Goal: Task Accomplishment & Management: Use online tool/utility

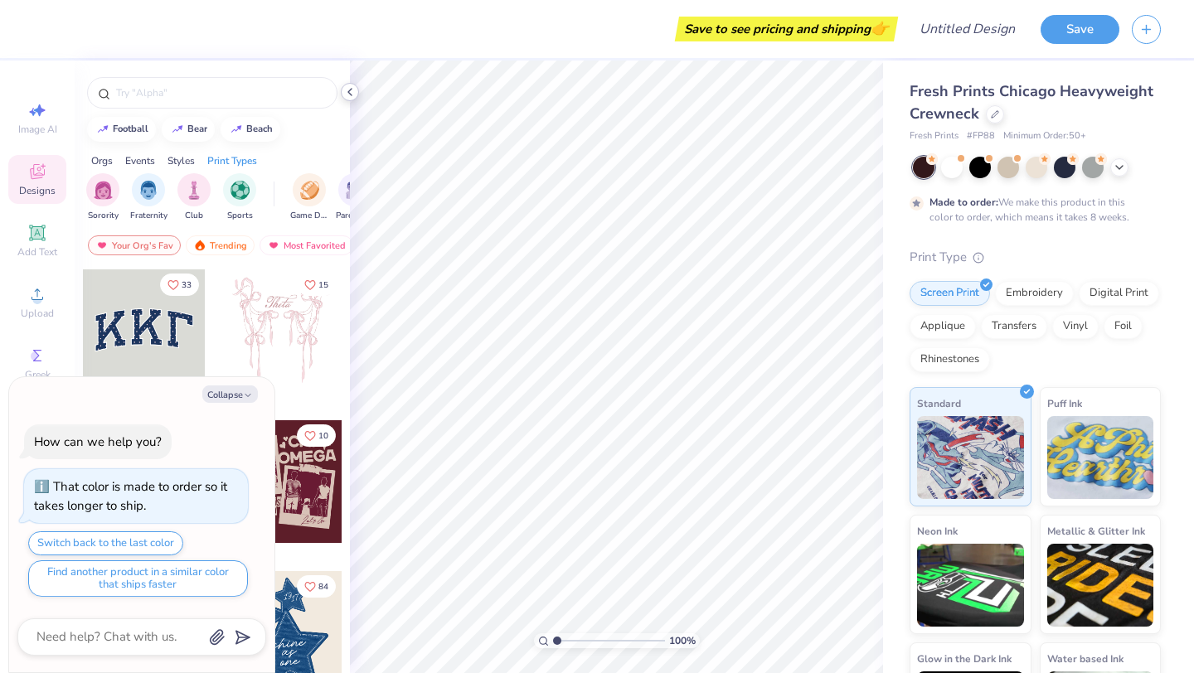
click at [349, 91] on icon at bounding box center [349, 91] width 13 height 13
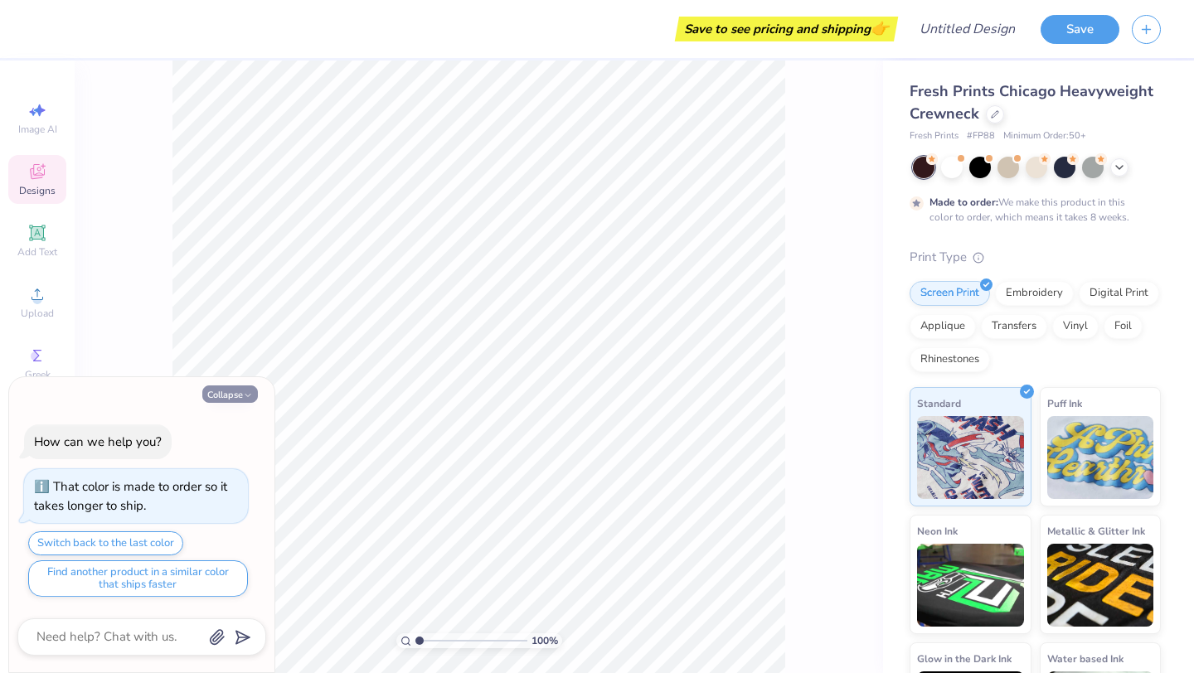
click at [237, 395] on button "Collapse" at bounding box center [230, 394] width 56 height 17
type textarea "x"
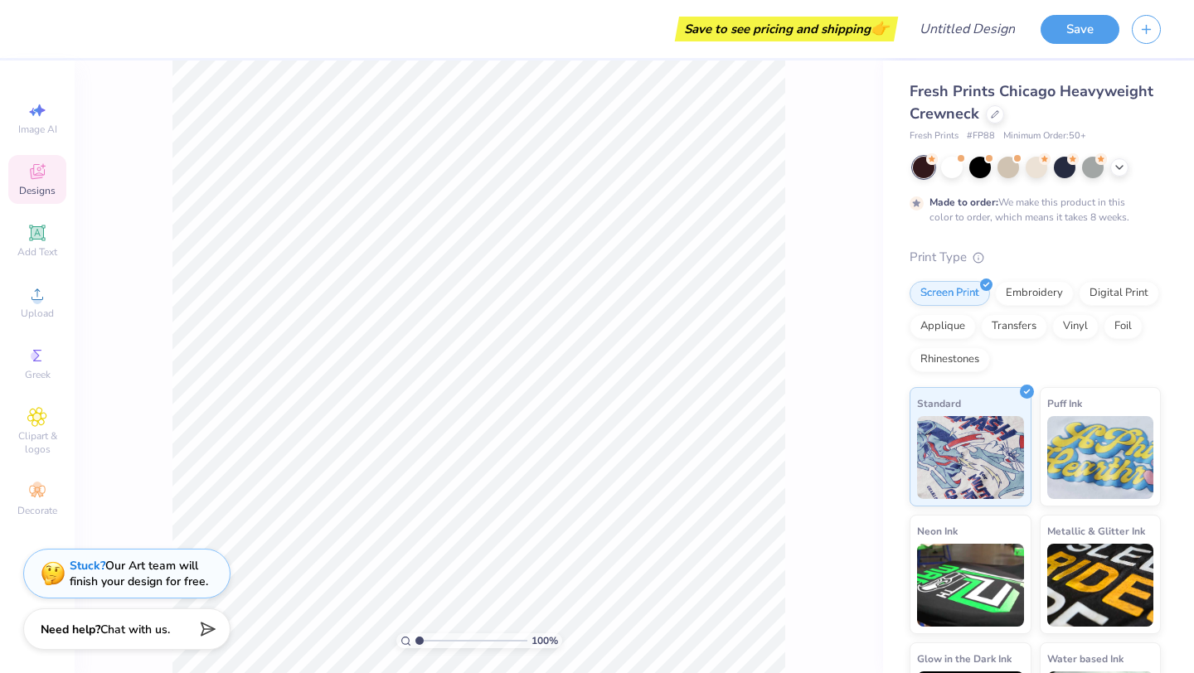
click at [849, 34] on div "Save to see pricing and shipping 👉" at bounding box center [786, 29] width 215 height 25
click at [989, 36] on input "Design Title" at bounding box center [987, 28] width 81 height 33
type input "Fall Harvest"
click at [1062, 22] on button "Save" at bounding box center [1080, 26] width 79 height 29
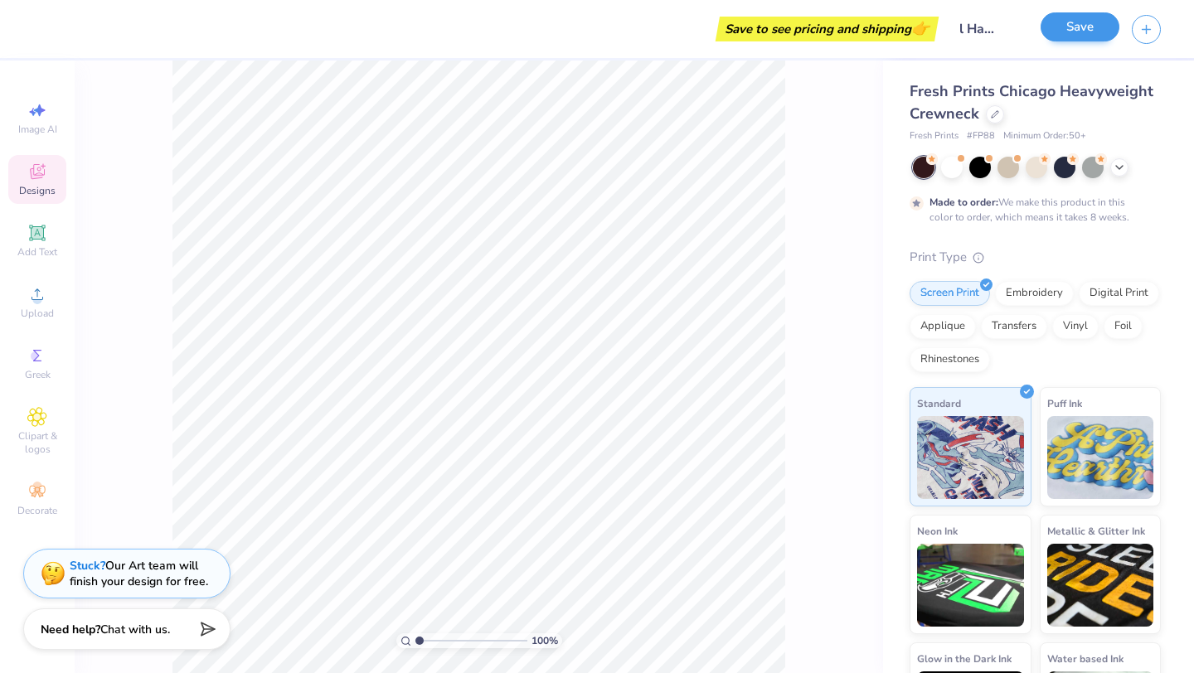
scroll to position [0, 0]
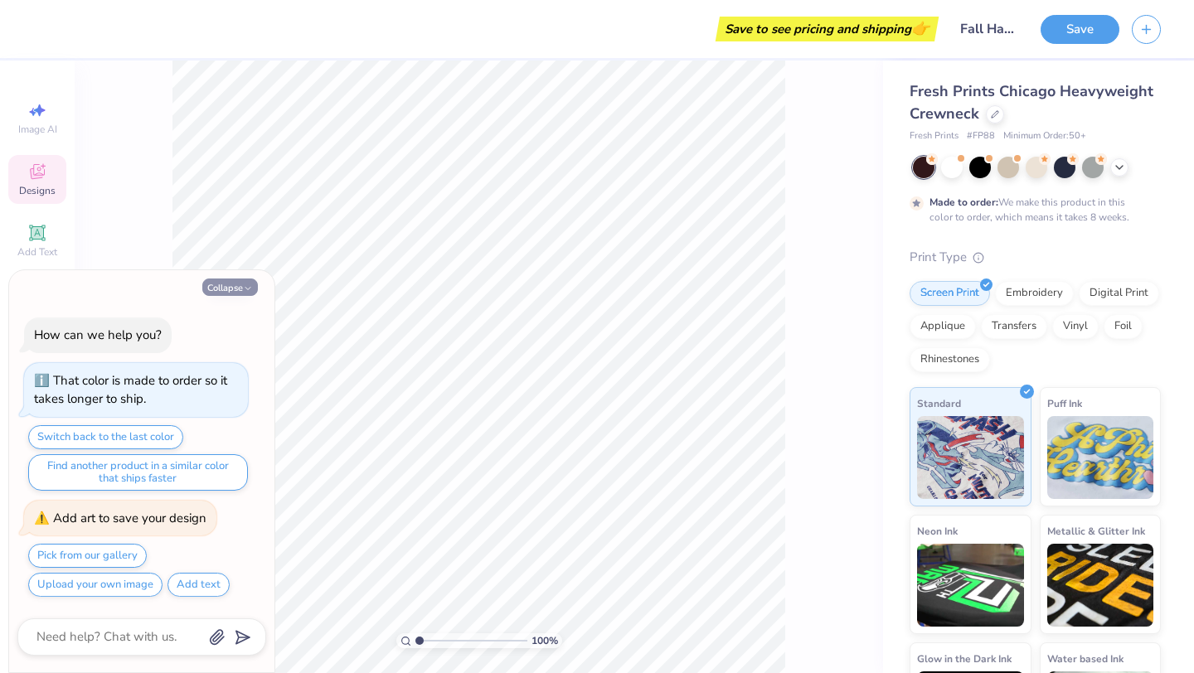
click at [237, 284] on button "Collapse" at bounding box center [230, 287] width 56 height 17
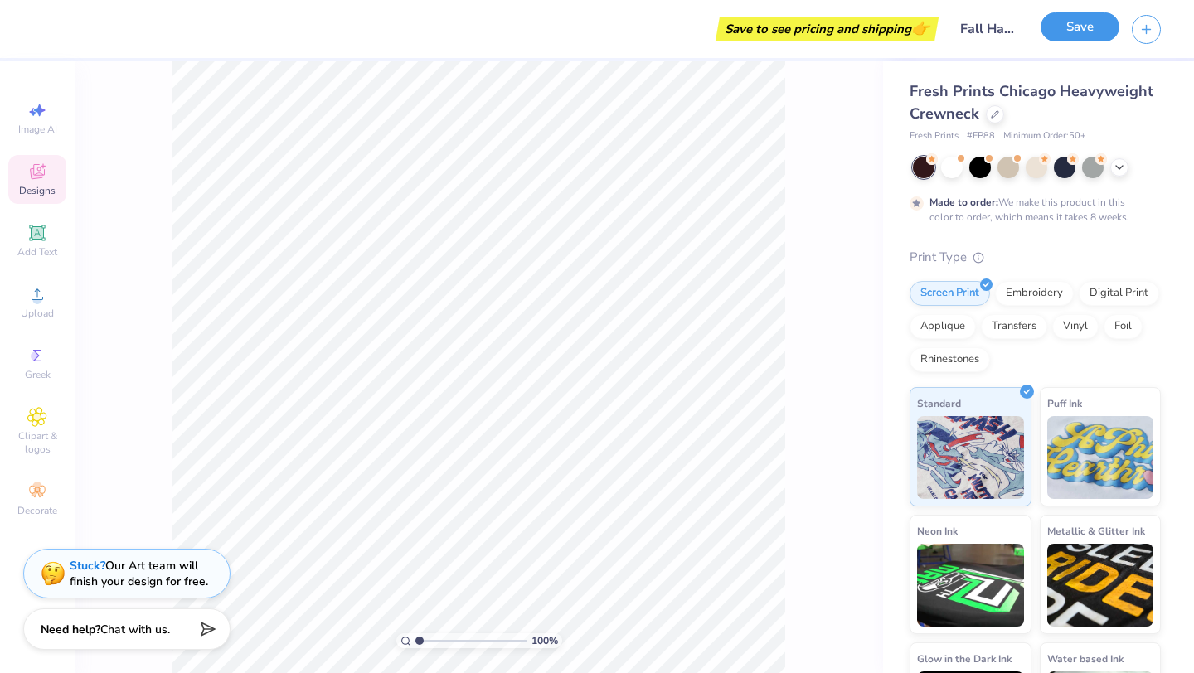
click at [1070, 22] on button "Save" at bounding box center [1080, 26] width 79 height 29
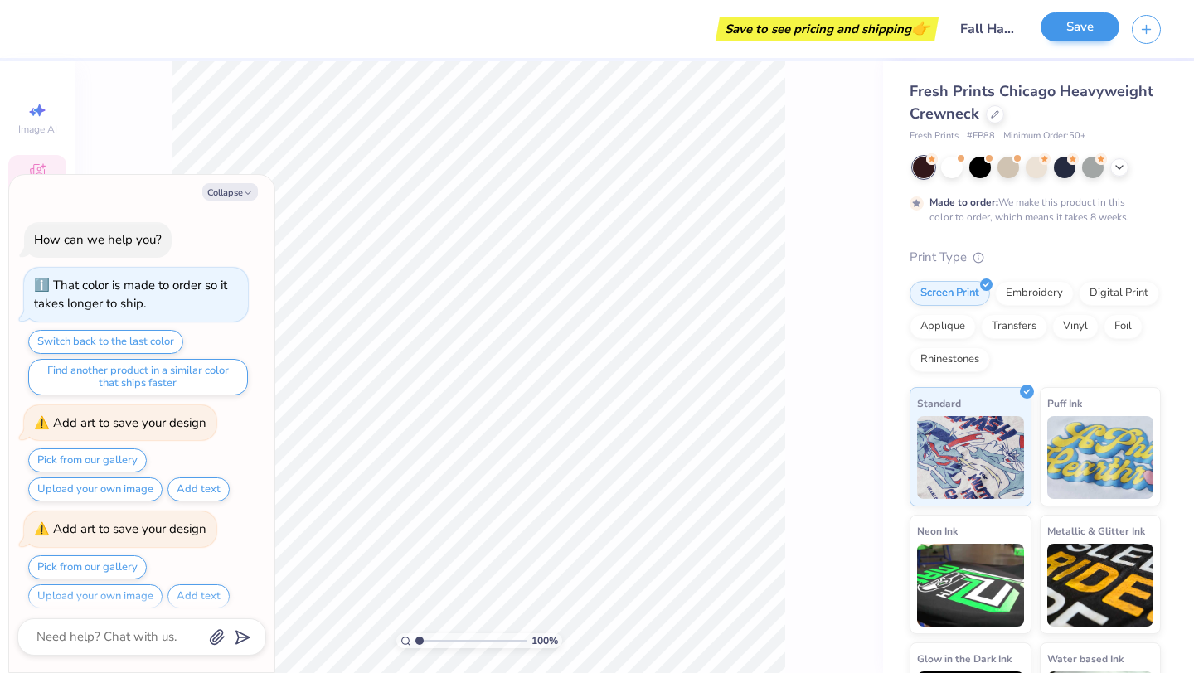
scroll to position [11, 0]
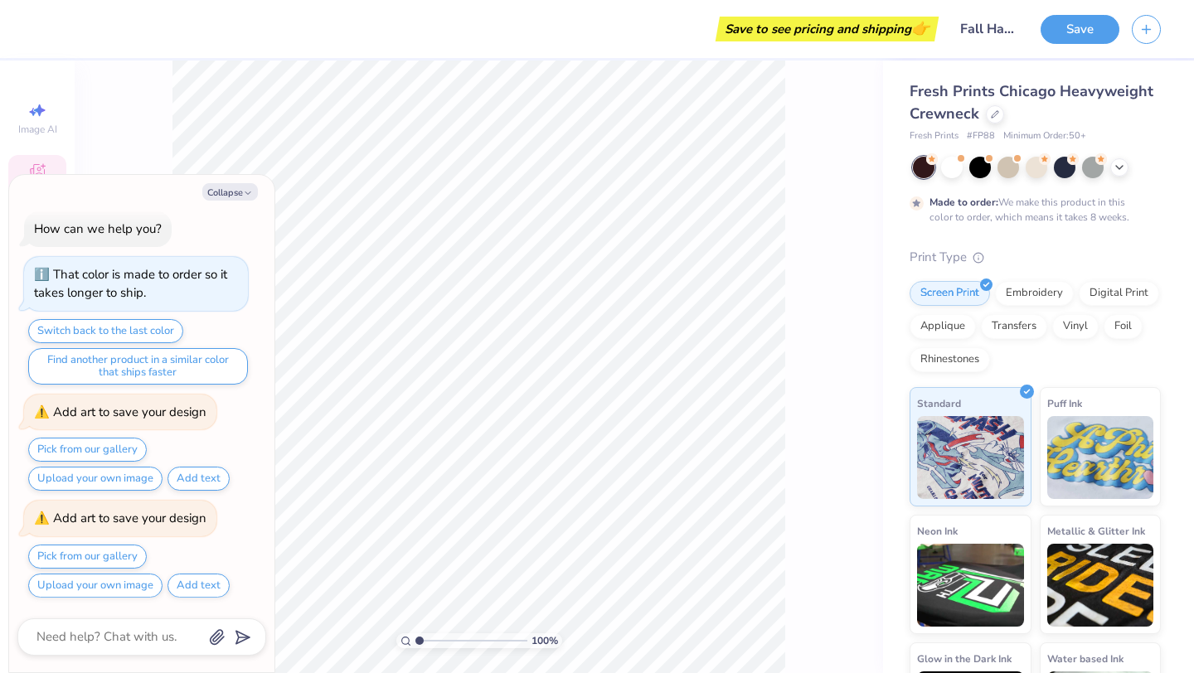
click at [222, 216] on div "How can we help you? That color is made to order so it takes longer to ship. Sw…" at bounding box center [141, 404] width 249 height 413
click at [227, 192] on button "Collapse" at bounding box center [230, 191] width 56 height 17
type textarea "x"
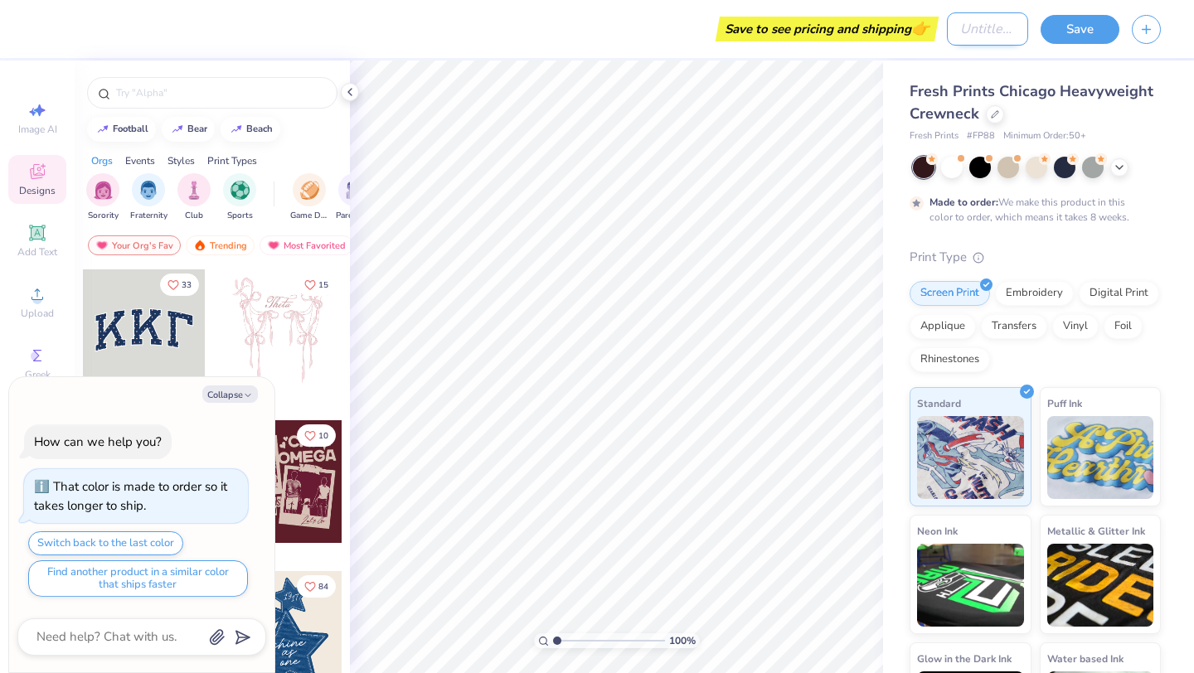
click at [1024, 18] on input "Design Title" at bounding box center [987, 28] width 81 height 33
click at [1062, 87] on span "Fresh Prints Chicago Heavyweight Crewneck" at bounding box center [1032, 102] width 244 height 42
click at [344, 95] on icon at bounding box center [349, 91] width 13 height 13
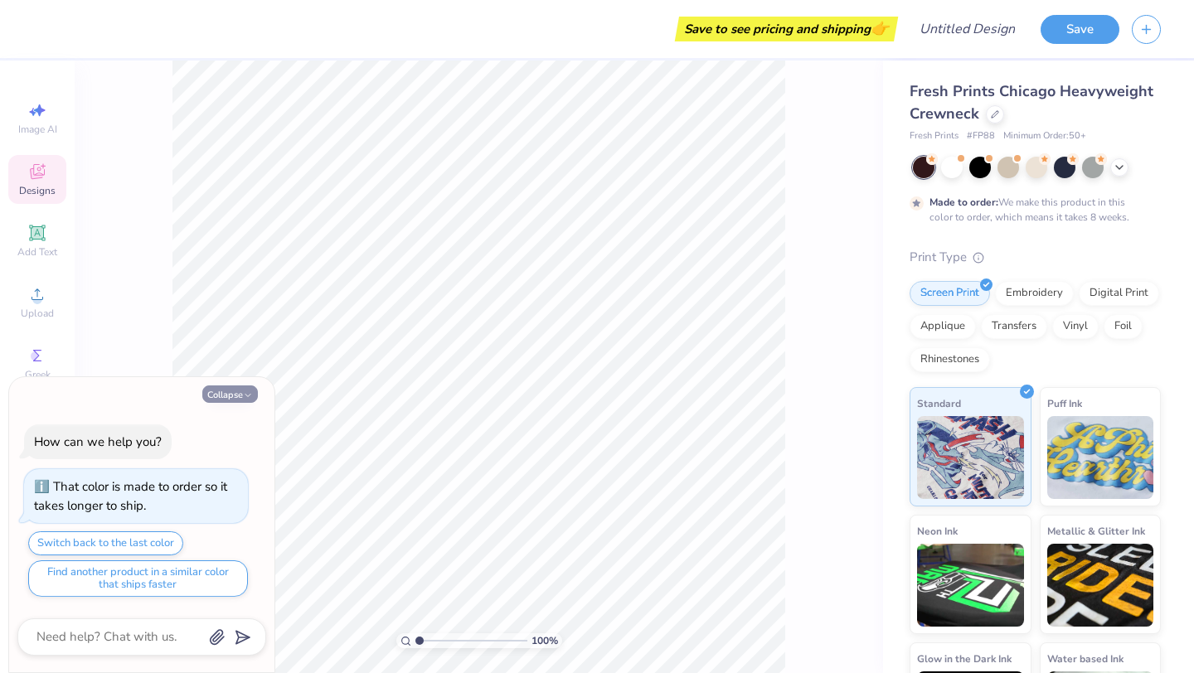
click at [245, 394] on icon "button" at bounding box center [248, 396] width 10 height 10
type textarea "x"
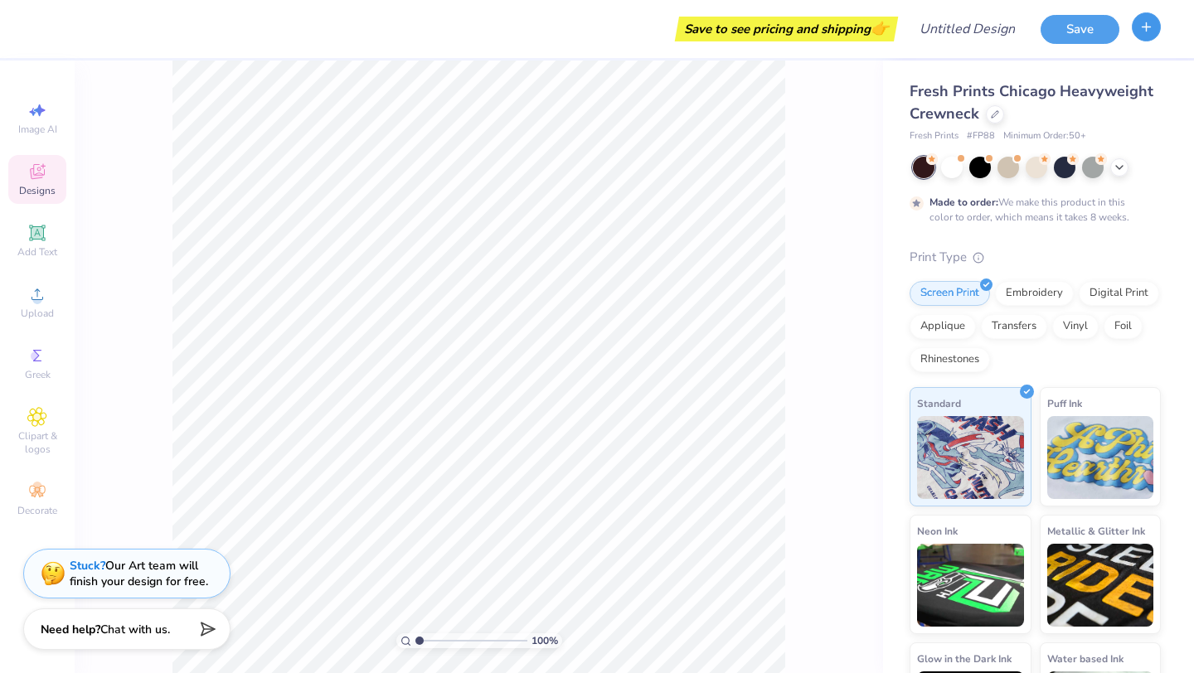
click at [1149, 21] on icon "button" at bounding box center [1147, 27] width 14 height 14
click at [1148, 27] on line "button" at bounding box center [1147, 27] width 8 height 0
click at [930, 22] on div "Save to see pricing and shipping 👉 Design Title Save" at bounding box center [597, 29] width 1194 height 58
click at [31, 309] on span "Upload" at bounding box center [37, 313] width 33 height 13
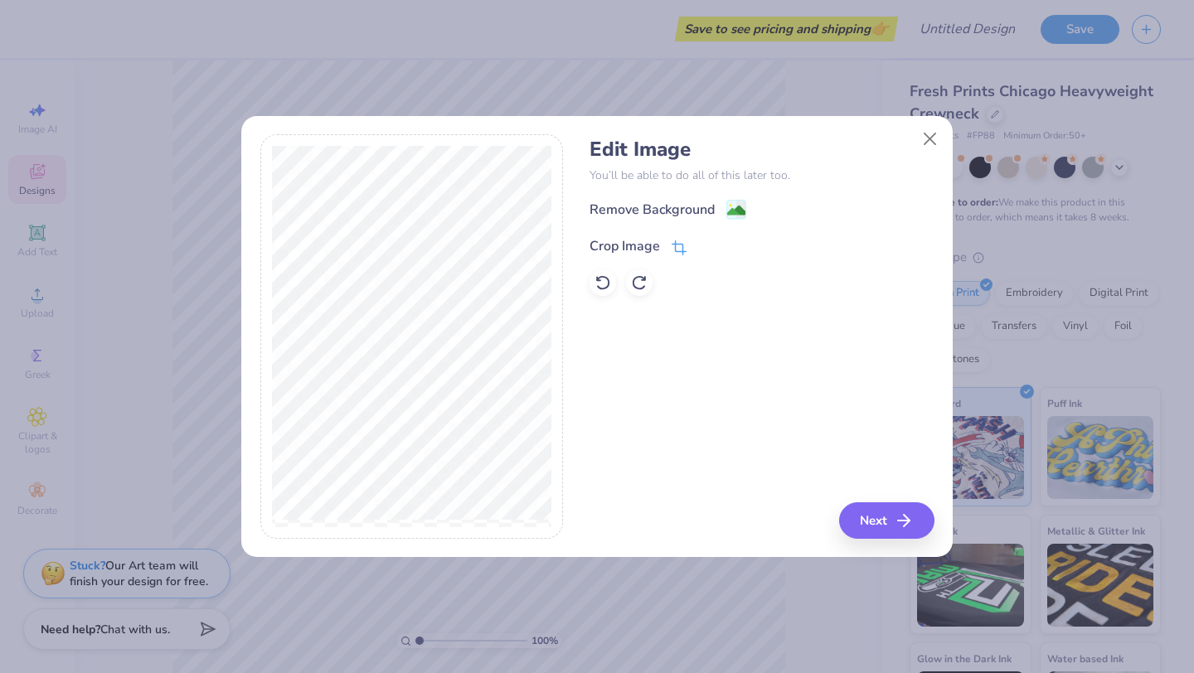
click at [668, 245] on div "Crop Image" at bounding box center [638, 246] width 97 height 20
click at [940, 121] on div at bounding box center [597, 125] width 712 height 19
click at [856, 488] on div "Edit Image You’ll be able to do all of this later too. Remove Background Crop I…" at bounding box center [762, 336] width 344 height 405
click at [706, 236] on button at bounding box center [706, 244] width 17 height 17
click at [872, 524] on button "Next" at bounding box center [889, 521] width 95 height 36
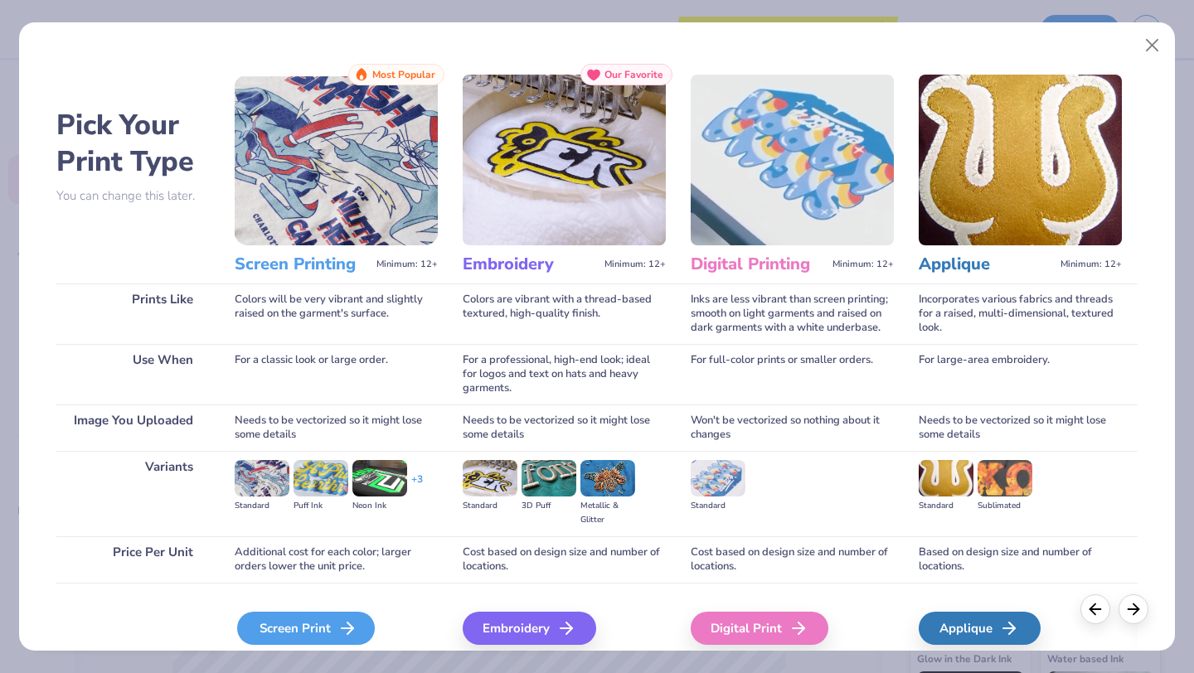
click at [326, 625] on div "Screen Print" at bounding box center [306, 628] width 138 height 33
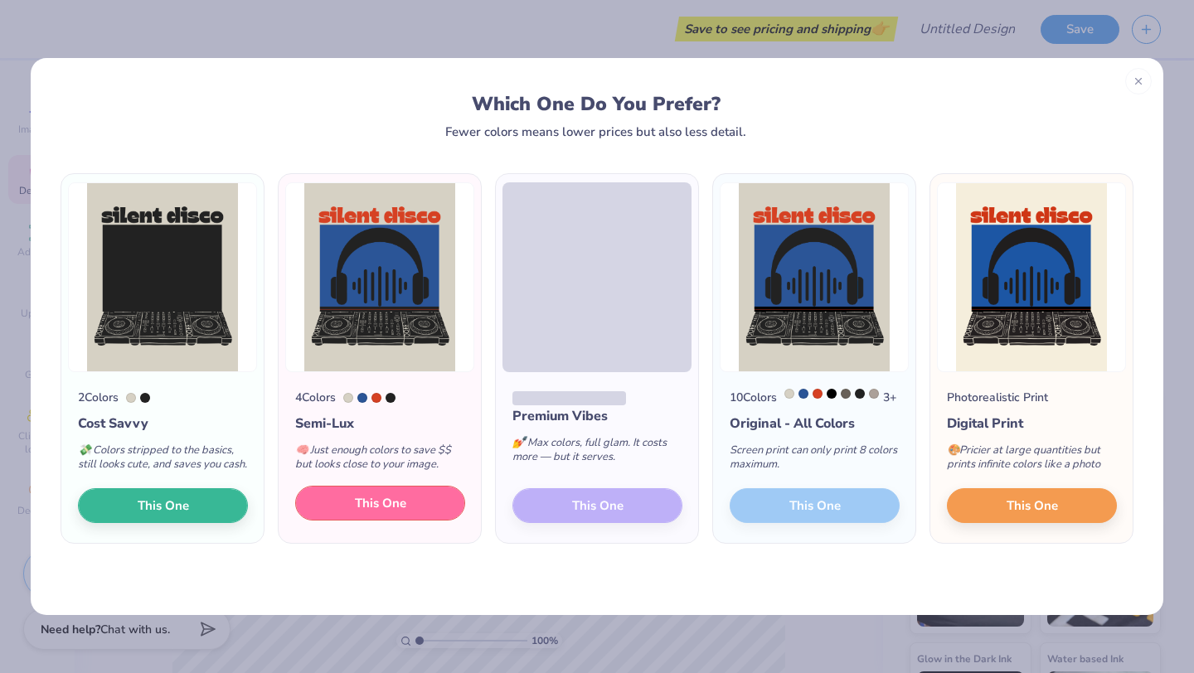
click at [385, 513] on span "This One" at bounding box center [380, 503] width 51 height 19
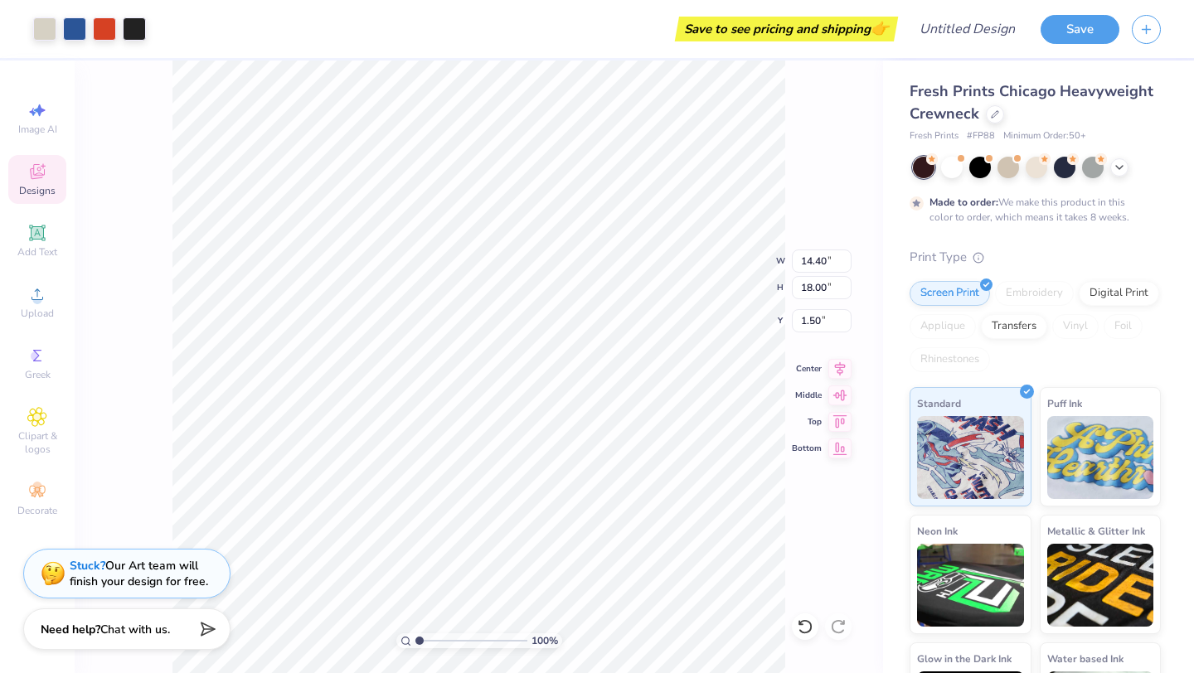
type input "10.71"
type input "13.38"
type input "2.69"
type input "11.13"
type input "13.91"
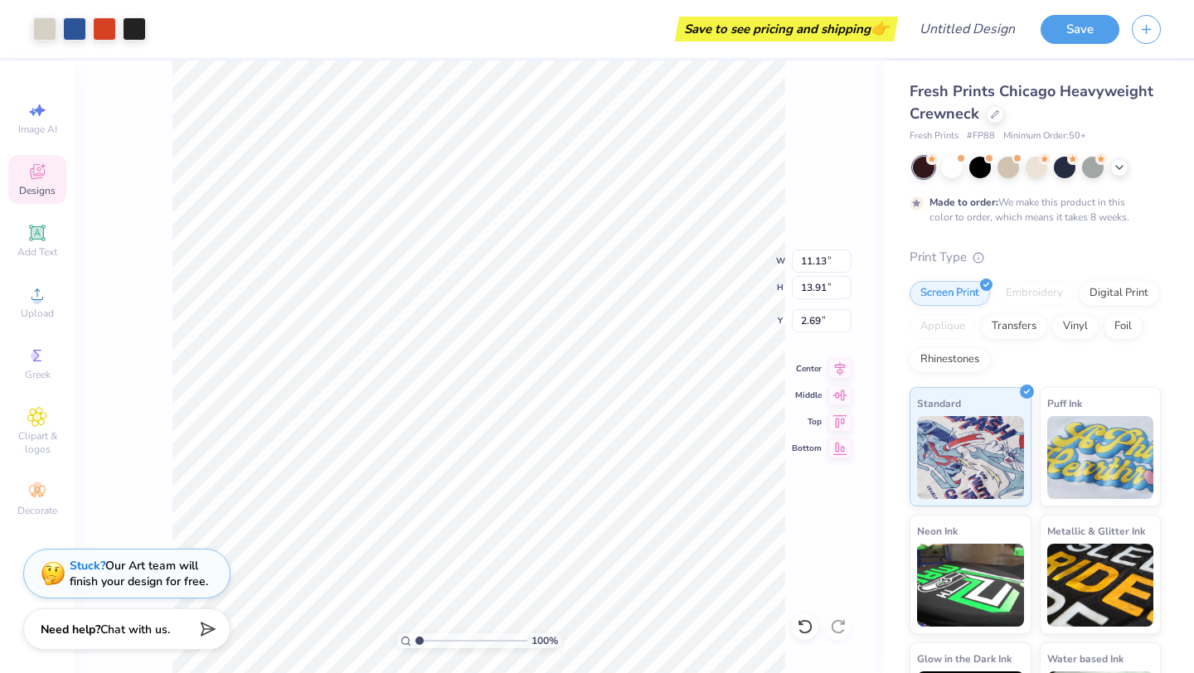
type input "2.74"
click at [1086, 37] on button "Save" at bounding box center [1080, 26] width 79 height 29
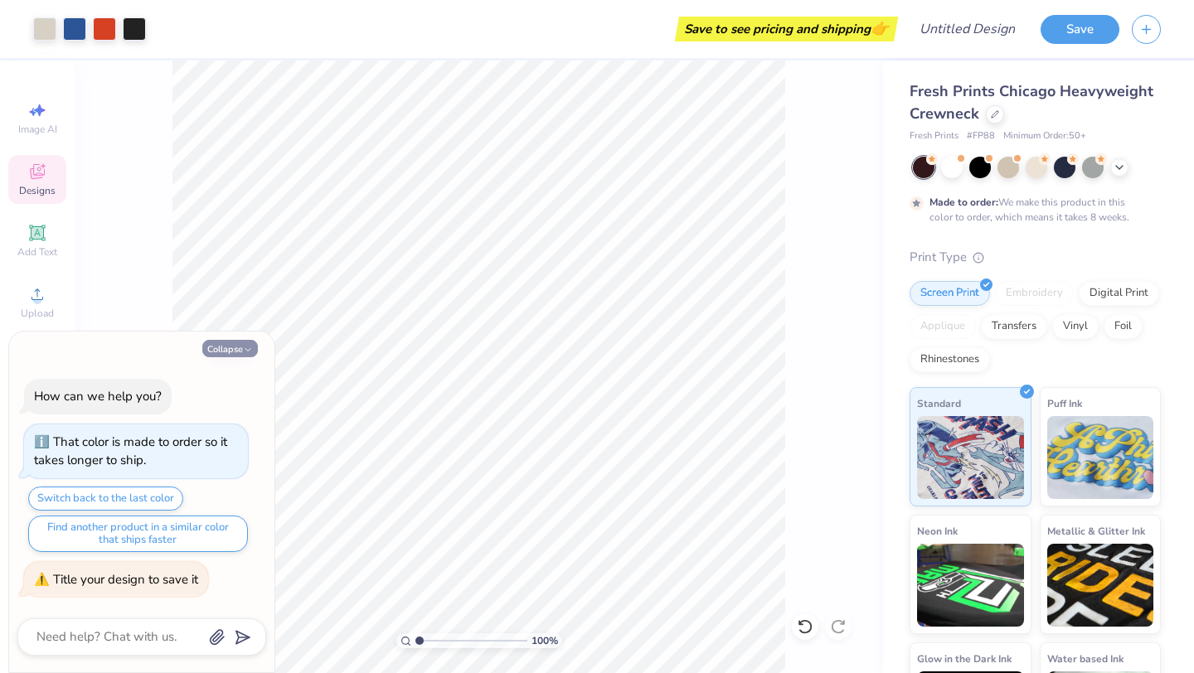
click at [231, 354] on button "Collapse" at bounding box center [230, 348] width 56 height 17
type textarea "x"
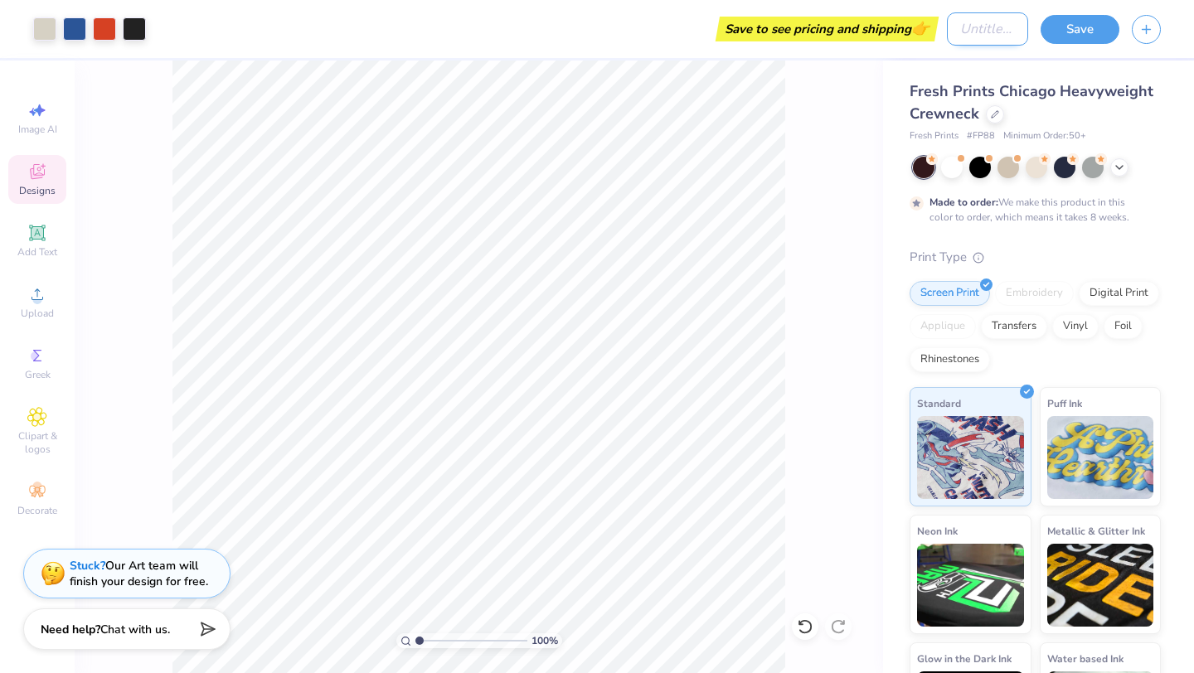
click at [947, 37] on input "Design Title" at bounding box center [987, 28] width 81 height 33
type input "Fall"
click at [1083, 43] on div "Save" at bounding box center [1080, 29] width 79 height 29
click at [1081, 36] on button "Save" at bounding box center [1080, 26] width 79 height 29
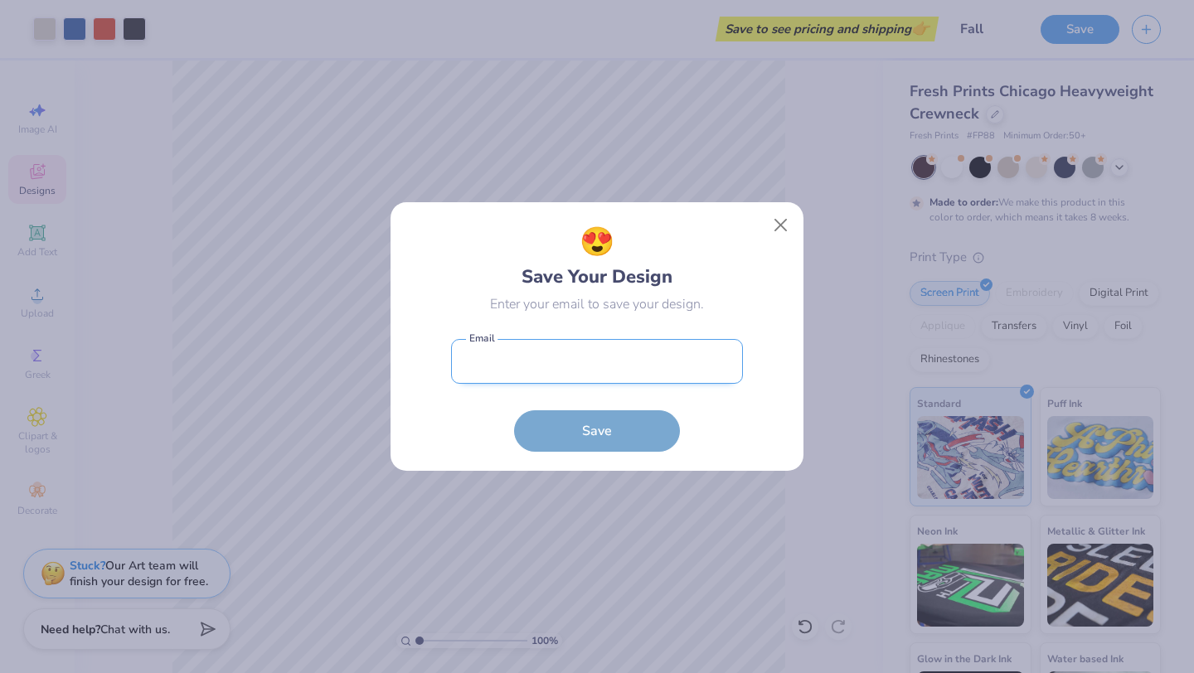
click at [537, 380] on input "email" at bounding box center [597, 362] width 292 height 46
type input "alexisrollinson14@gmail.com"
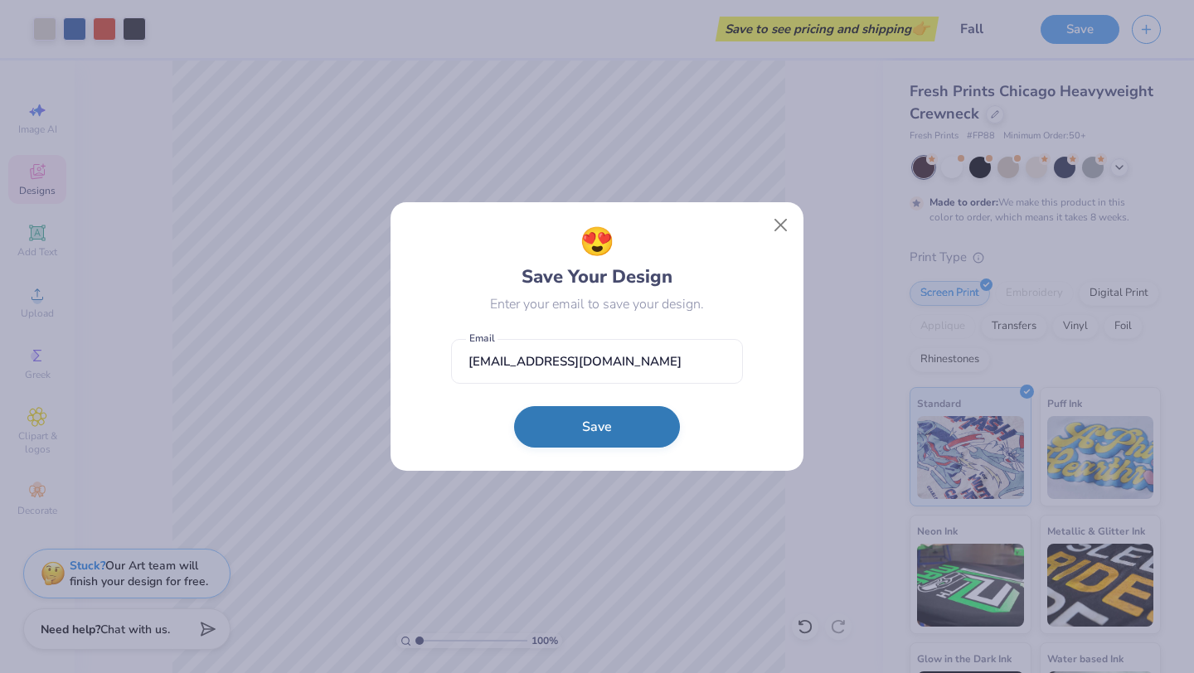
click at [574, 430] on button "Save" at bounding box center [597, 426] width 166 height 41
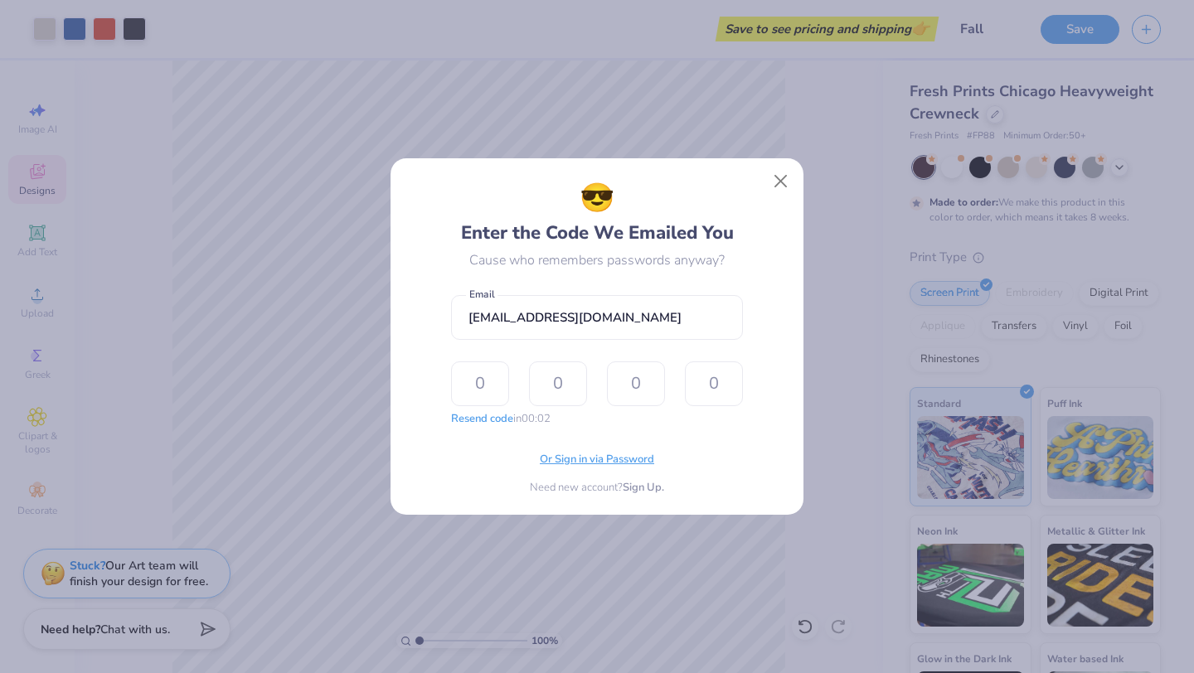
click at [605, 456] on span "Or Sign in via Password" at bounding box center [597, 460] width 114 height 17
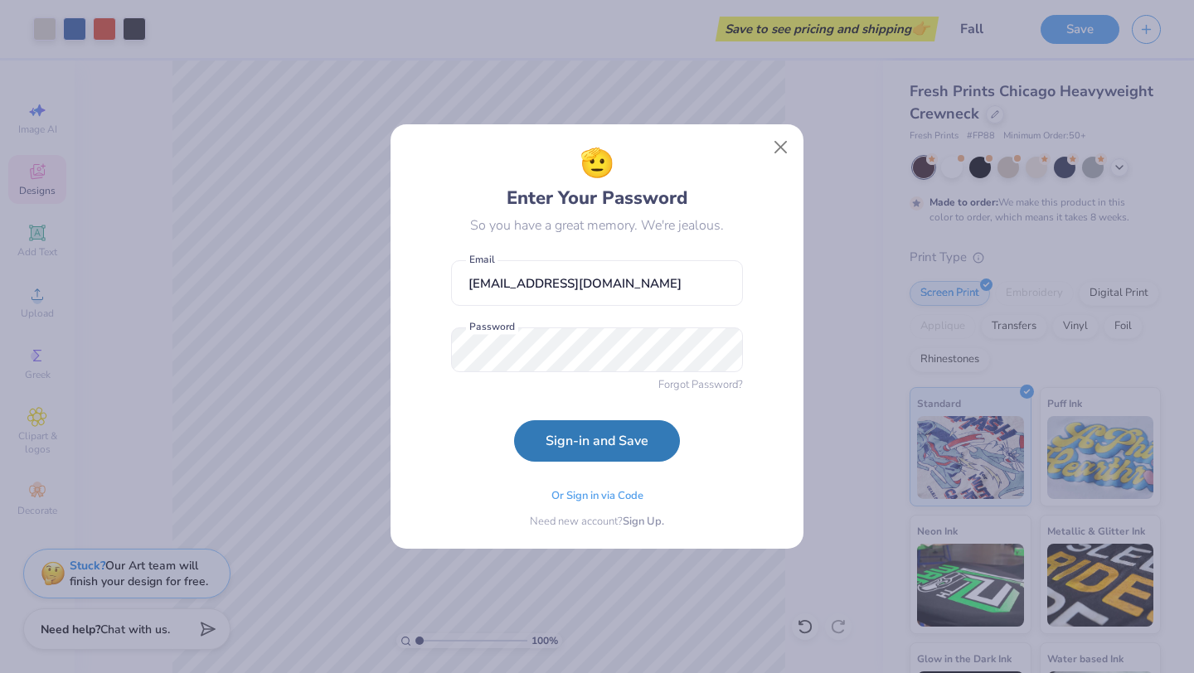
click at [464, 425] on form "alexisrollinson14@gmail.com Email Password Forgot Password? Sign-in and Save" at bounding box center [597, 357] width 292 height 210
click at [566, 424] on button "Sign-in and Save" at bounding box center [597, 436] width 166 height 41
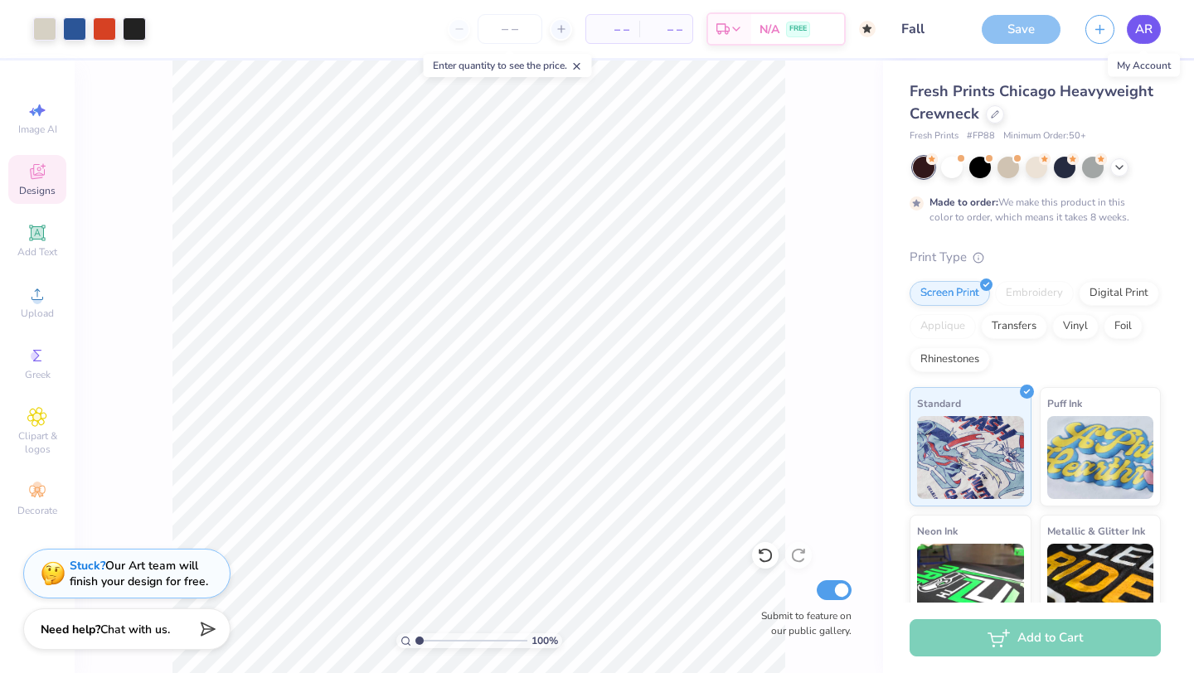
click at [1142, 26] on span "AR" at bounding box center [1143, 29] width 17 height 19
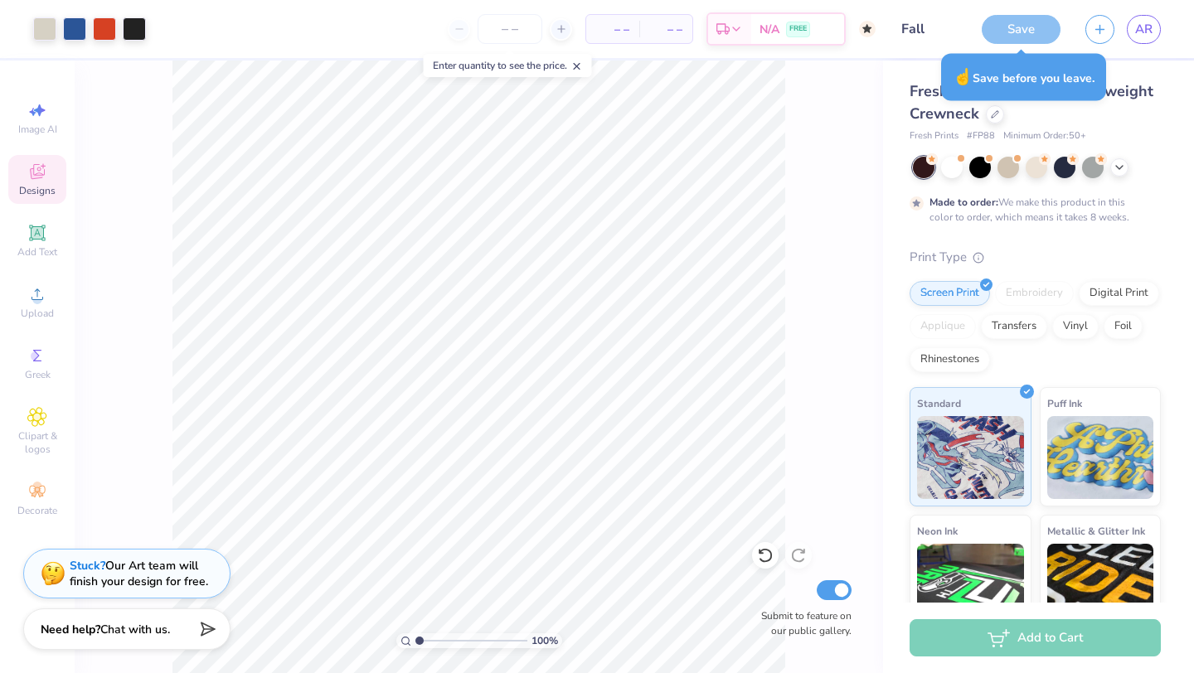
click at [1148, 61] on div "Fresh Prints Chicago Heavyweight Crewneck Fresh Prints # FP88 Minimum Order: 50…" at bounding box center [1038, 412] width 311 height 702
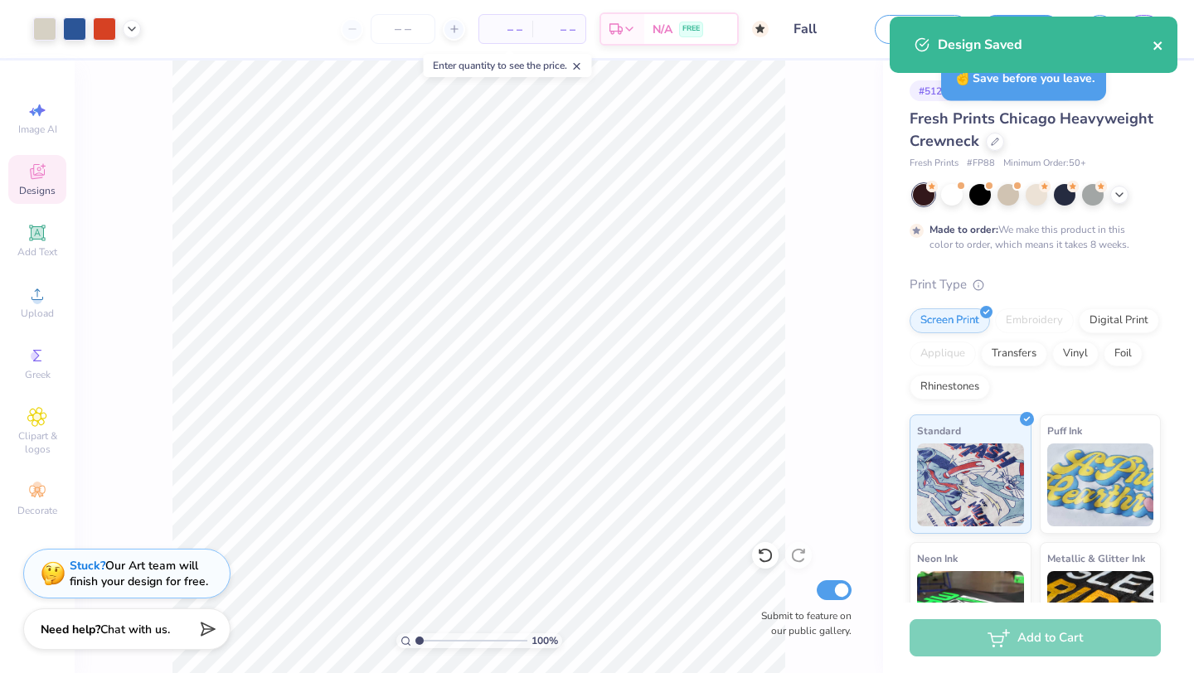
click at [1159, 41] on icon "close" at bounding box center [1159, 45] width 12 height 13
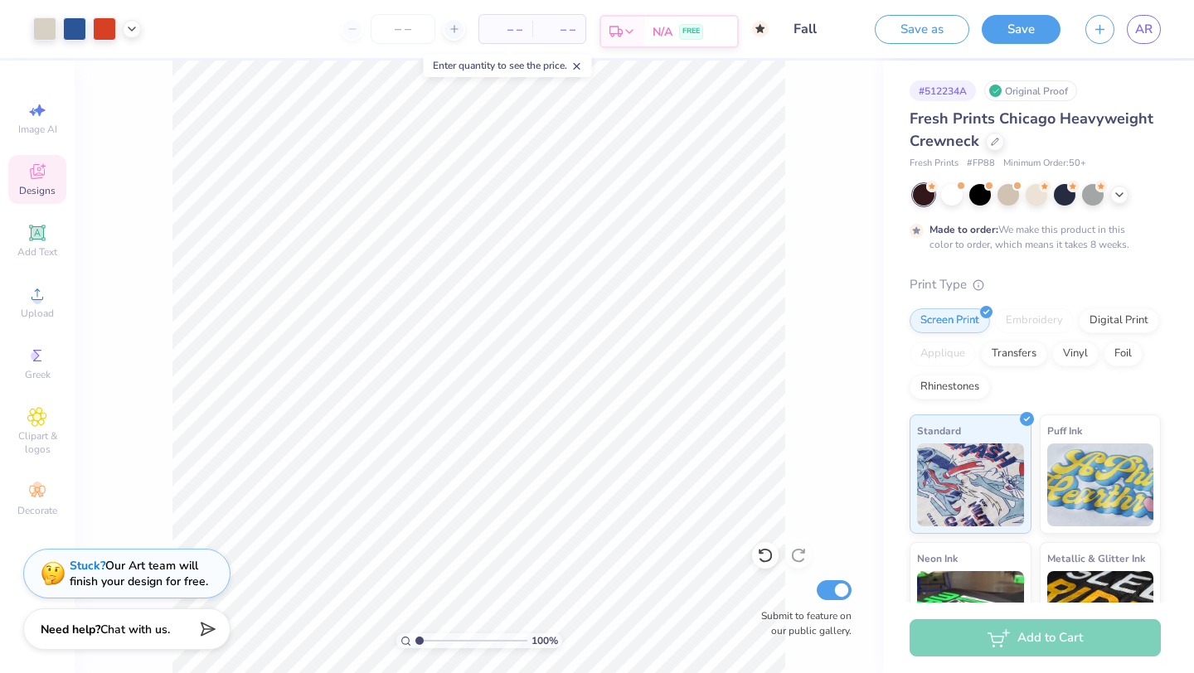
click at [628, 27] on icon at bounding box center [629, 31] width 13 height 13
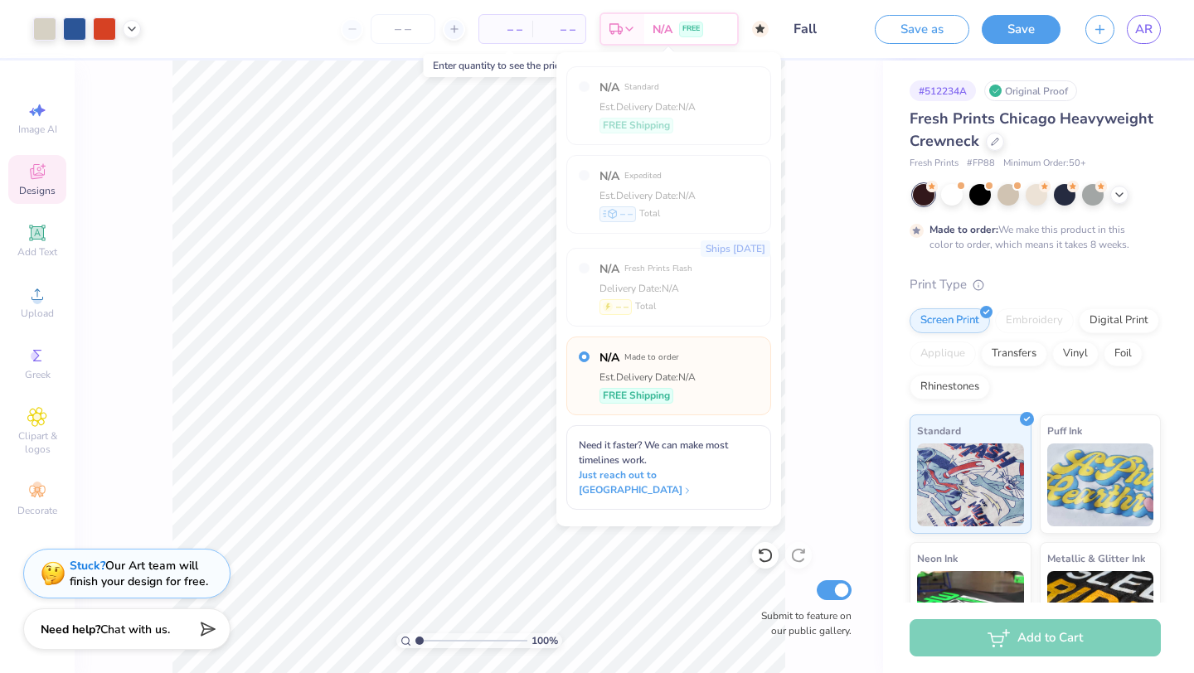
click at [485, 32] on div "– – Per Item" at bounding box center [505, 29] width 53 height 28
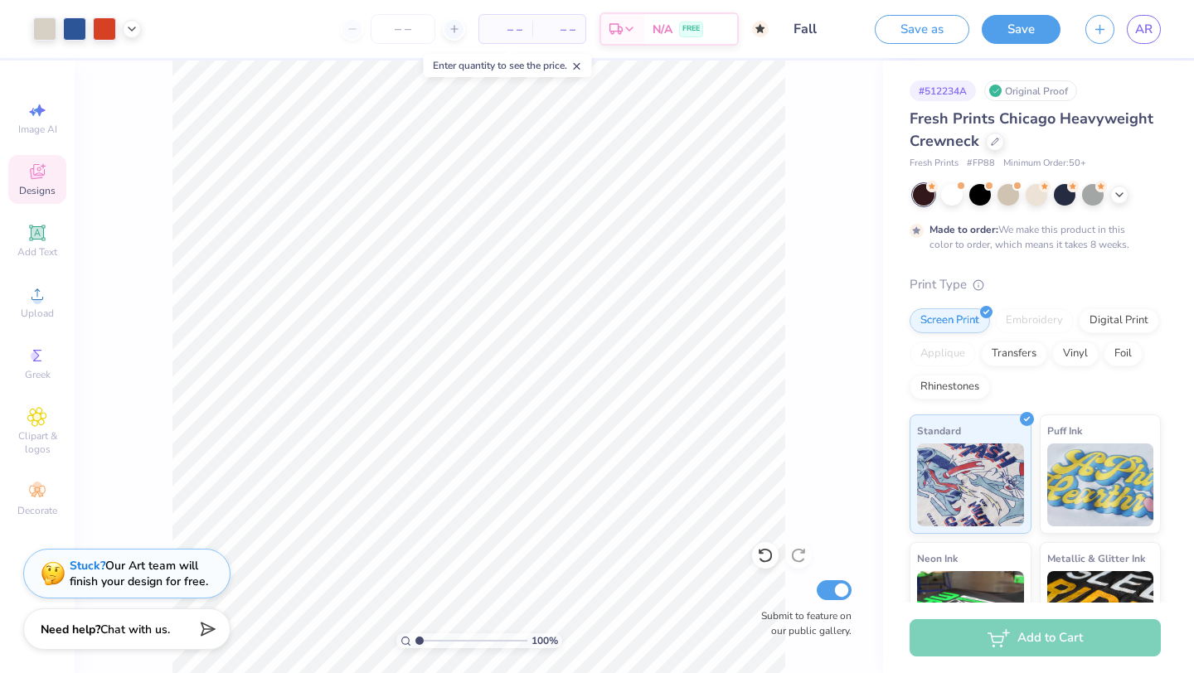
click at [519, 27] on span "– –" at bounding box center [505, 29] width 33 height 17
click at [454, 29] on line at bounding box center [454, 29] width 0 height 7
type input "50"
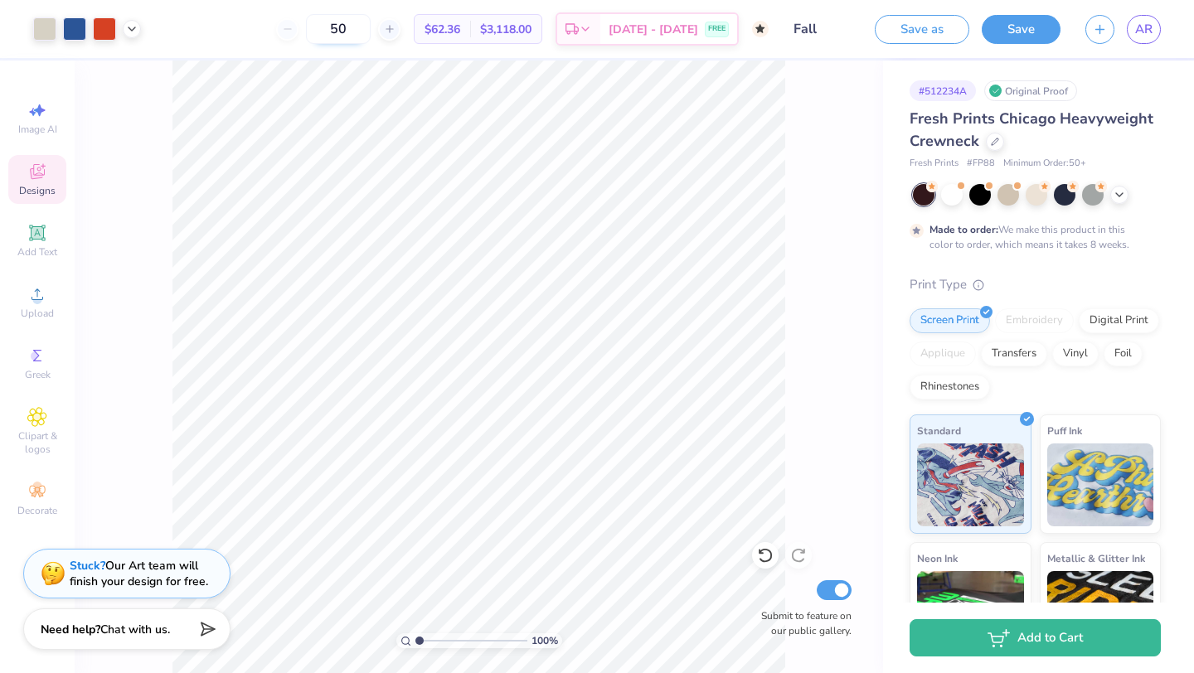
click at [368, 32] on input "50" at bounding box center [338, 29] width 65 height 30
click at [1136, 27] on span "AR" at bounding box center [1143, 29] width 17 height 19
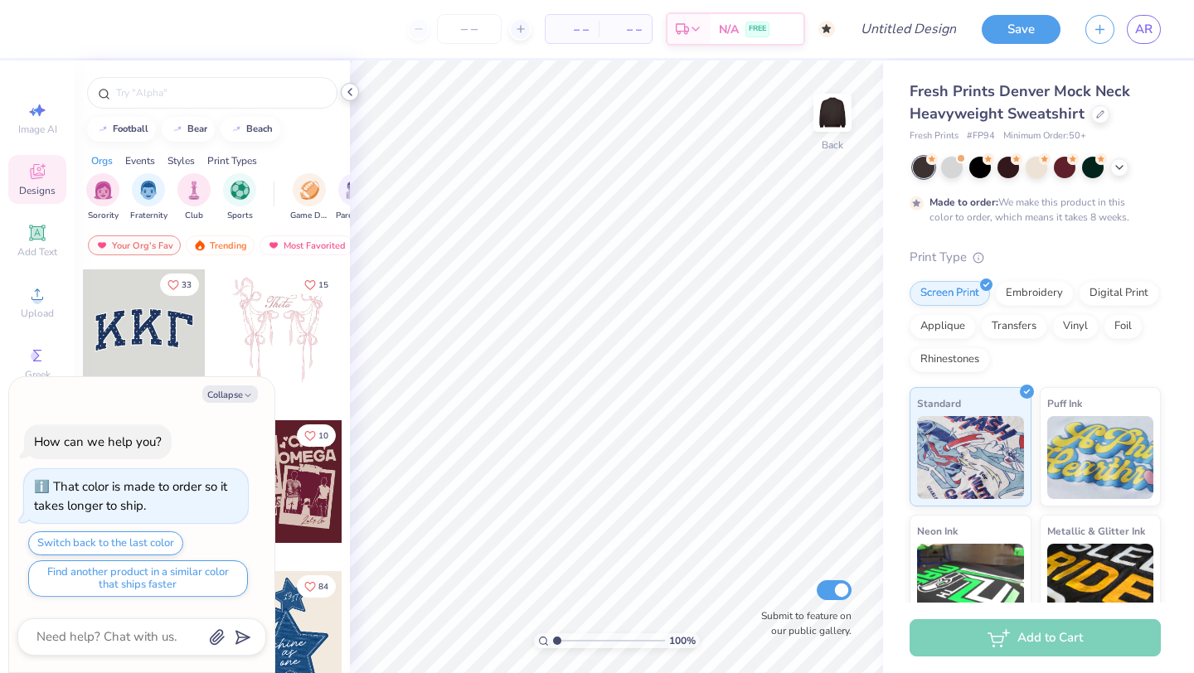
click at [352, 95] on icon at bounding box center [349, 91] width 13 height 13
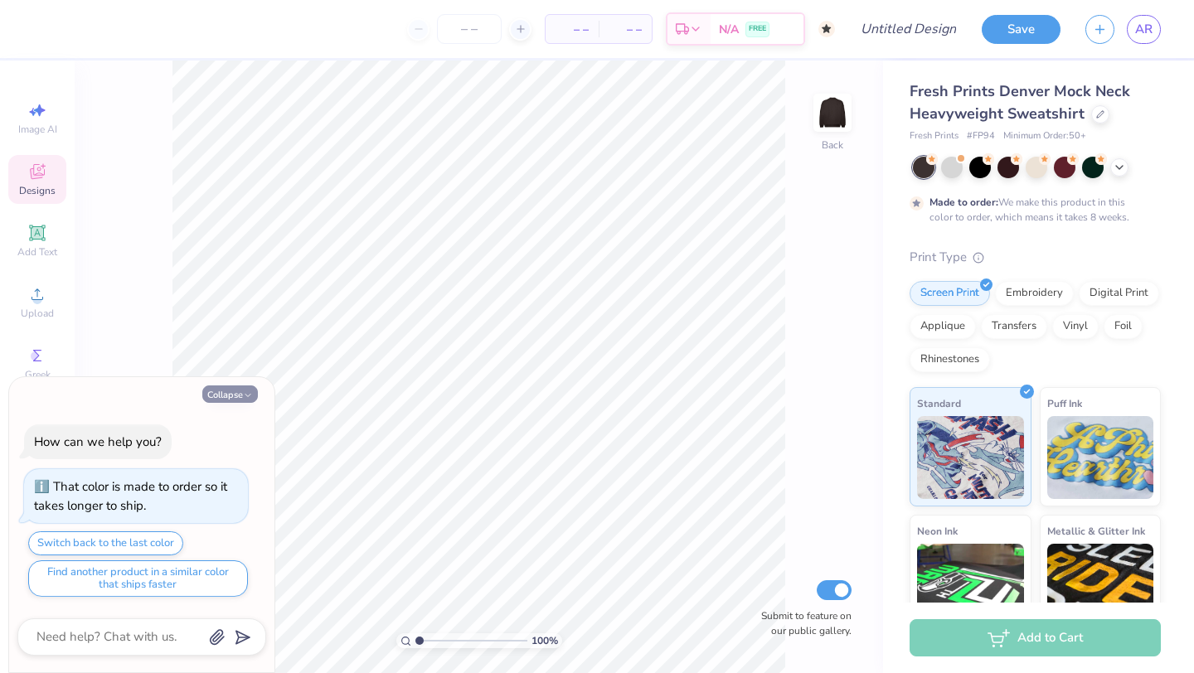
click at [226, 388] on button "Collapse" at bounding box center [230, 394] width 56 height 17
type textarea "x"
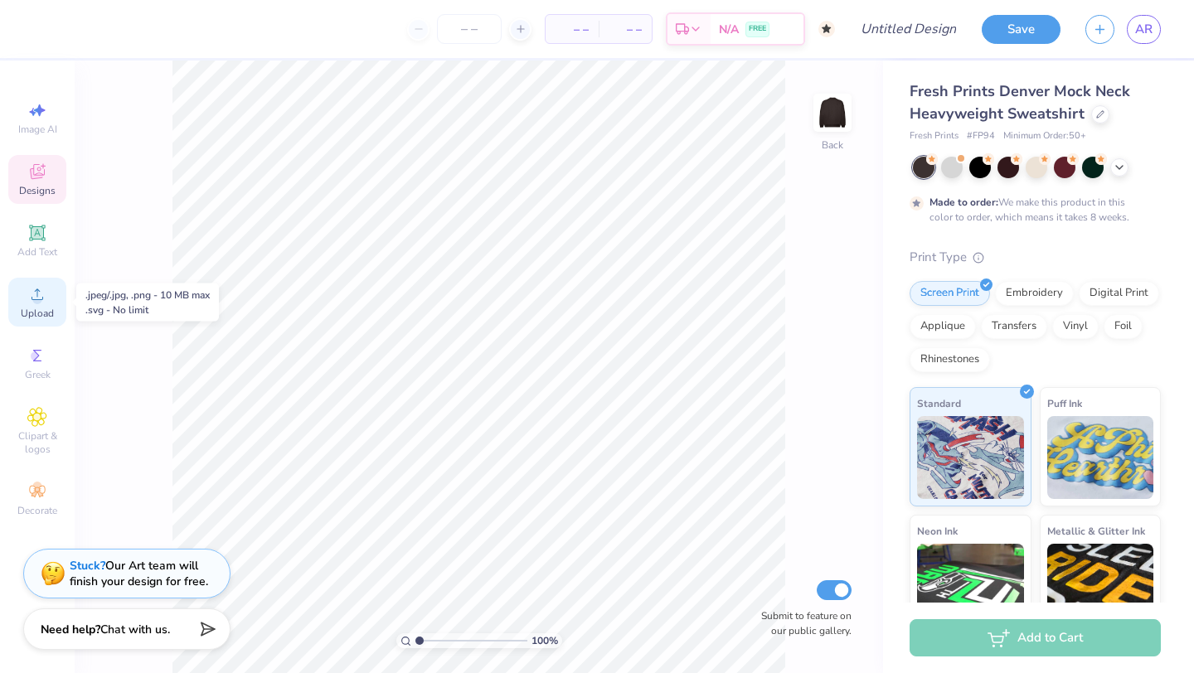
click at [36, 307] on span "Upload" at bounding box center [37, 313] width 33 height 13
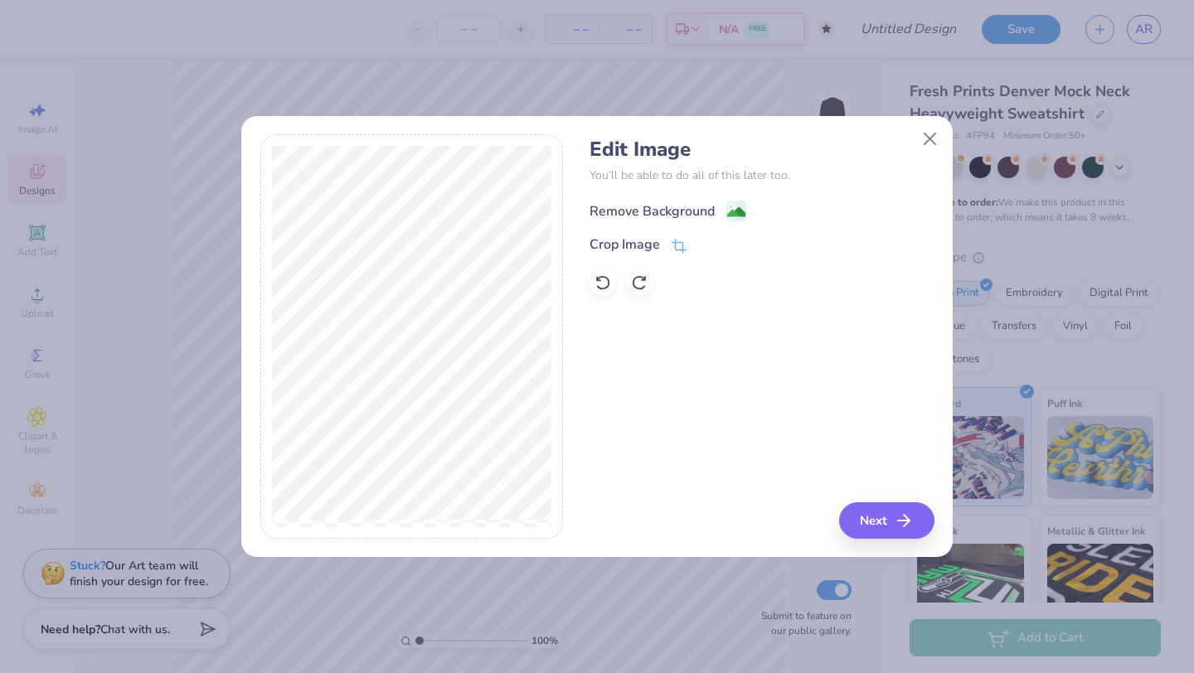
click at [733, 203] on image at bounding box center [736, 212] width 18 height 18
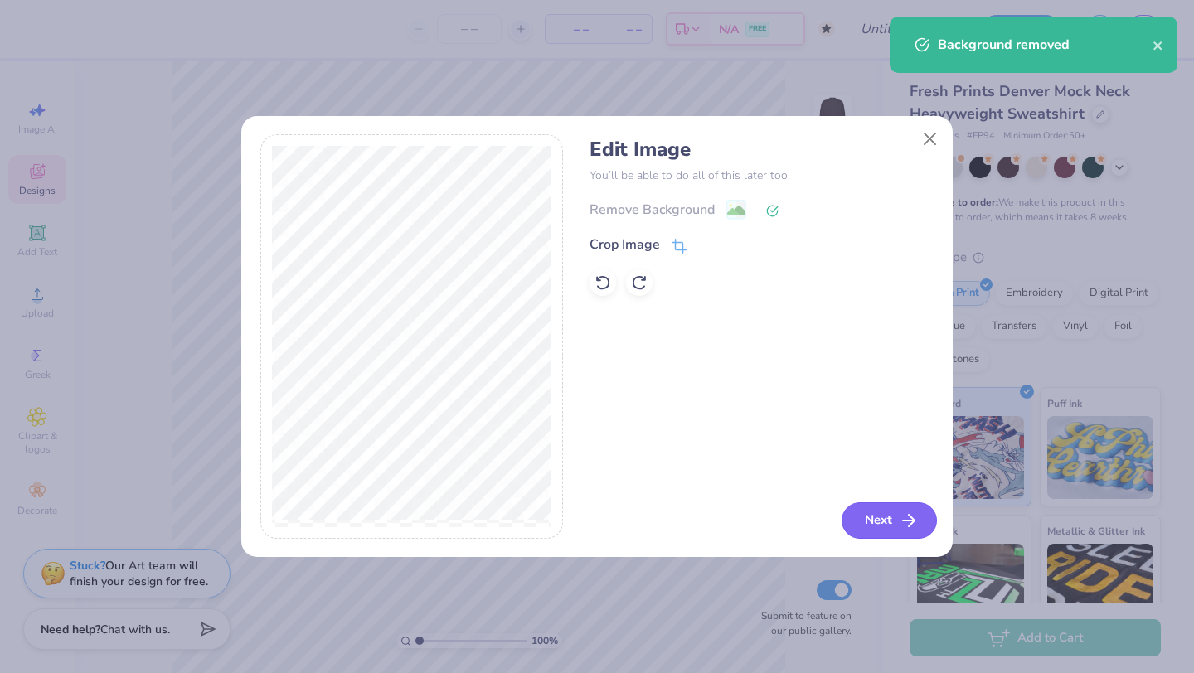
click at [876, 516] on button "Next" at bounding box center [889, 521] width 95 height 36
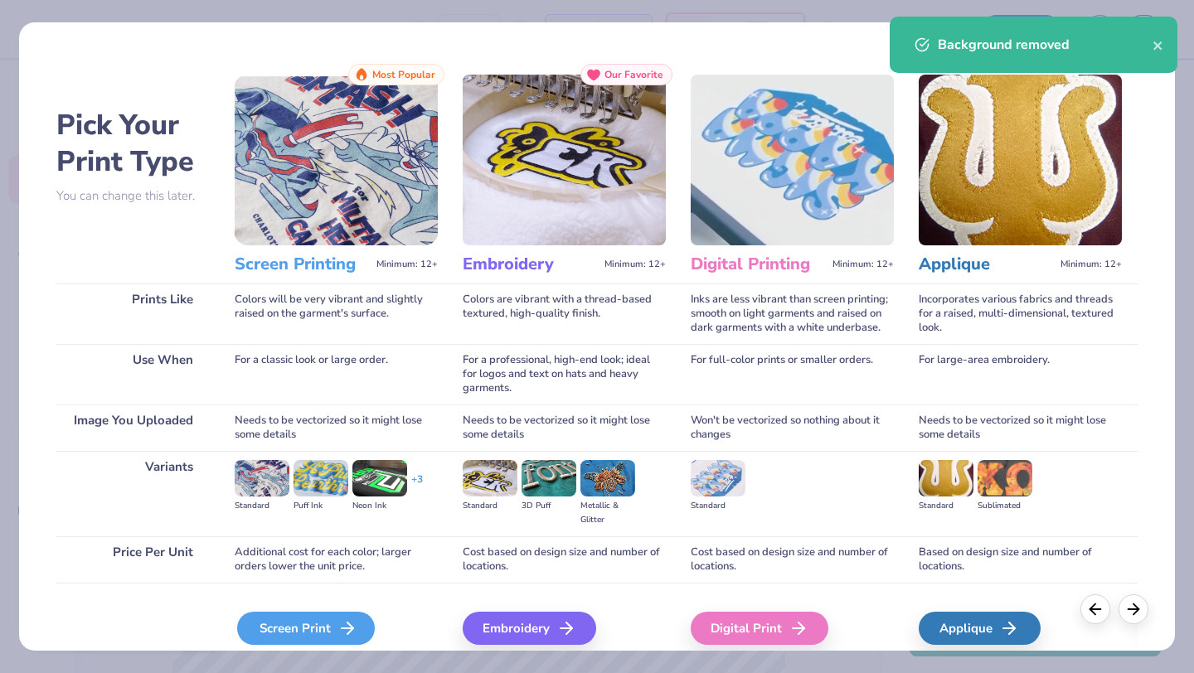
click at [310, 637] on div "Screen Print" at bounding box center [306, 628] width 138 height 33
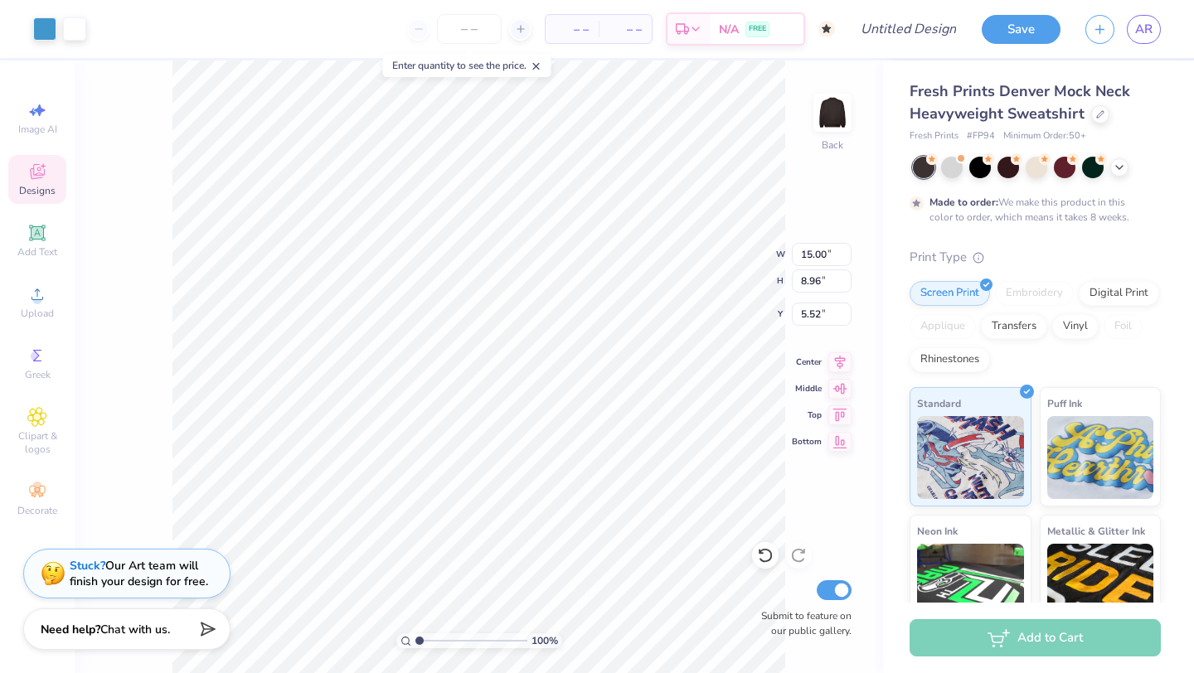
type input "0.50"
click at [720, 247] on div "100 % Back W 15.00 15.00 " H 8.96 8.96 " Y 0.50 0.50 " Center Middle Top Bottom…" at bounding box center [479, 367] width 809 height 613
click at [958, 162] on div at bounding box center [952, 166] width 22 height 22
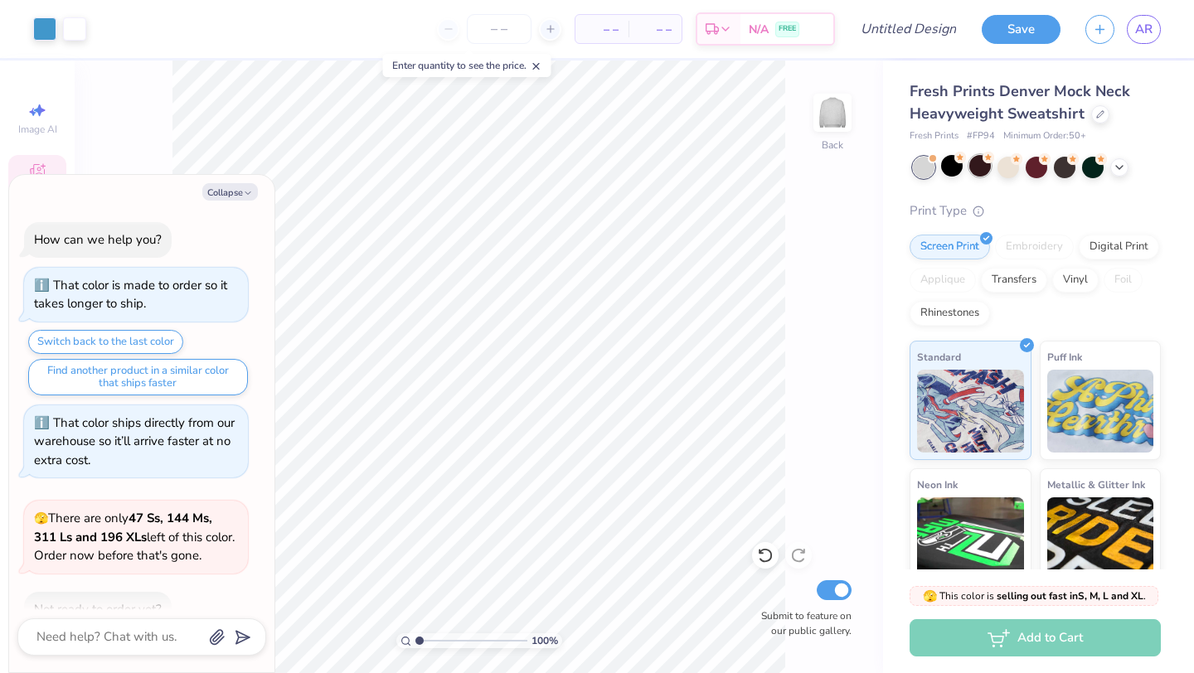
scroll to position [312, 0]
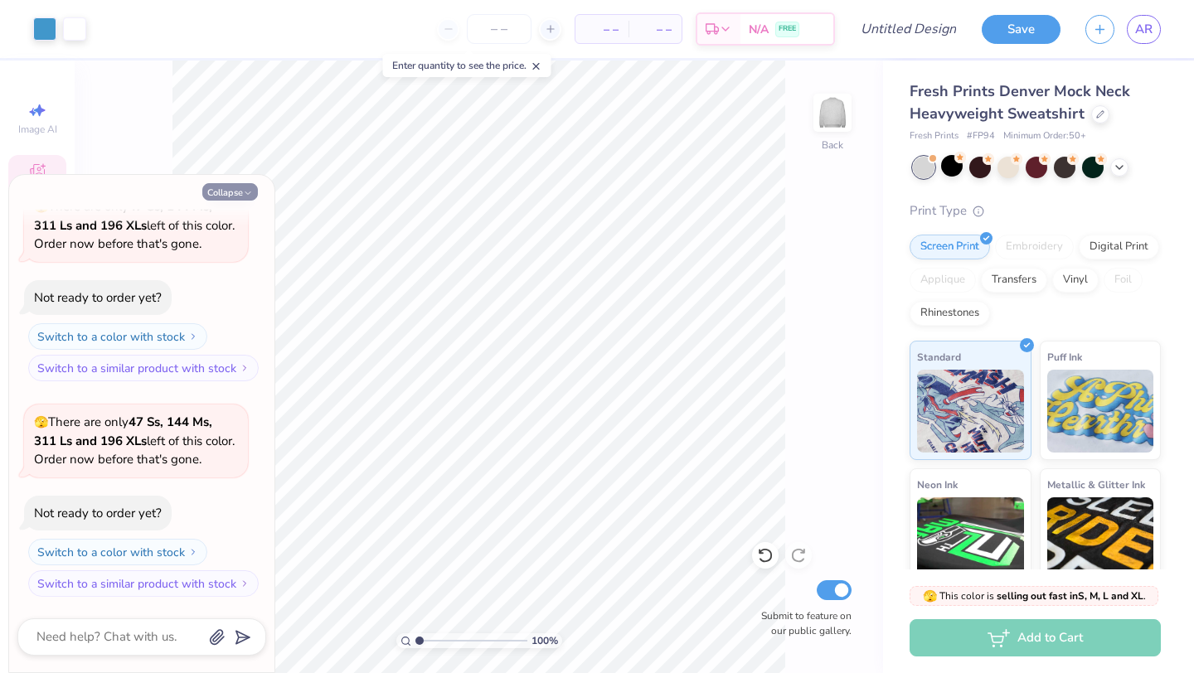
click at [244, 194] on icon "button" at bounding box center [248, 193] width 10 height 10
type textarea "x"
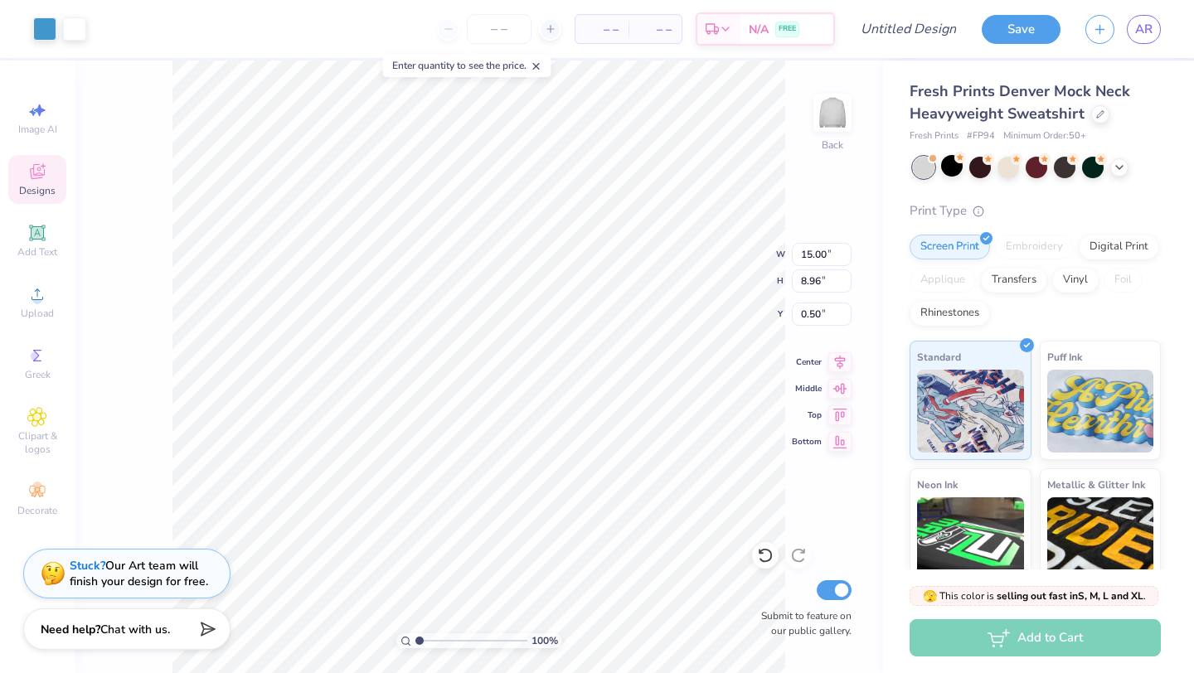
type input "1.39"
click at [1016, 172] on div at bounding box center [1009, 166] width 22 height 22
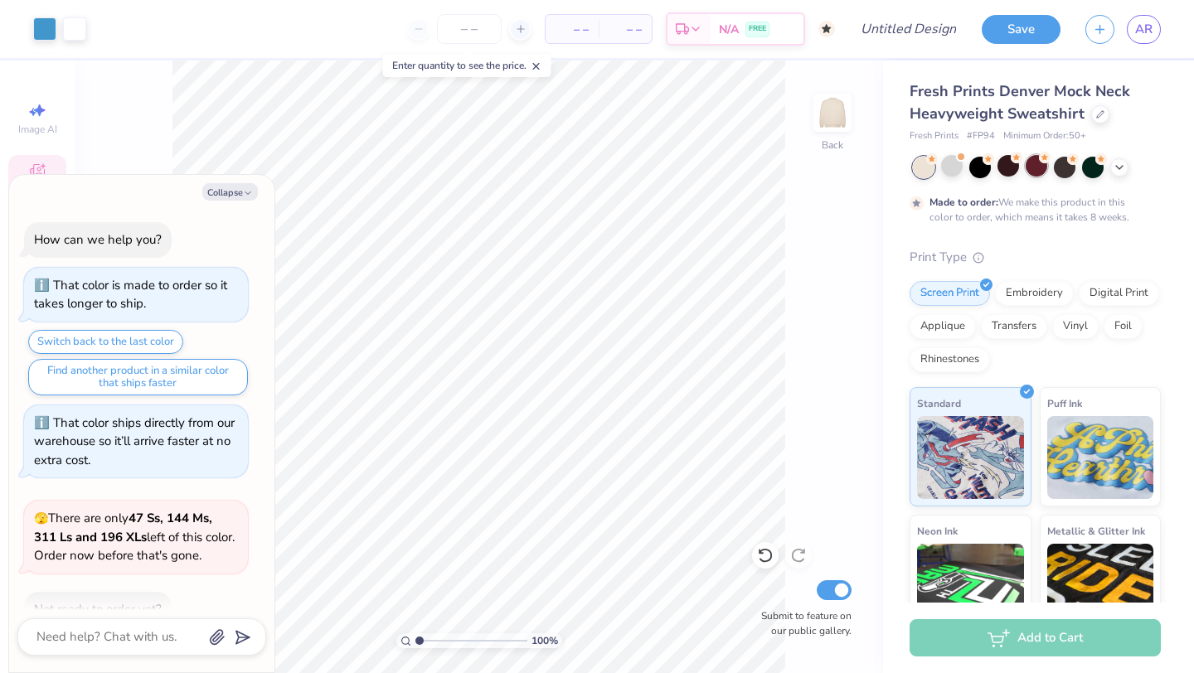
scroll to position [450, 0]
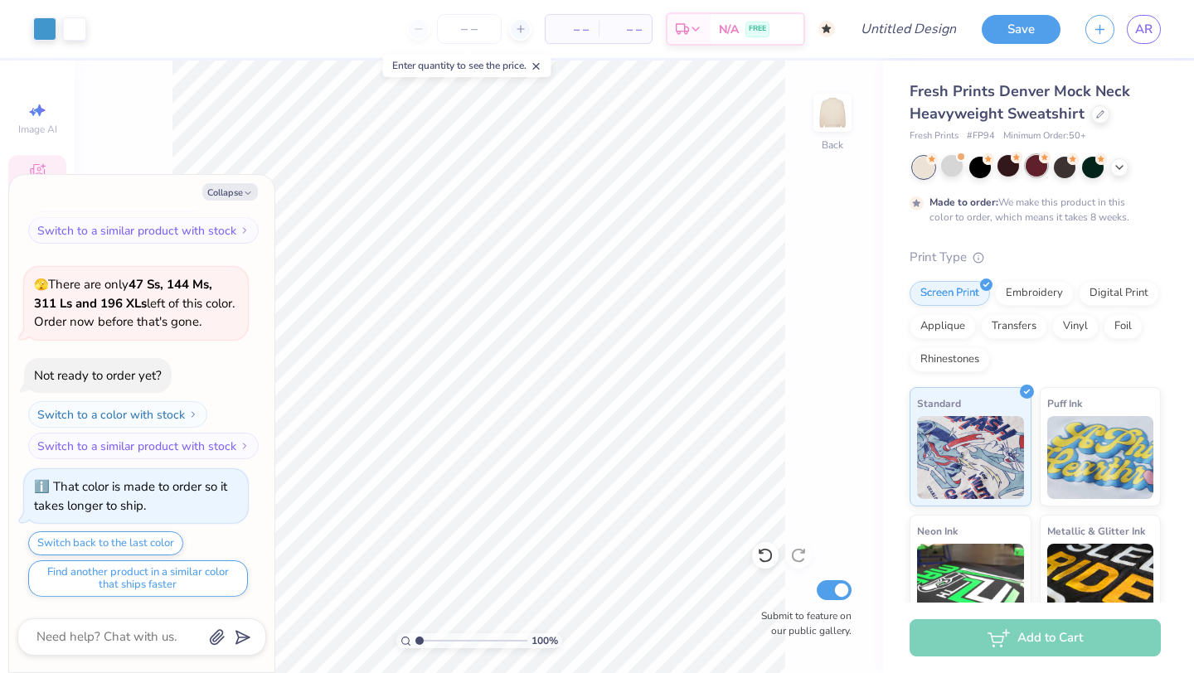
click at [1038, 172] on div at bounding box center [1037, 166] width 22 height 22
click at [1072, 169] on div at bounding box center [1065, 166] width 22 height 22
click at [239, 197] on button "Collapse" at bounding box center [230, 191] width 56 height 17
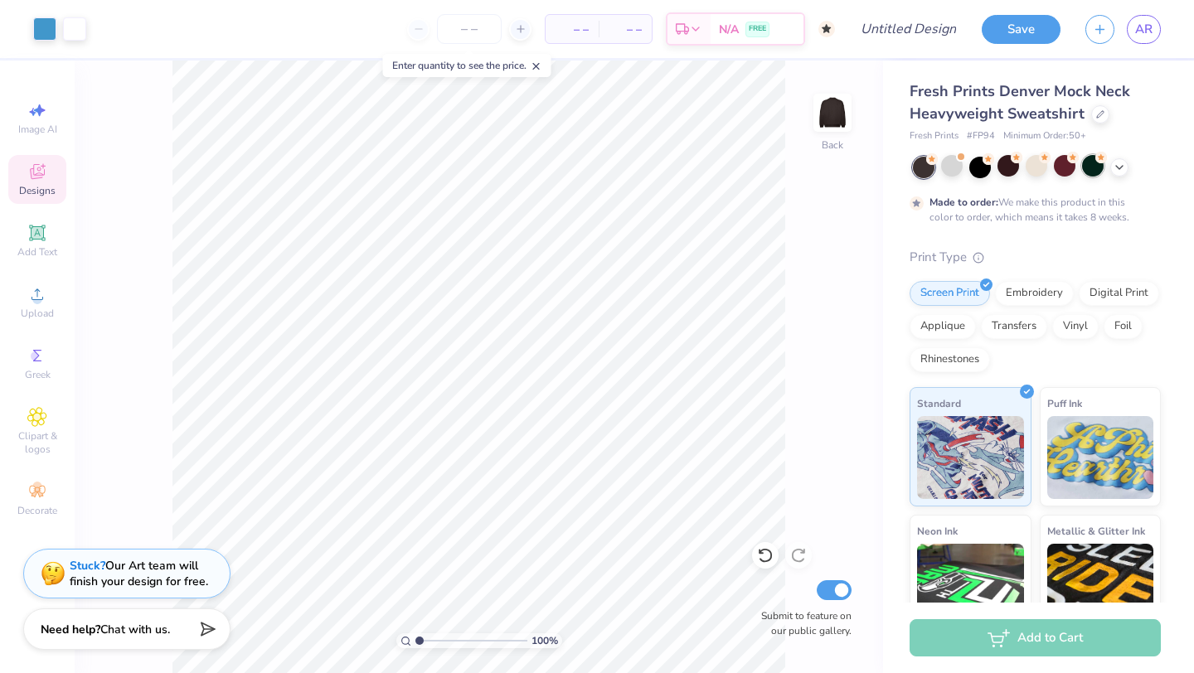
click at [1091, 167] on div at bounding box center [1093, 166] width 22 height 22
click at [1120, 168] on icon at bounding box center [1119, 165] width 13 height 13
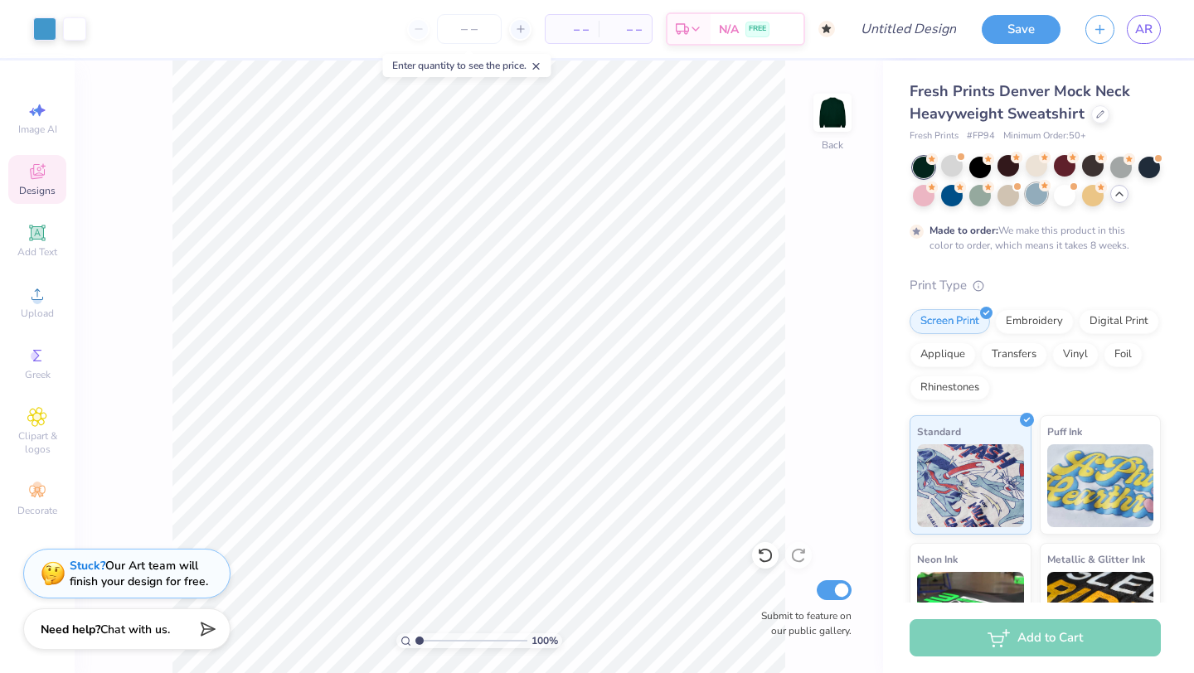
click at [1033, 196] on div at bounding box center [1037, 194] width 22 height 22
click at [957, 192] on div at bounding box center [952, 194] width 22 height 22
click at [922, 201] on div at bounding box center [924, 194] width 22 height 22
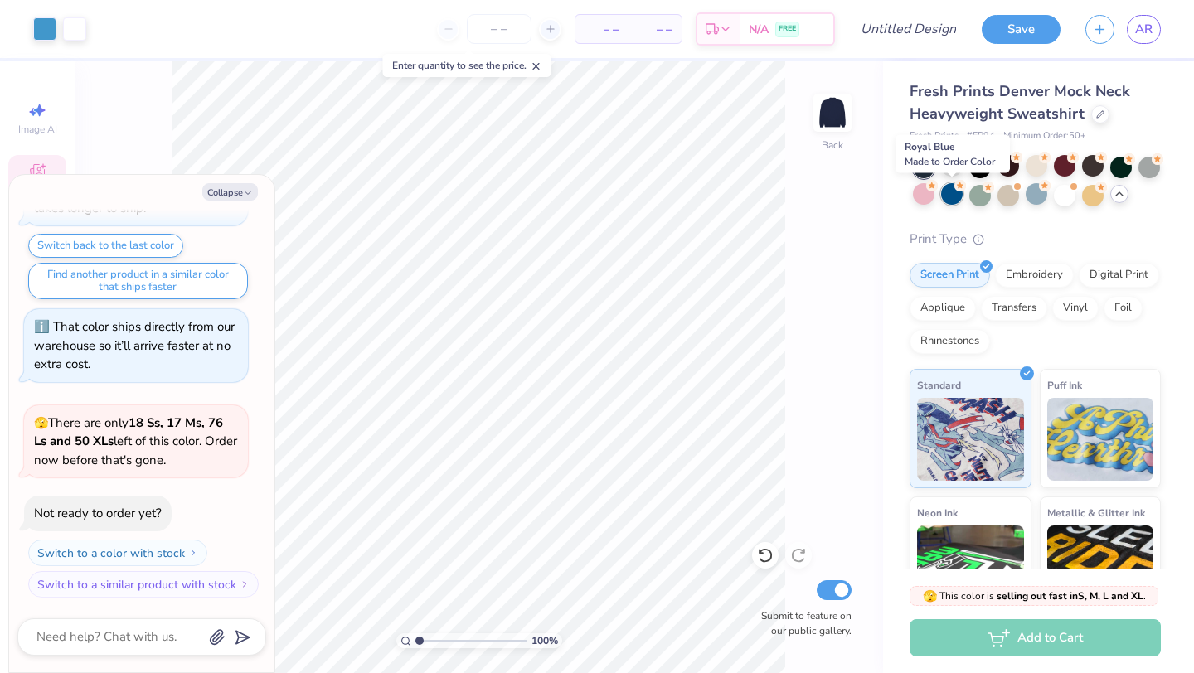
click at [950, 199] on div at bounding box center [952, 194] width 22 height 22
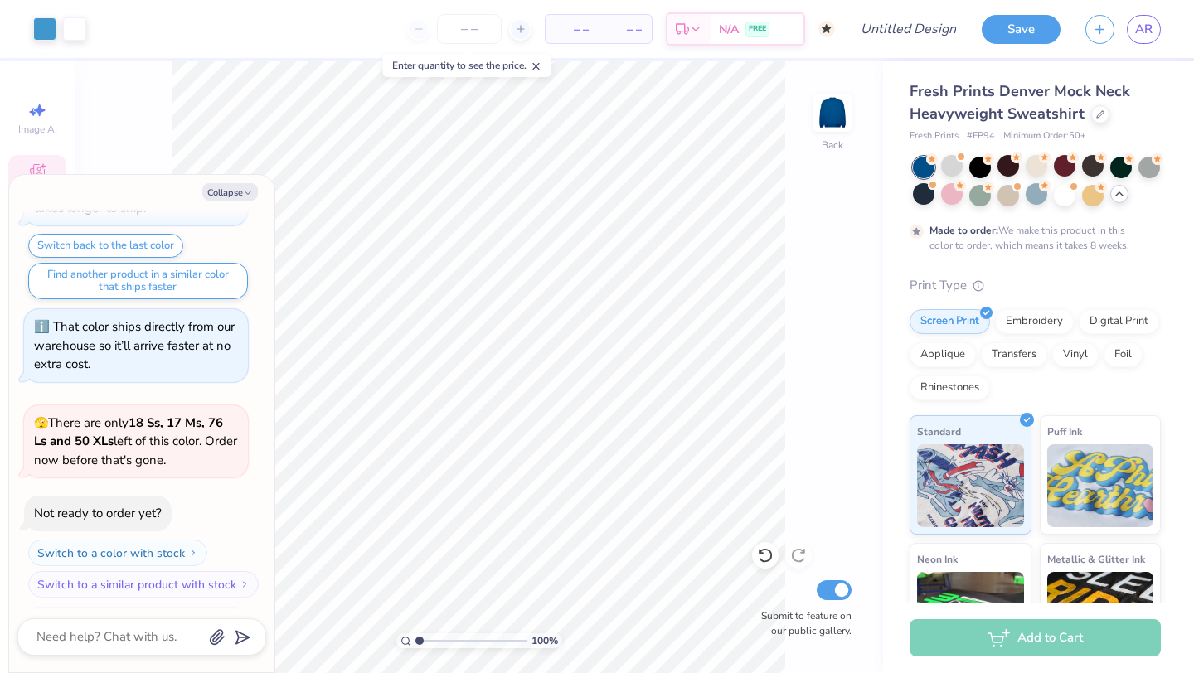
scroll to position [885, 0]
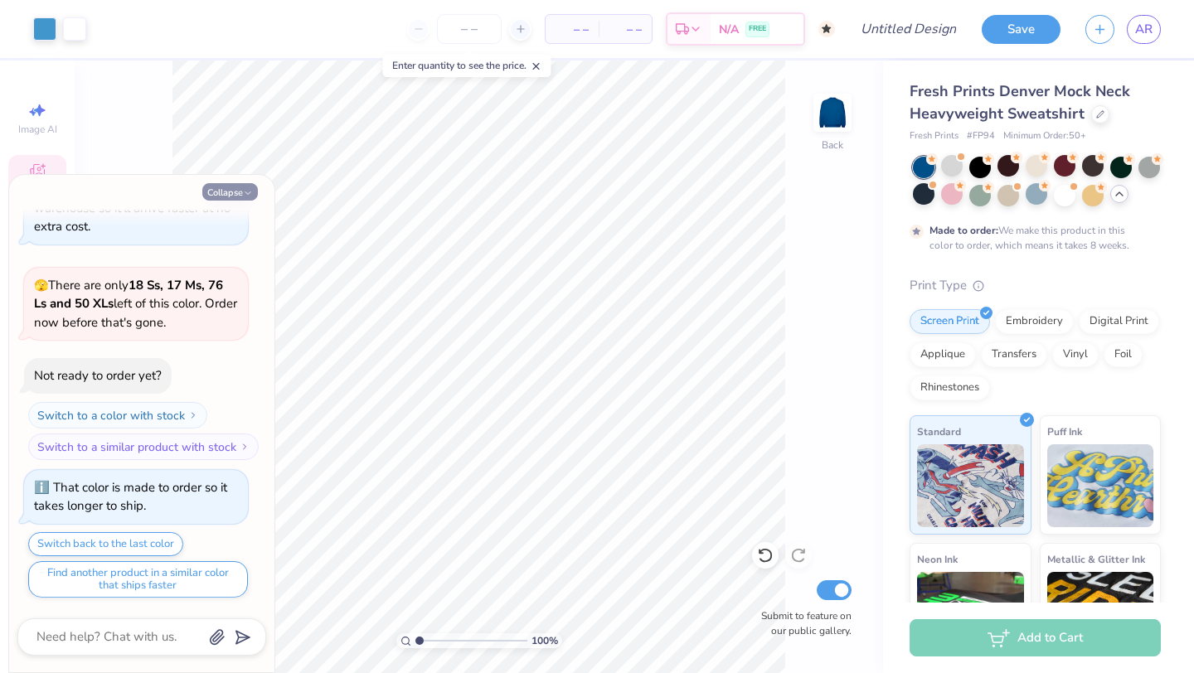
click at [240, 193] on button "Collapse" at bounding box center [230, 191] width 56 height 17
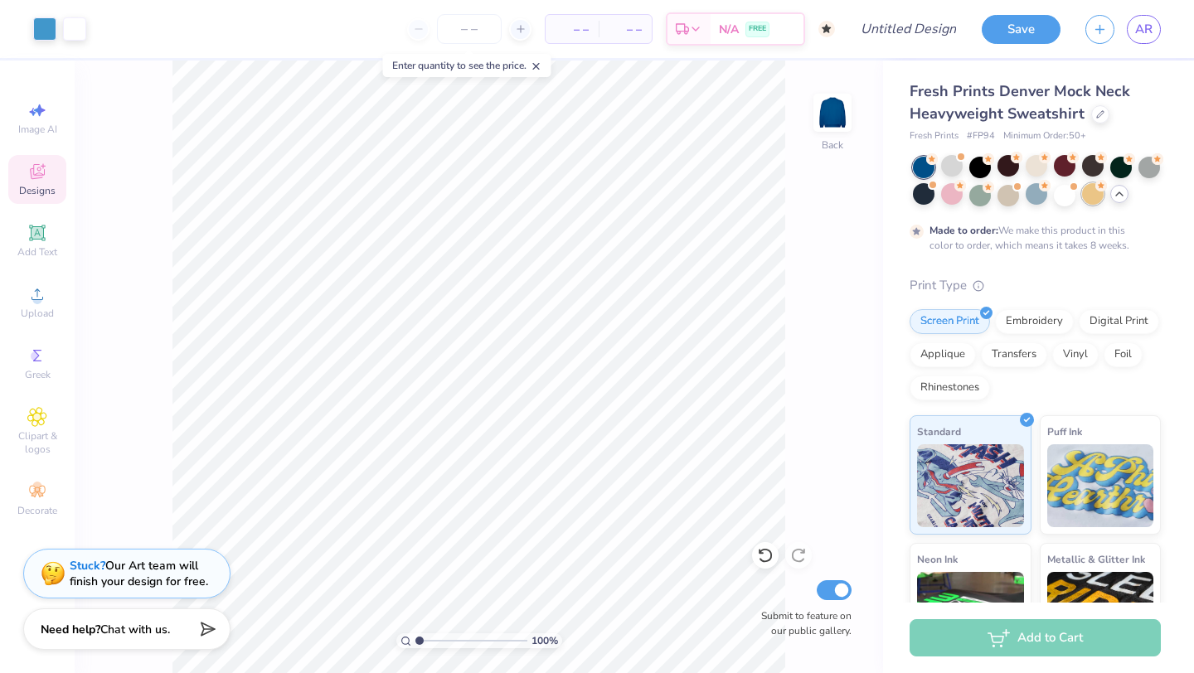
click at [1096, 193] on div at bounding box center [1093, 194] width 22 height 22
click at [982, 202] on div at bounding box center [981, 194] width 22 height 22
click at [1062, 202] on div at bounding box center [1065, 194] width 22 height 22
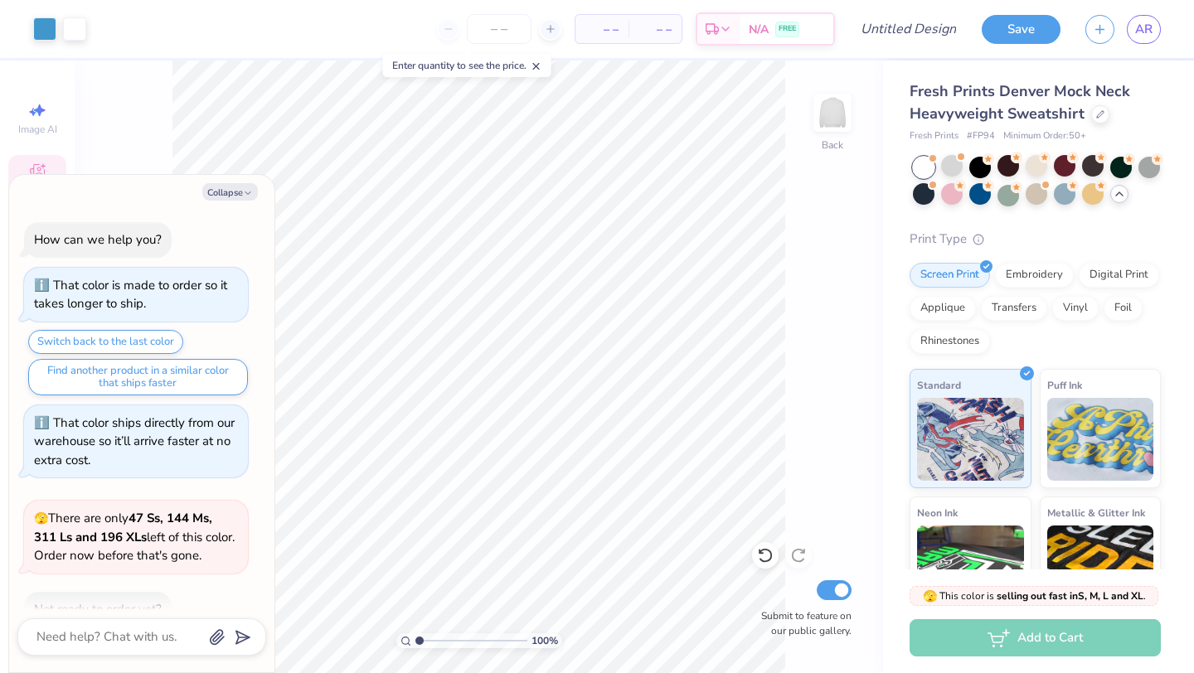
scroll to position [1183, 0]
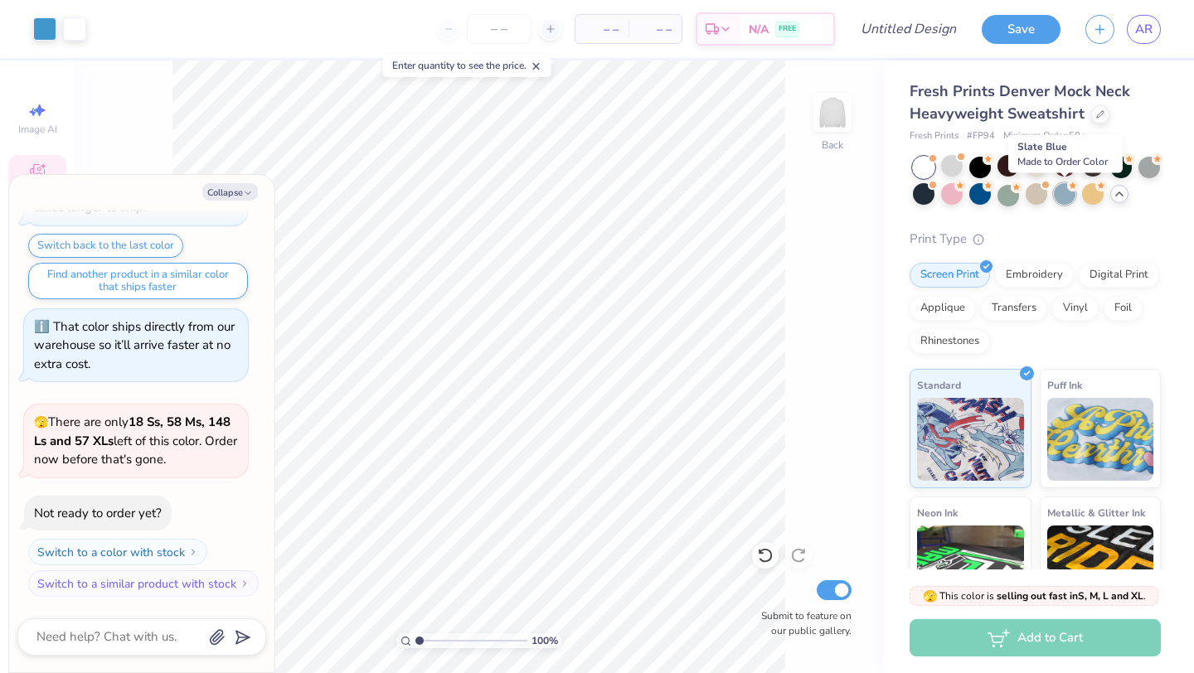
click at [1063, 196] on div at bounding box center [1065, 194] width 22 height 22
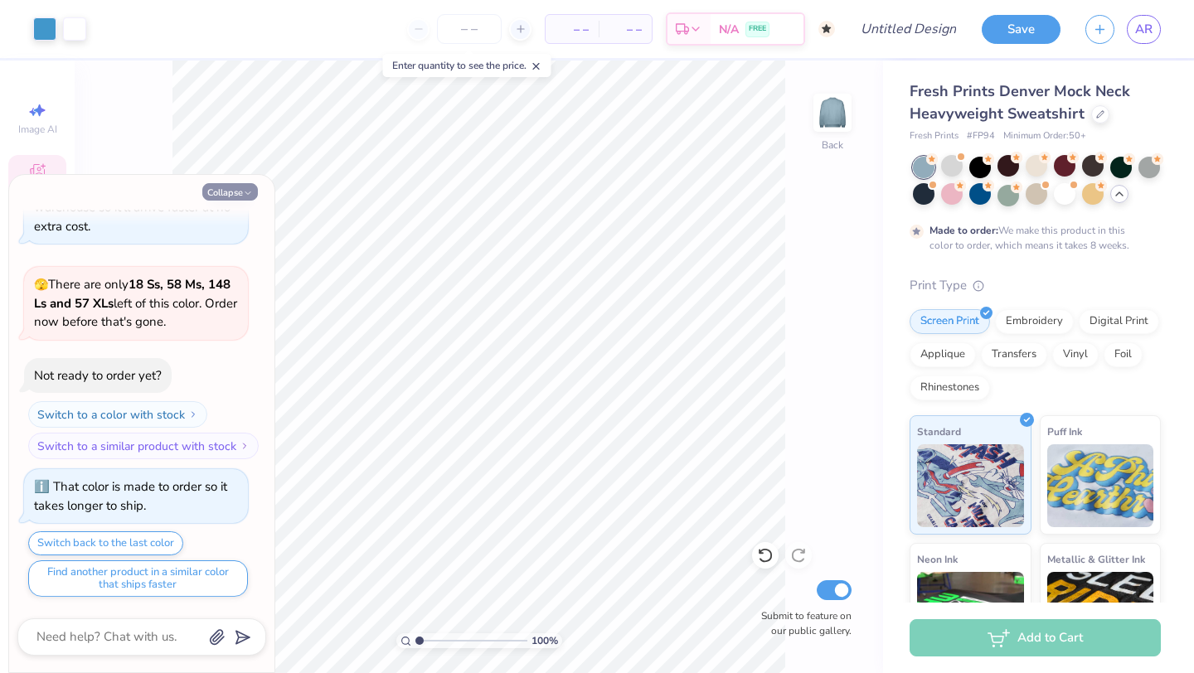
click at [244, 187] on button "Collapse" at bounding box center [230, 191] width 56 height 17
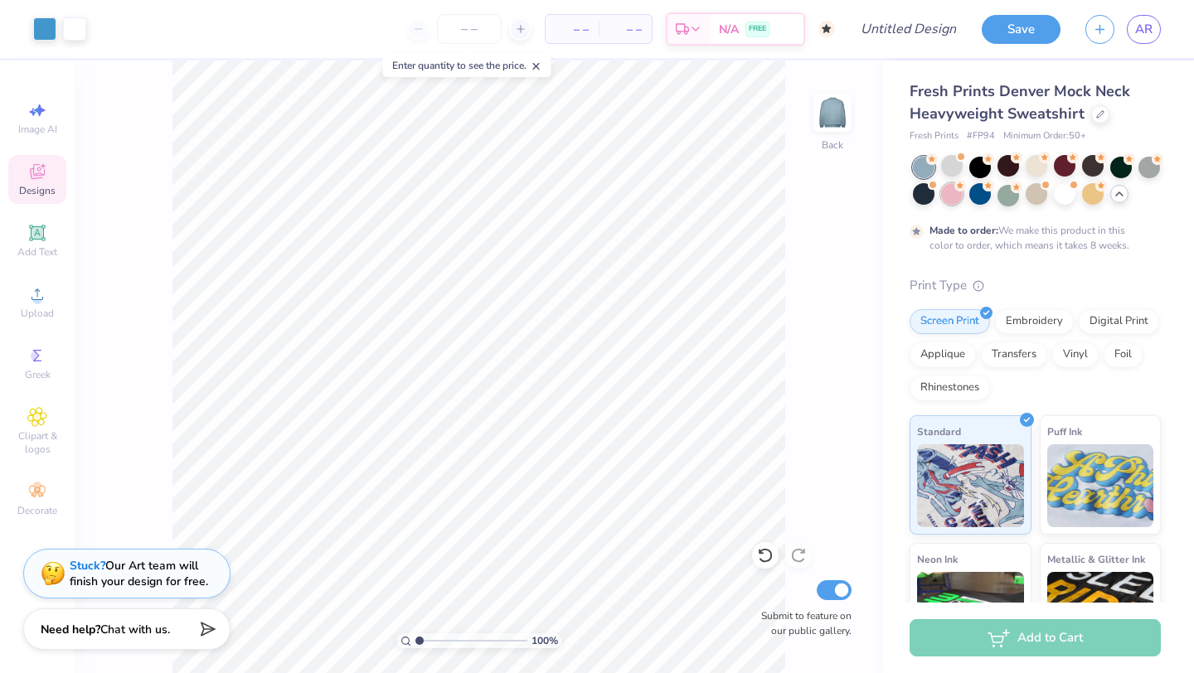
click at [950, 196] on div at bounding box center [952, 194] width 22 height 22
click at [978, 171] on div at bounding box center [981, 166] width 22 height 22
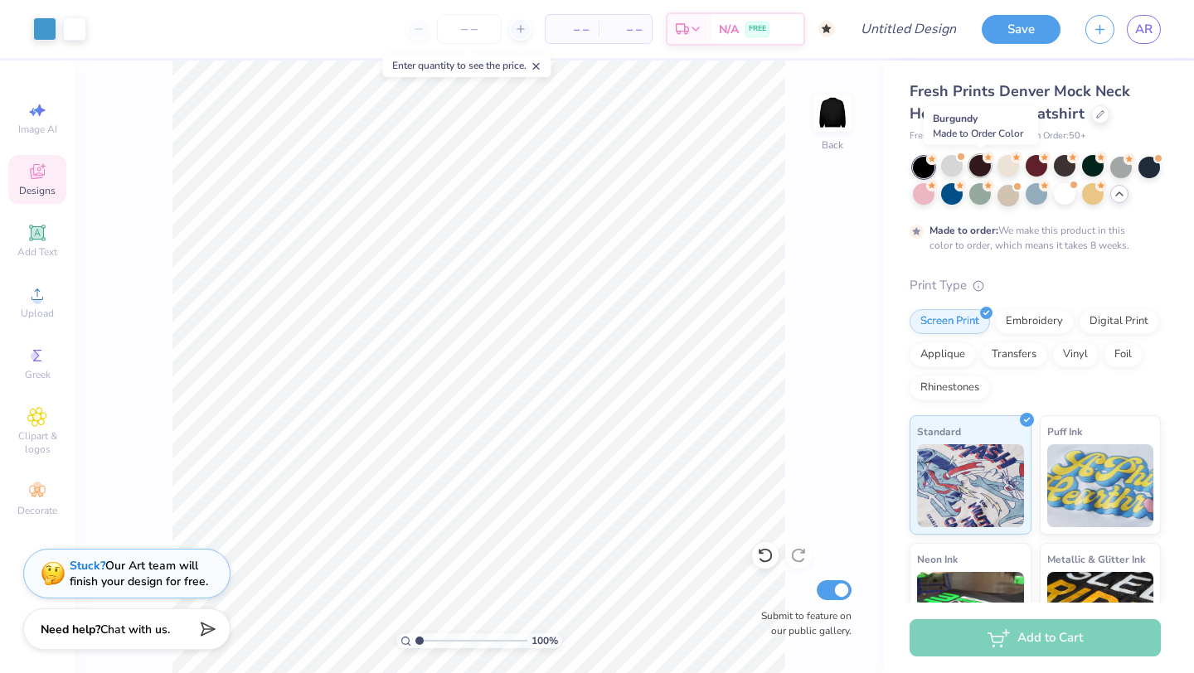
click at [975, 168] on div at bounding box center [981, 166] width 22 height 22
click at [957, 170] on div at bounding box center [952, 166] width 22 height 22
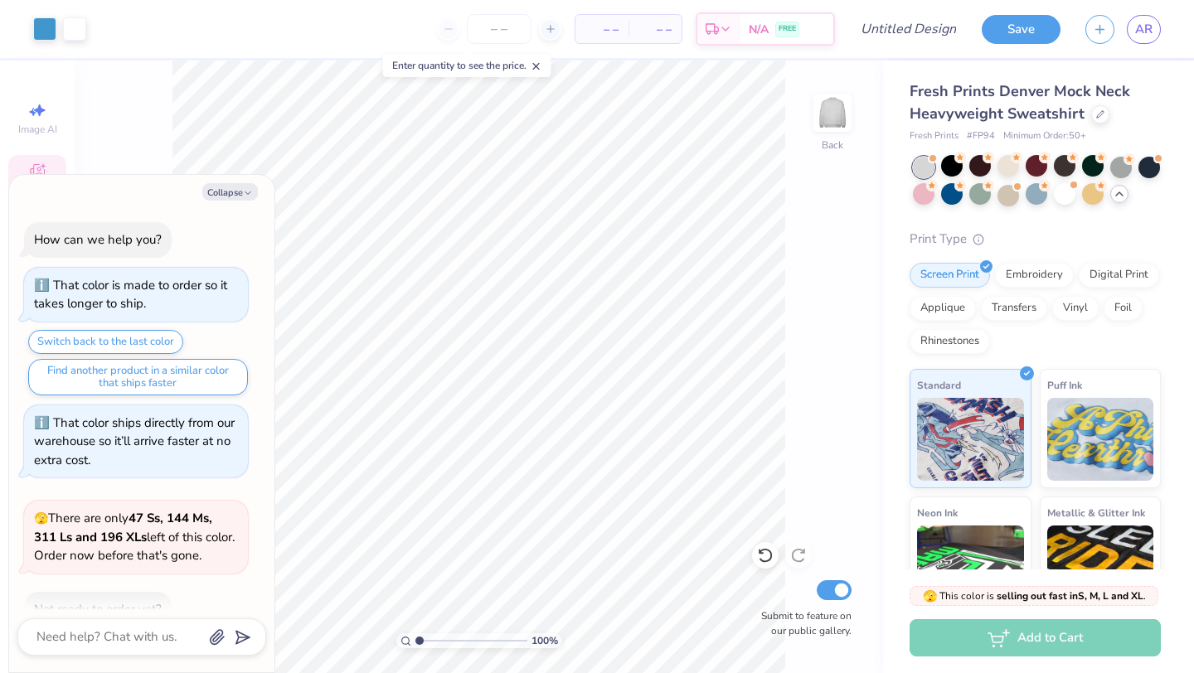
scroll to position [1619, 0]
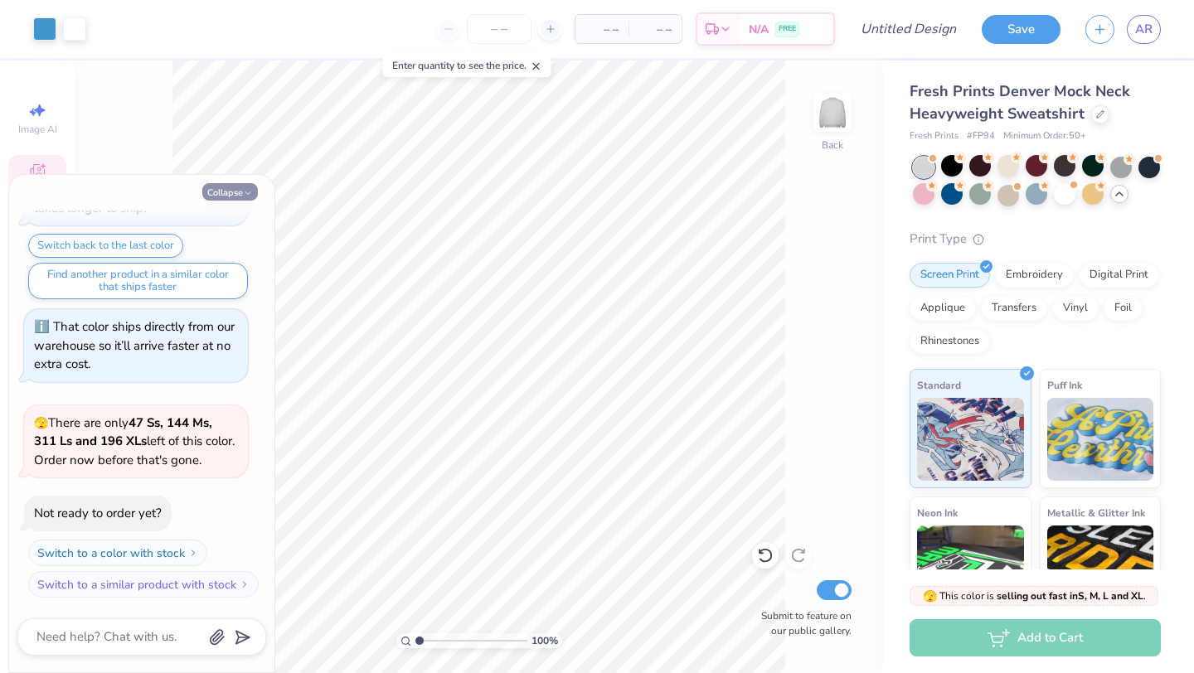
click at [216, 194] on button "Collapse" at bounding box center [230, 191] width 56 height 17
type textarea "x"
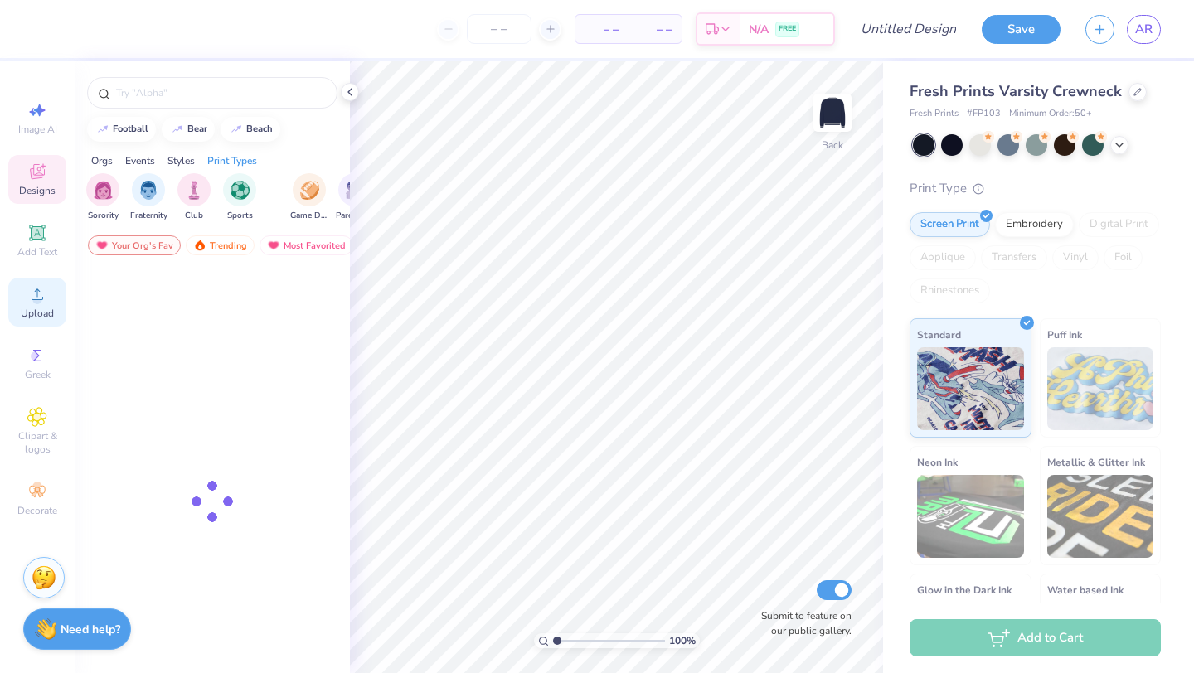
click at [28, 305] on div "Upload" at bounding box center [37, 302] width 58 height 49
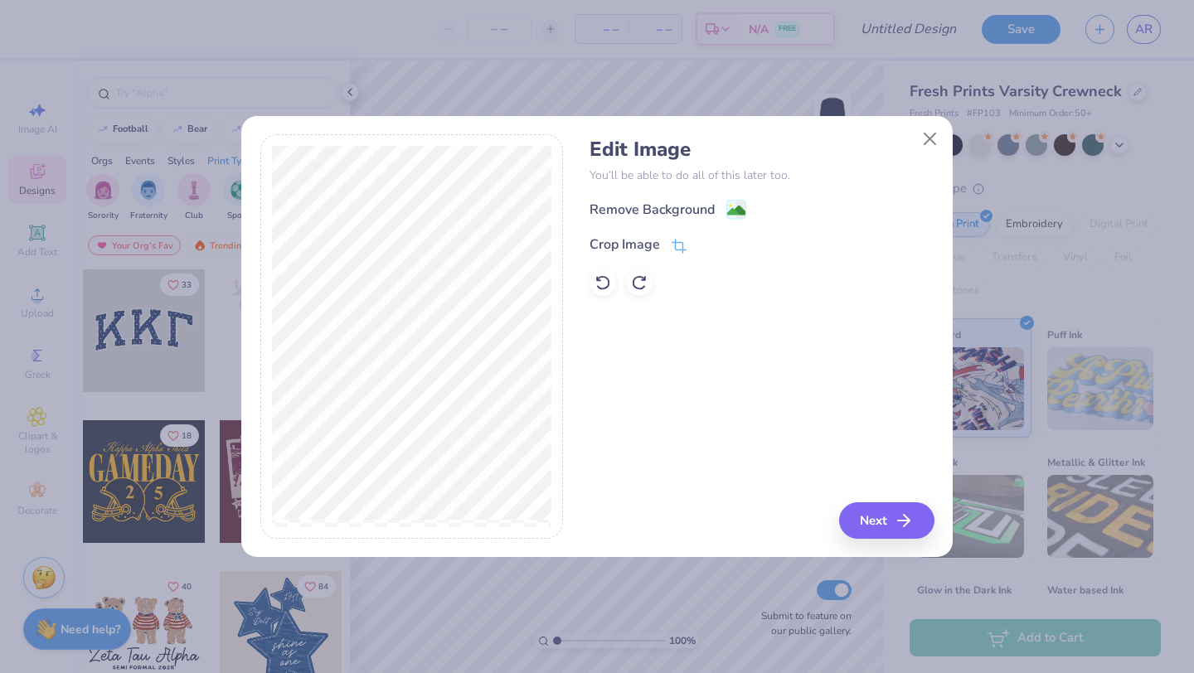
click at [731, 208] on image at bounding box center [736, 211] width 18 height 18
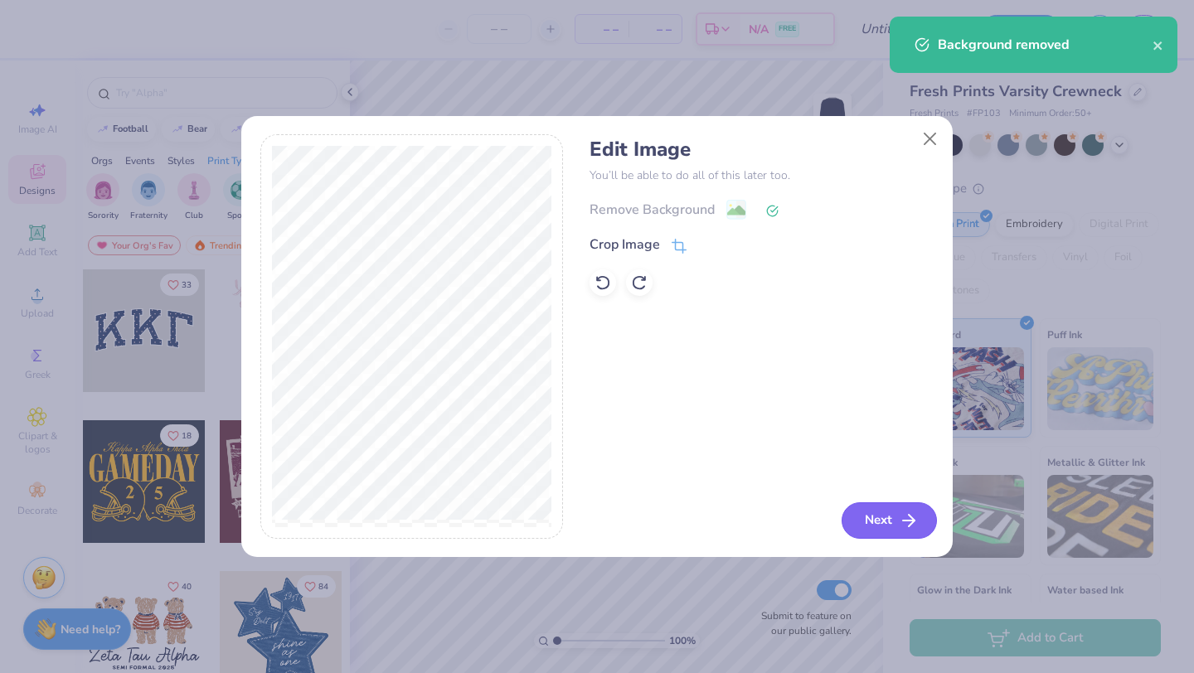
click at [890, 518] on button "Next" at bounding box center [889, 521] width 95 height 36
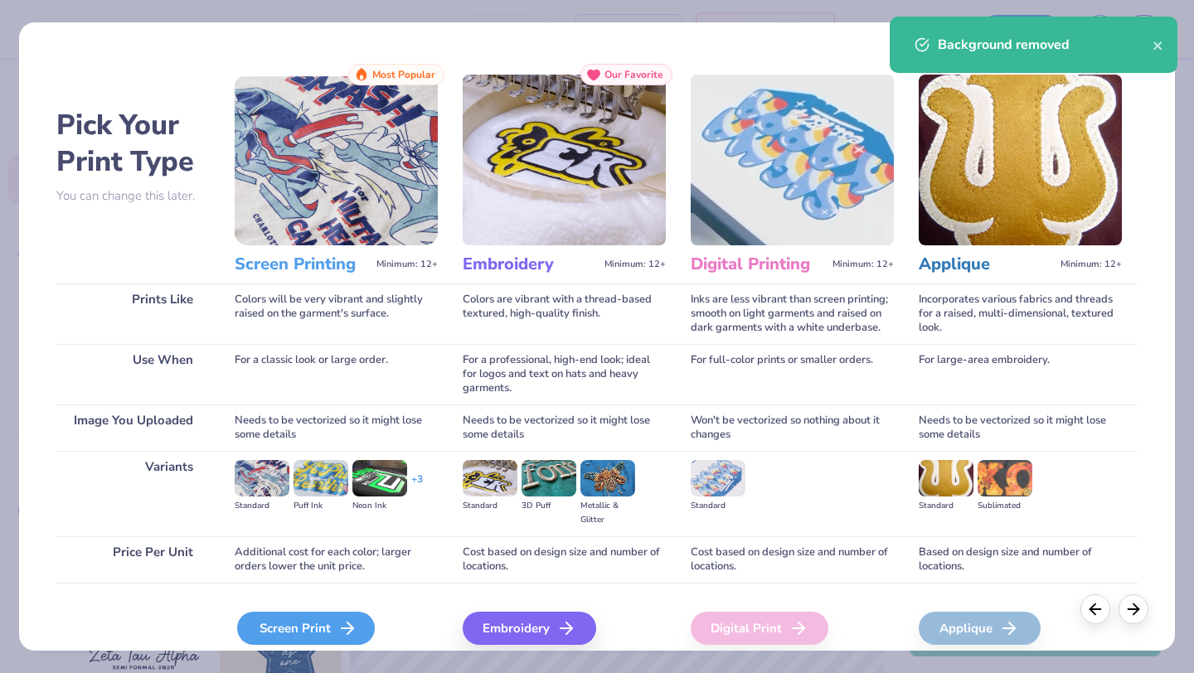
click at [328, 622] on div "Screen Print" at bounding box center [306, 628] width 138 height 33
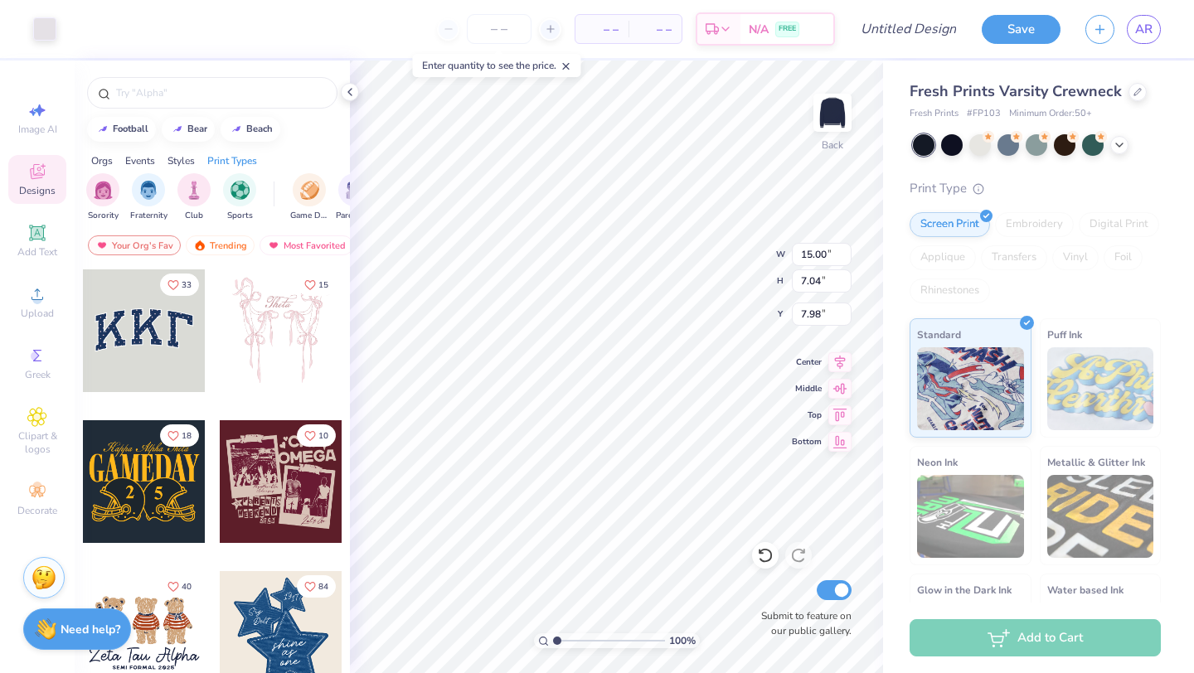
type input "3.00"
type input "11.21"
type input "5.26"
type input "4.31"
click at [352, 97] on icon at bounding box center [349, 91] width 13 height 13
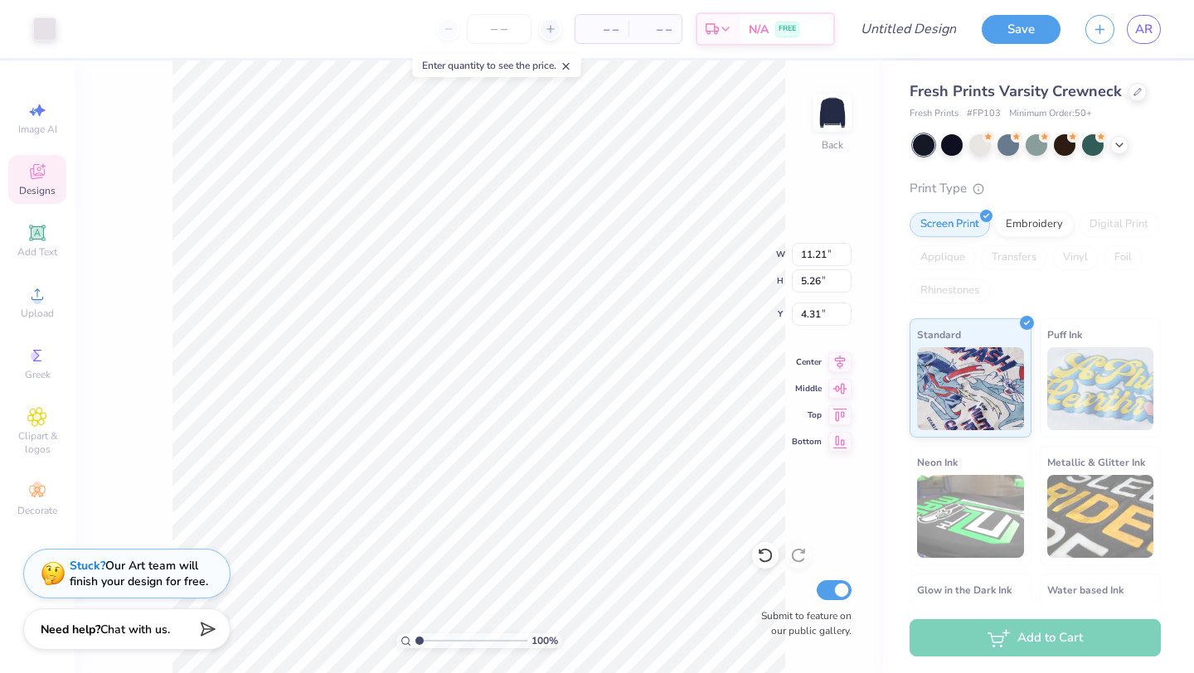
type input "4.30"
type input "10.36"
type input "4.41"
type input "4.73"
type input "10.48"
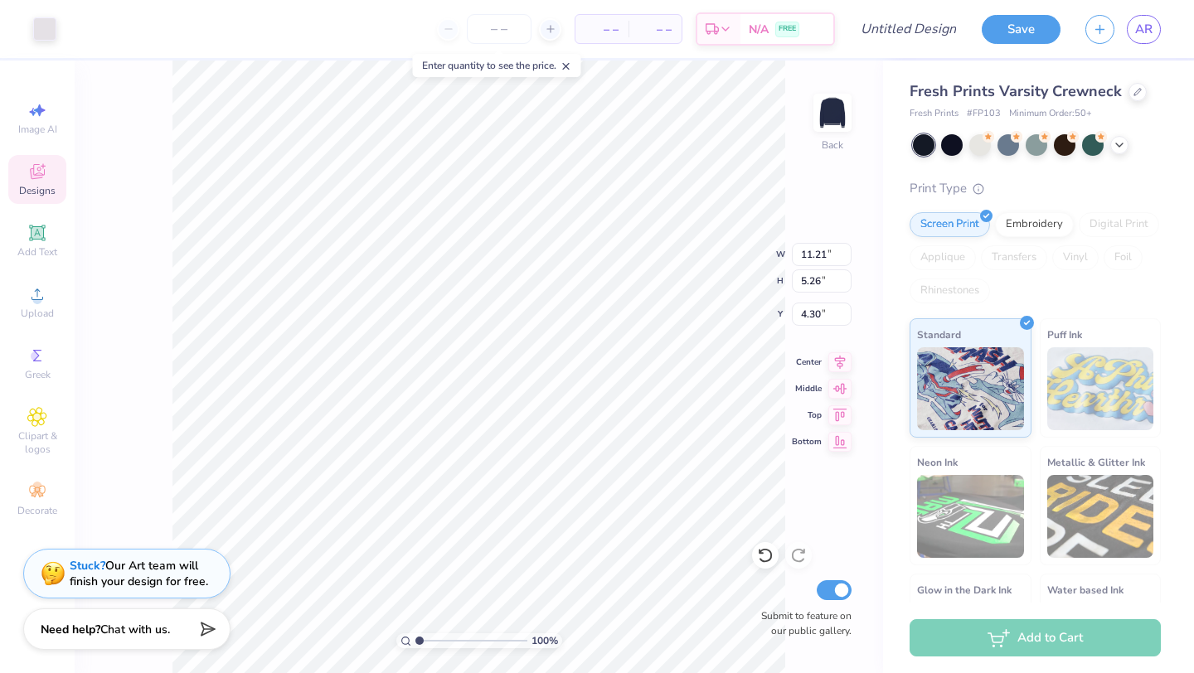
type input "4.92"
type input "4.22"
type input "11.01"
type input "5.17"
type input "4.31"
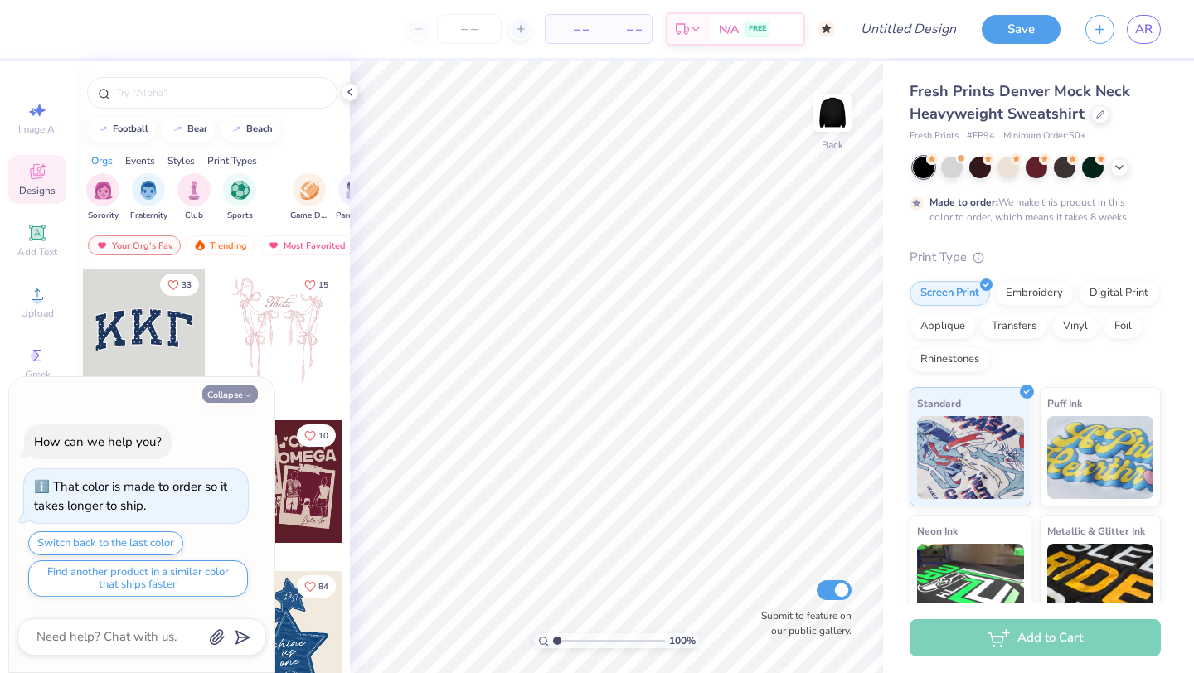
click at [230, 392] on button "Collapse" at bounding box center [230, 394] width 56 height 17
type textarea "x"
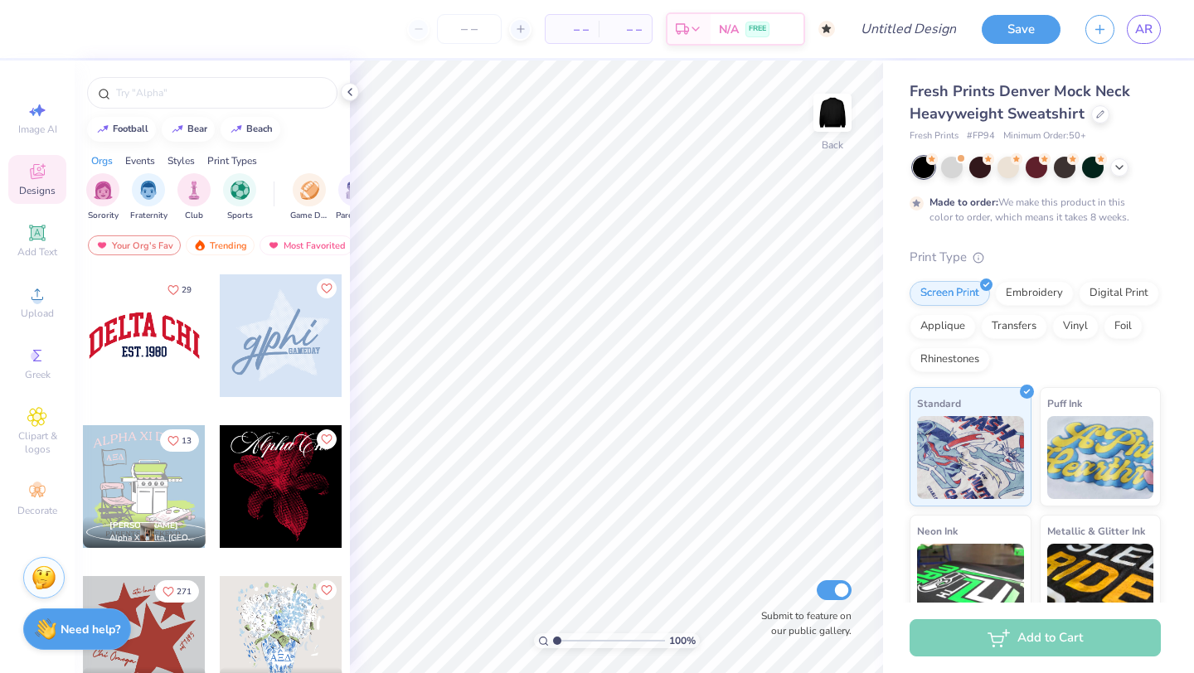
scroll to position [1207, 0]
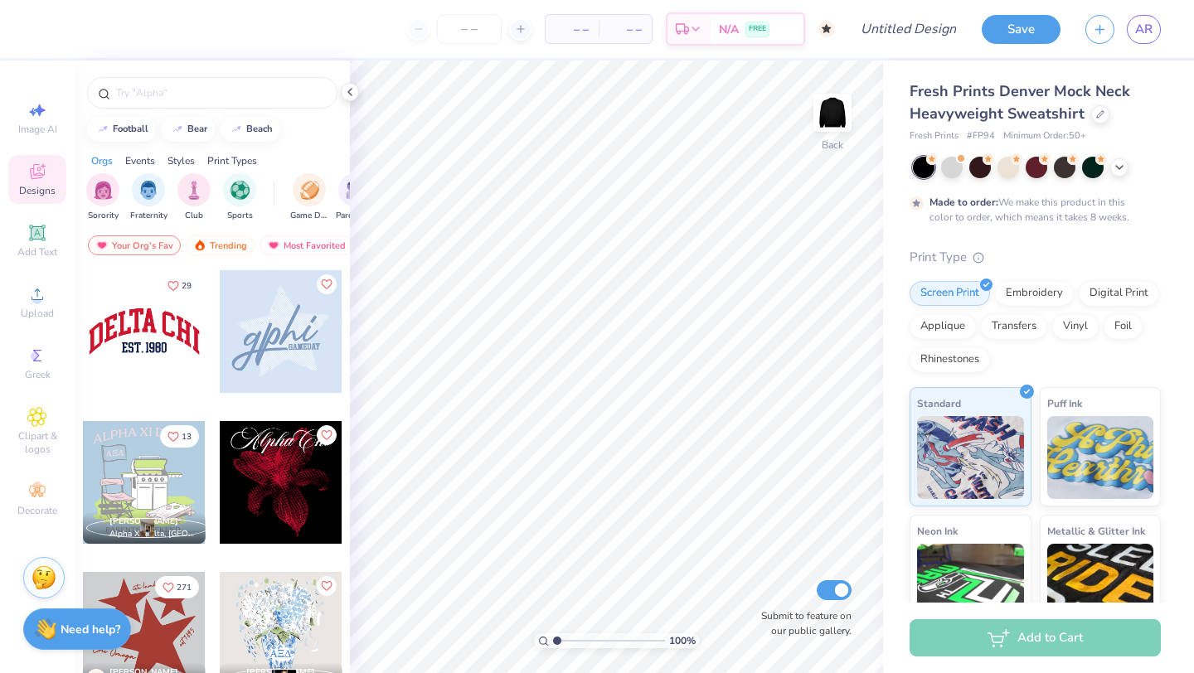
click at [164, 344] on div at bounding box center [144, 331] width 123 height 123
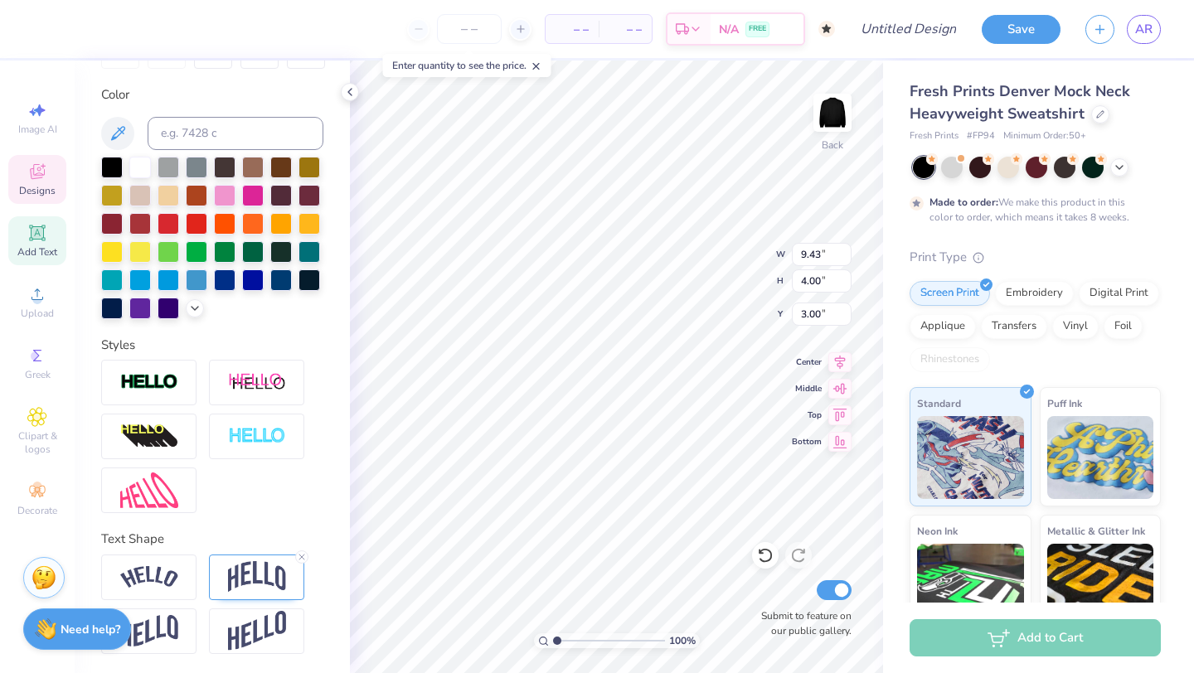
scroll to position [0, 0]
type textarea "D"
type textarea "A"
type textarea "student Association"
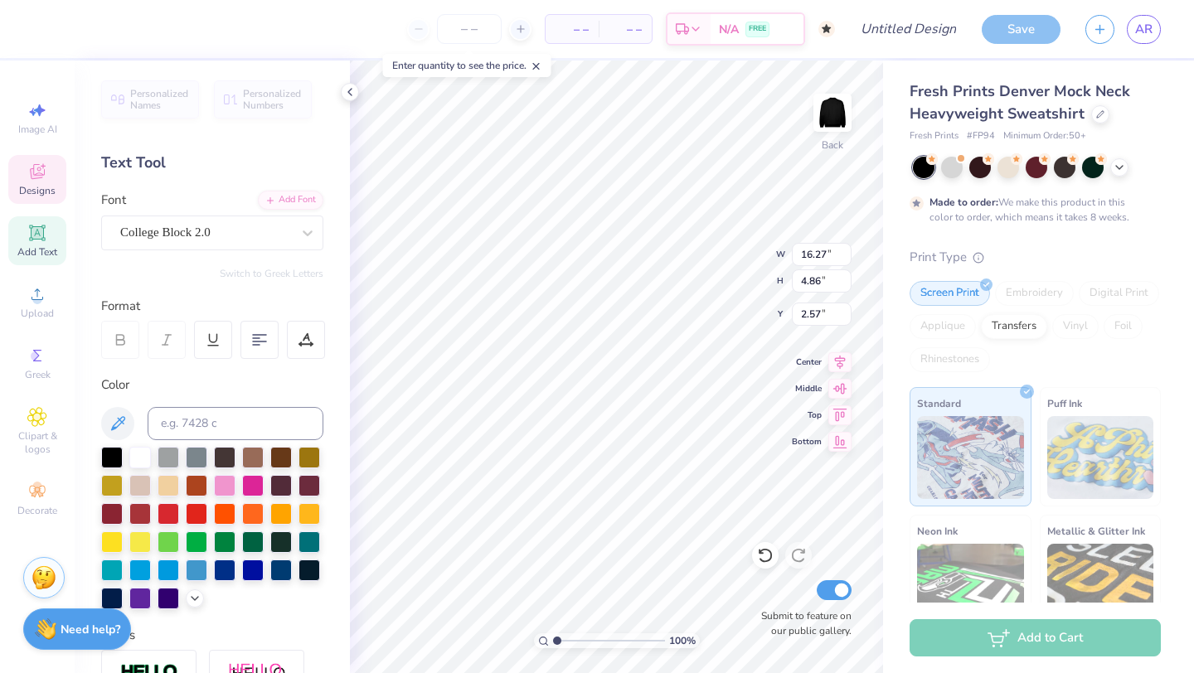
click at [39, 181] on icon at bounding box center [37, 172] width 20 height 20
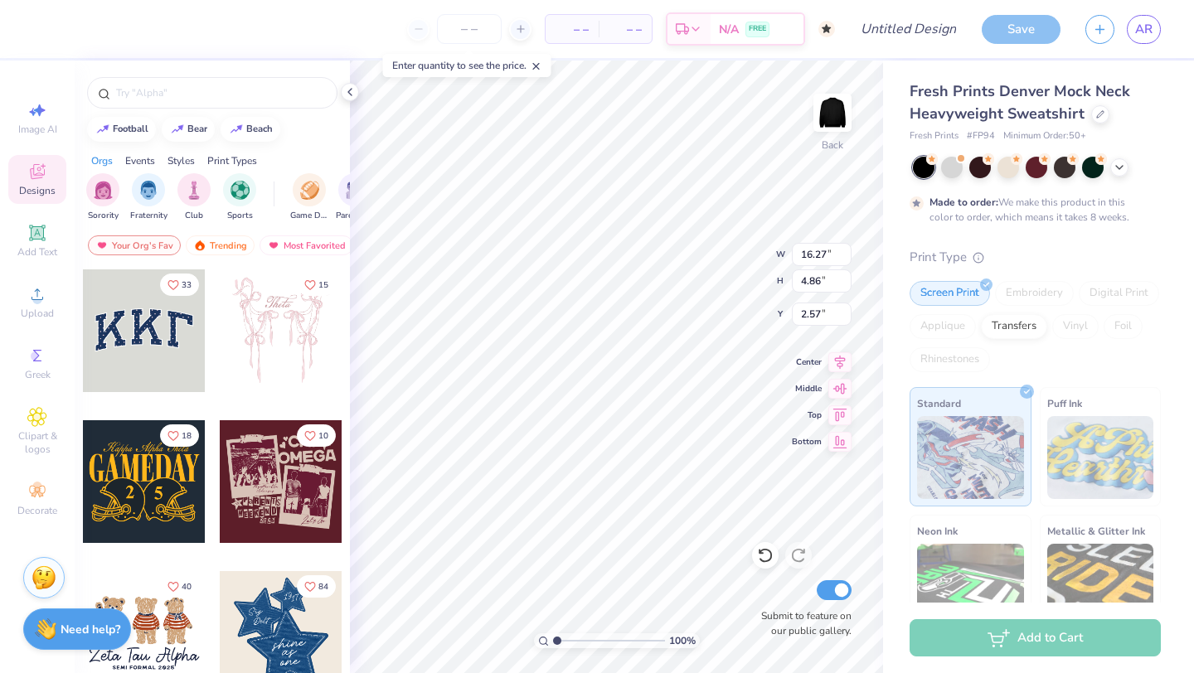
click at [154, 362] on div at bounding box center [144, 331] width 123 height 123
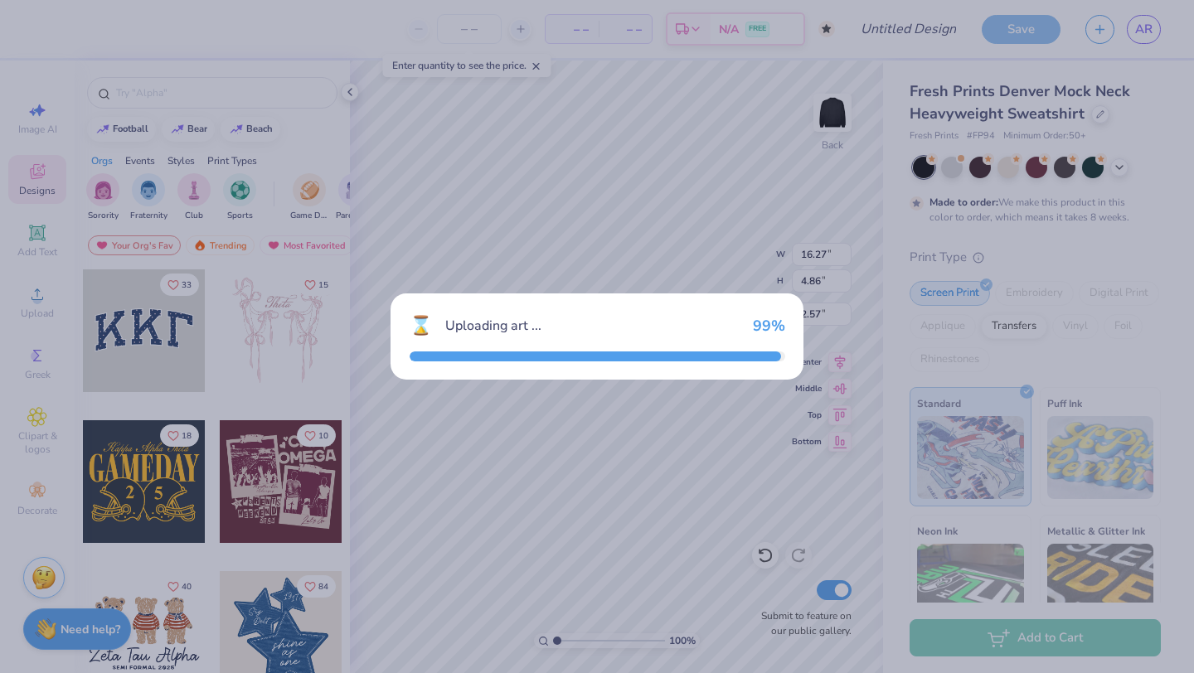
type input "10.91"
type input "4.79"
type input "3.00"
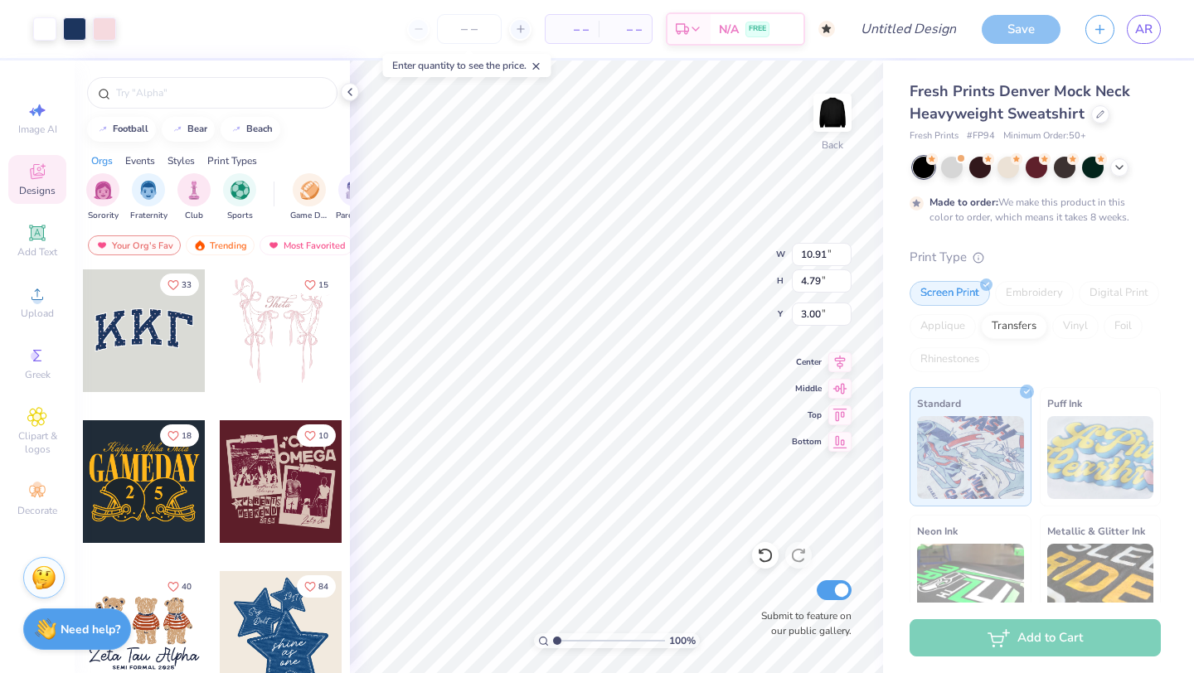
type input "16.27"
type input "4.86"
type input "2.57"
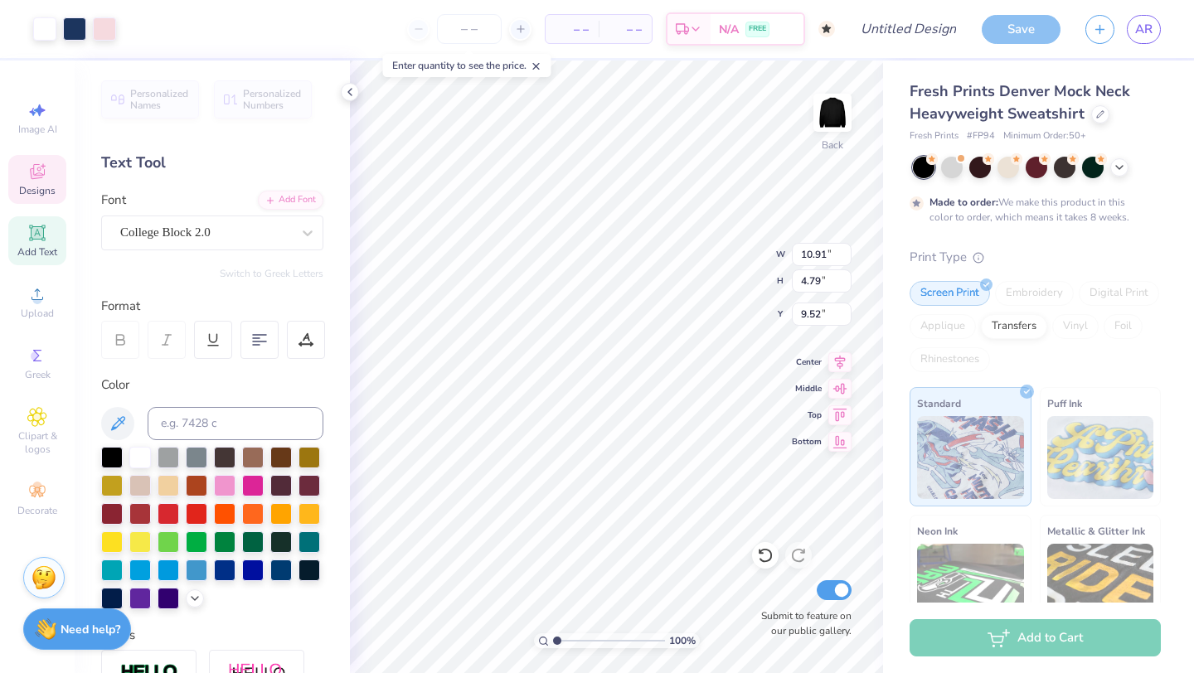
type input "9.52"
type input "16.27"
type input "4.86"
type input "2.57"
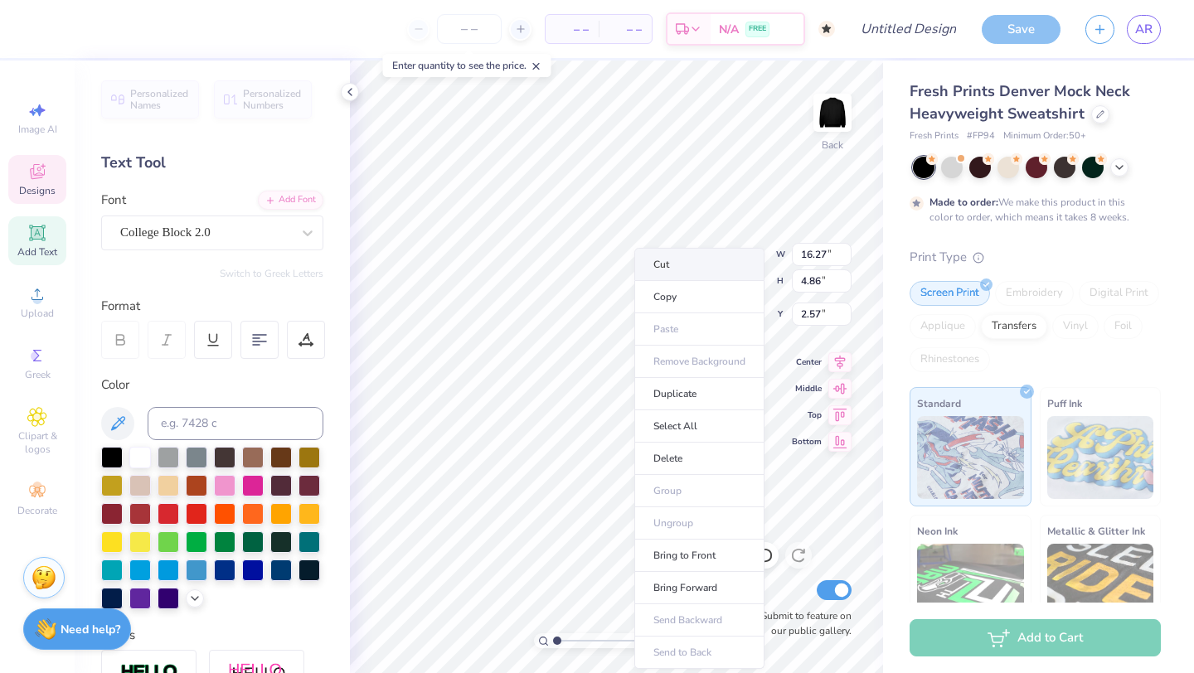
click at [659, 251] on li "Cut" at bounding box center [699, 264] width 130 height 33
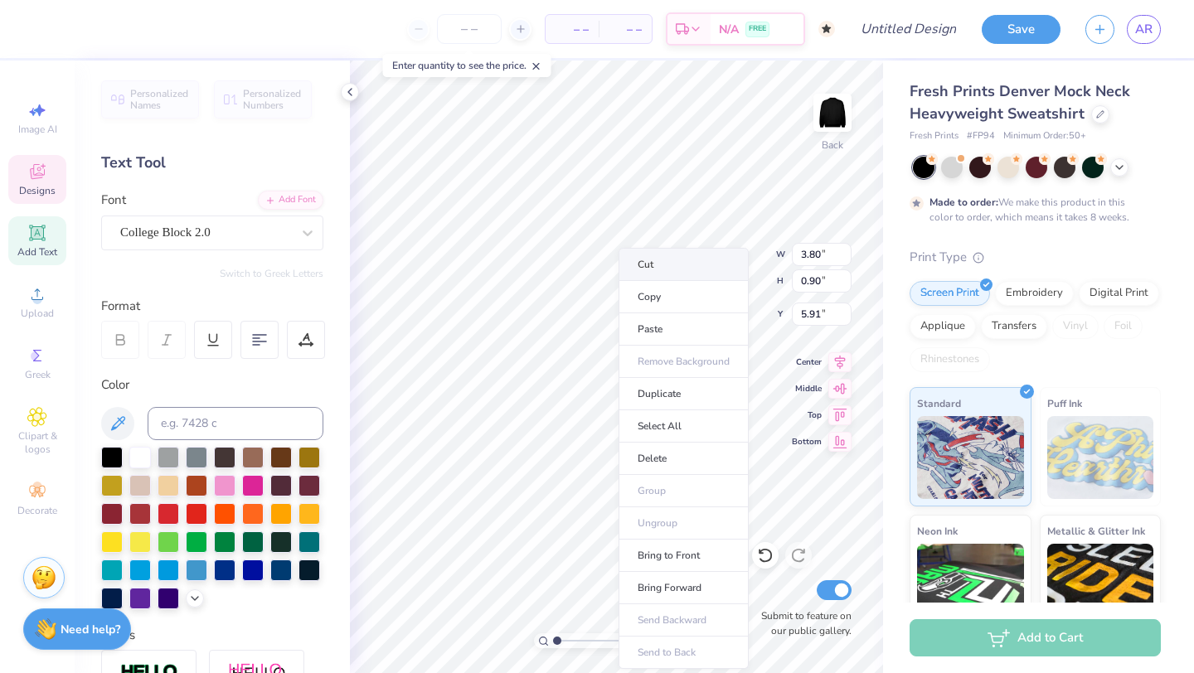
click at [641, 266] on li "Cut" at bounding box center [684, 264] width 130 height 33
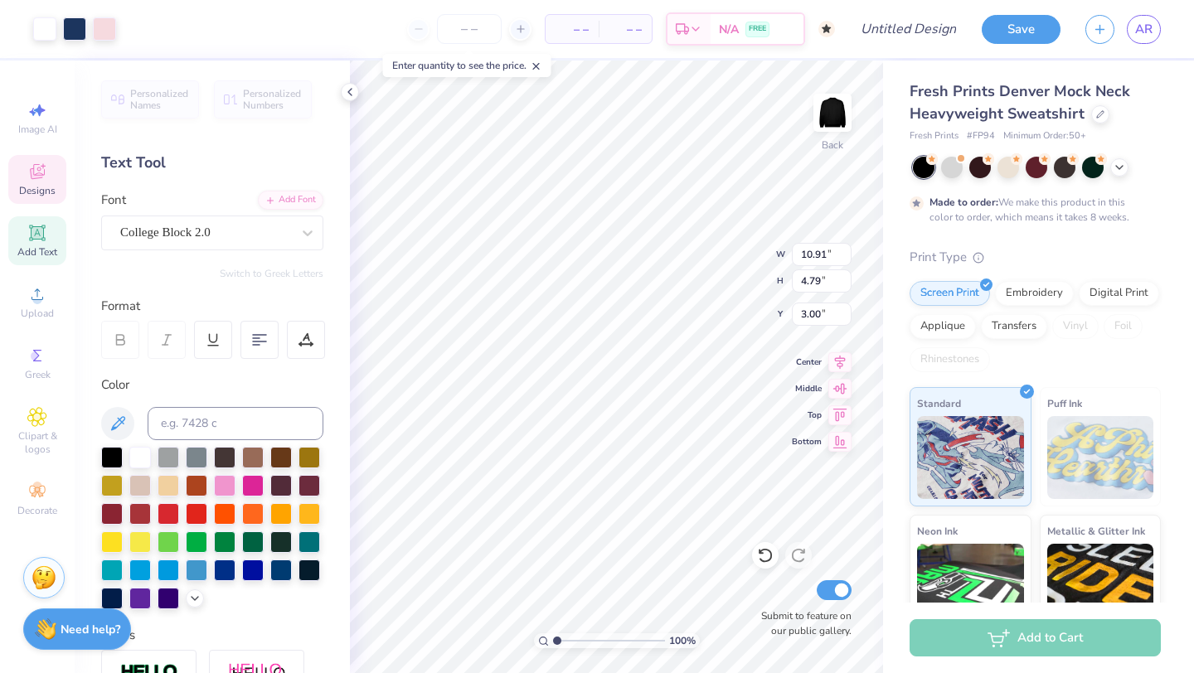
type input "3.00"
click at [42, 176] on icon at bounding box center [37, 173] width 13 height 11
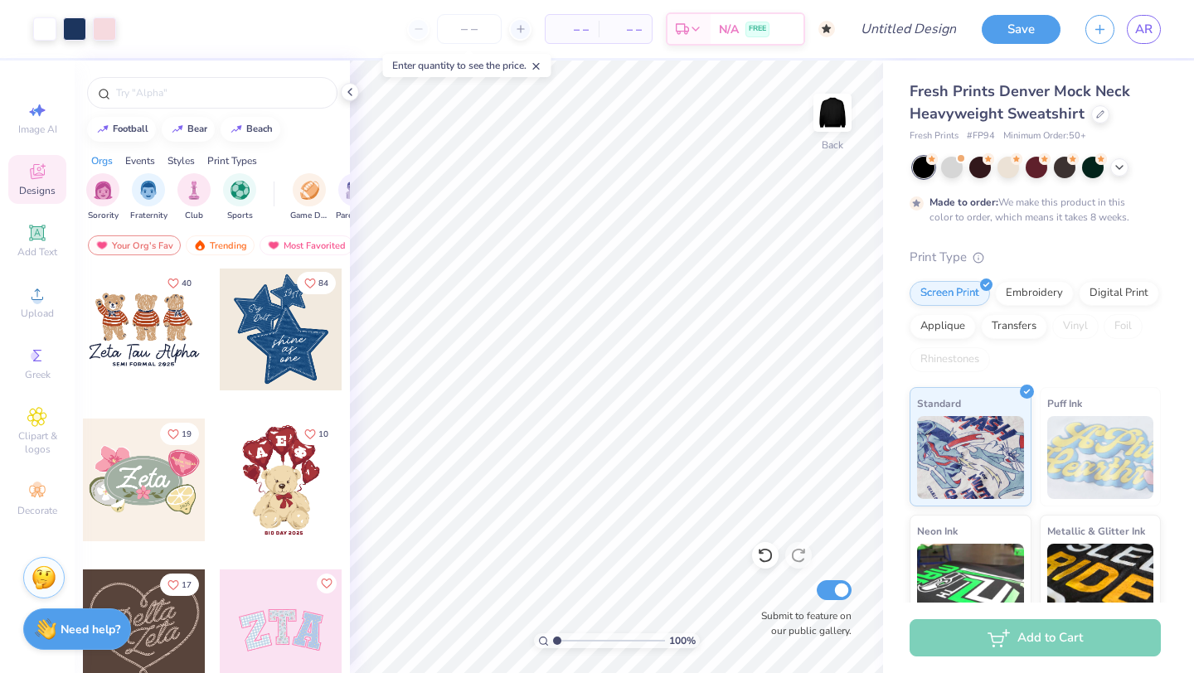
scroll to position [306, 0]
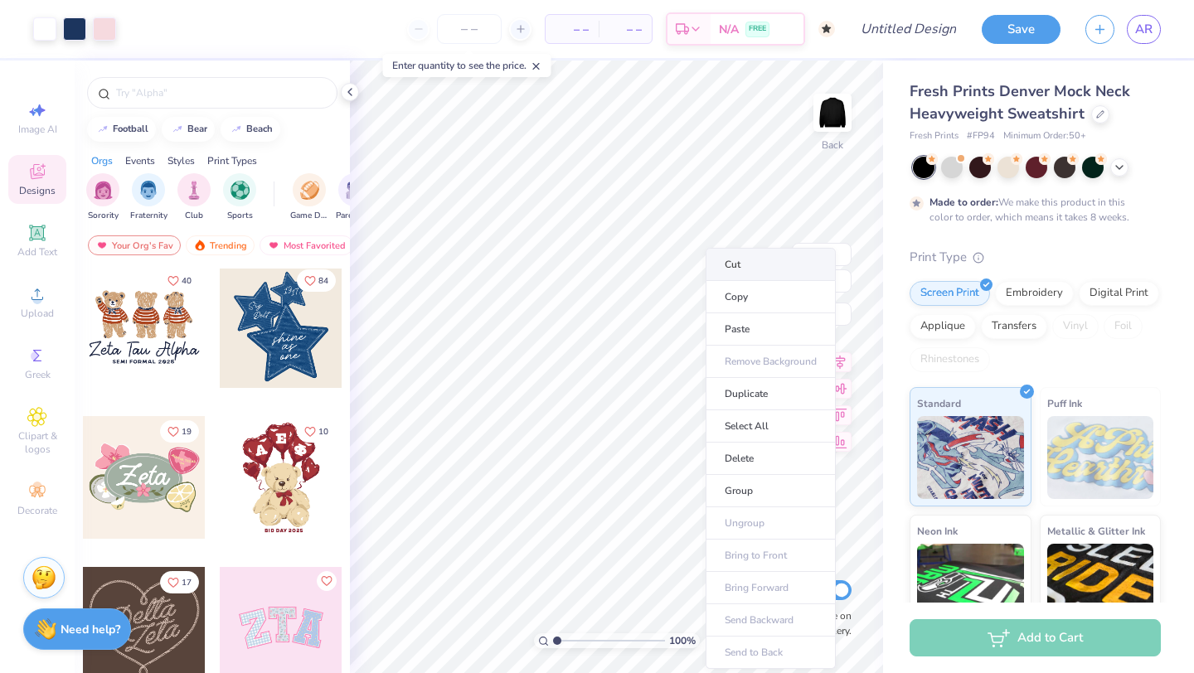
click at [731, 270] on li "Cut" at bounding box center [771, 264] width 130 height 33
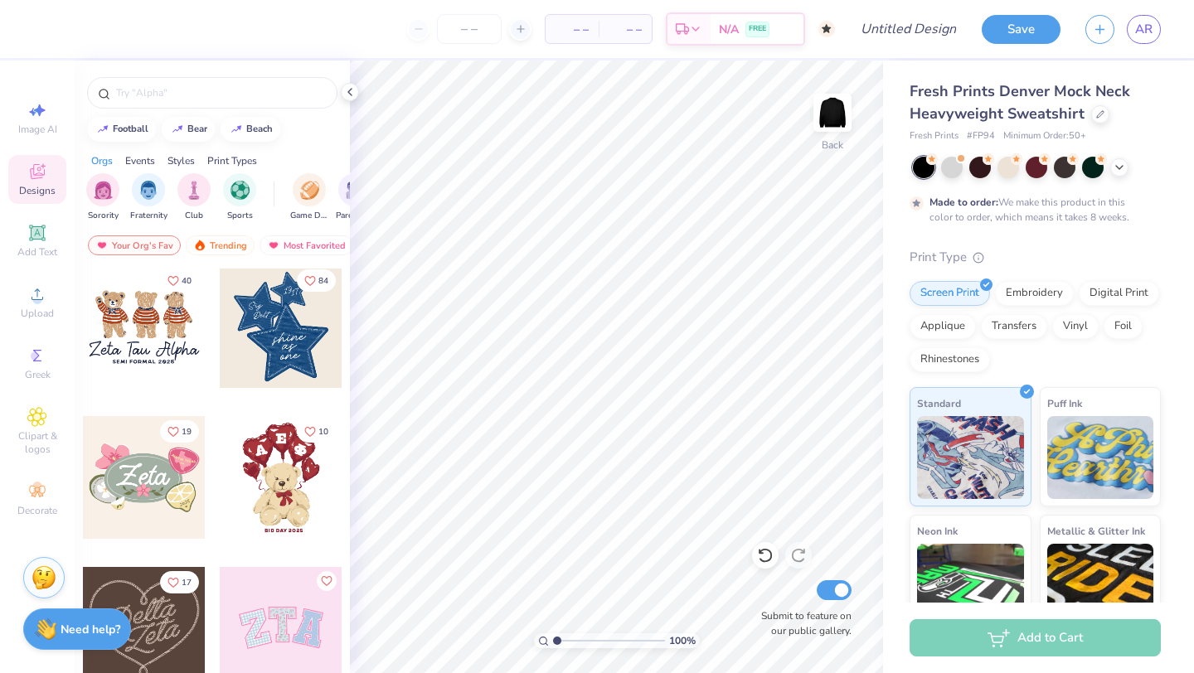
scroll to position [348, 0]
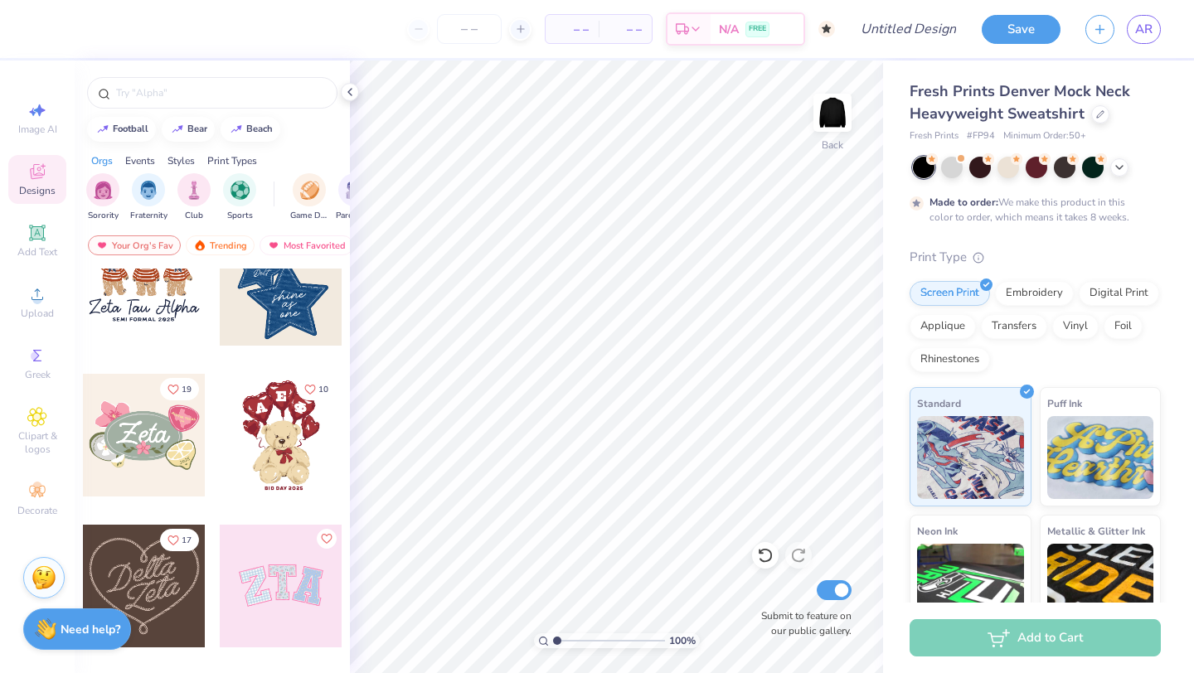
click at [283, 299] on div at bounding box center [281, 284] width 123 height 123
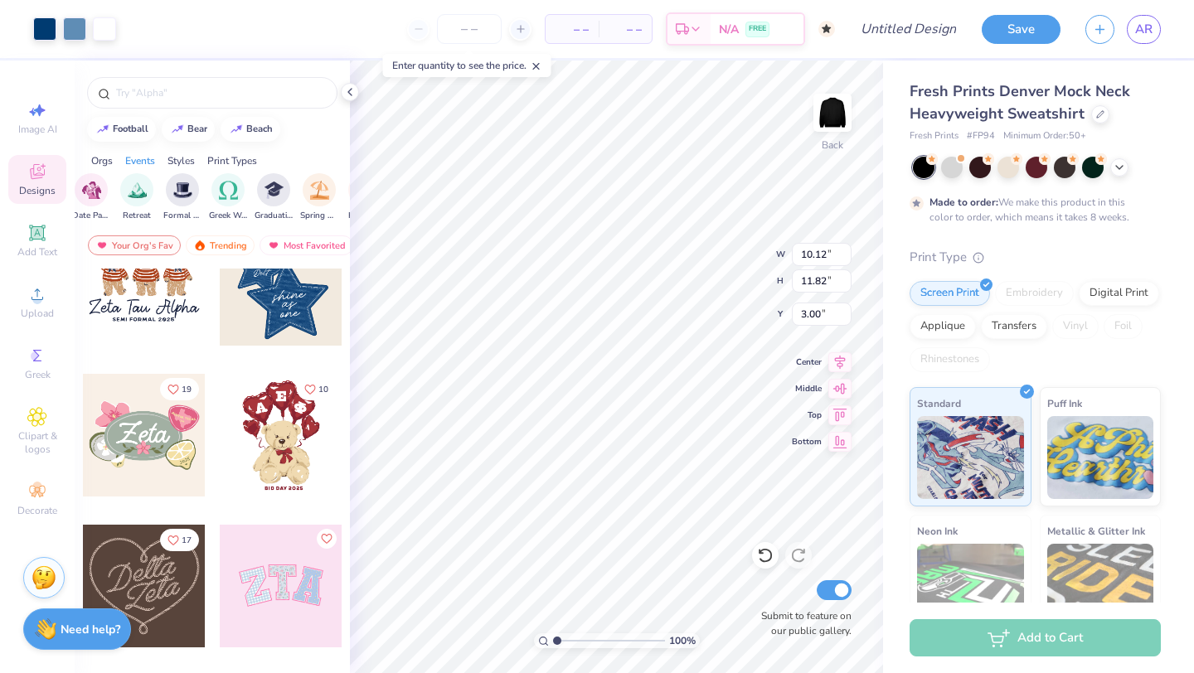
scroll to position [0, 491]
click at [143, 191] on img "filter for Retreat" at bounding box center [138, 188] width 19 height 19
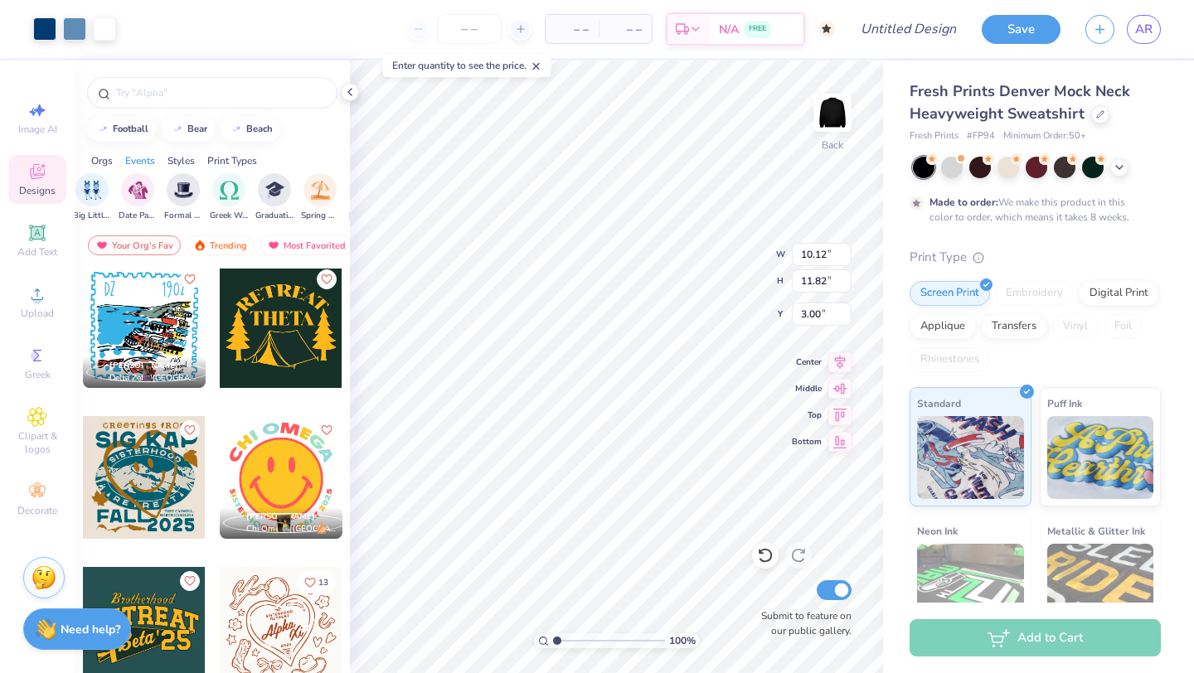
scroll to position [0, 0]
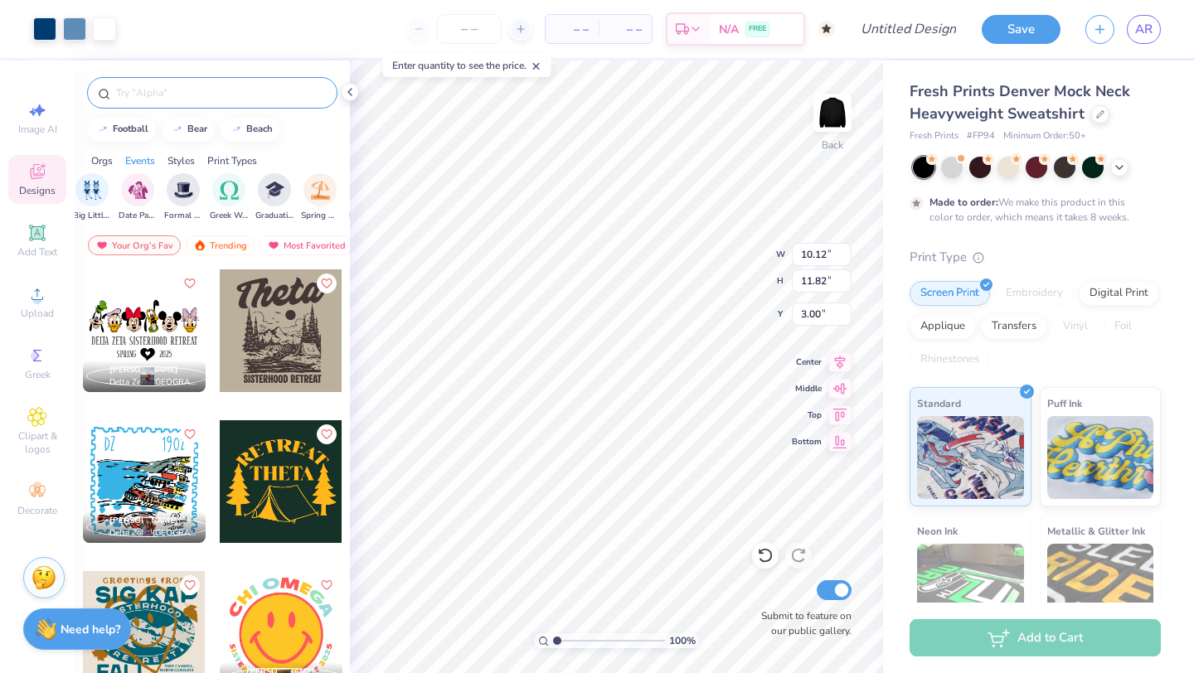
click at [175, 82] on div at bounding box center [212, 93] width 250 height 32
click at [174, 90] on input "text" at bounding box center [220, 93] width 212 height 17
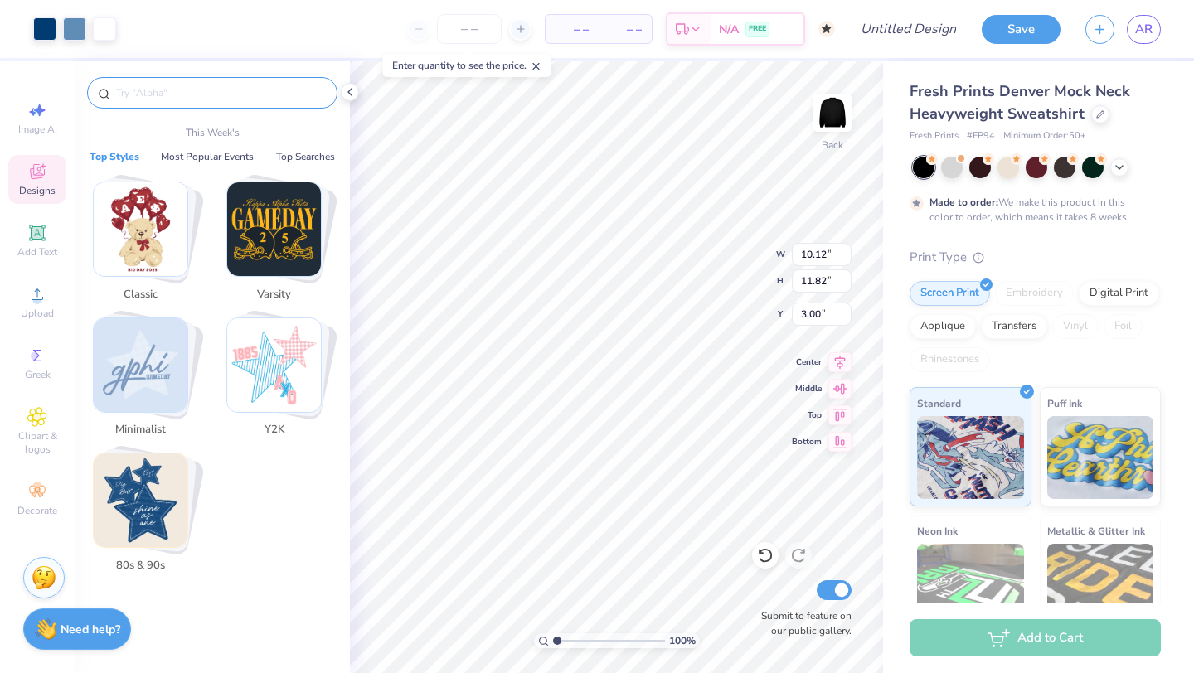
click at [158, 509] on img "Stack Card Button 80s & 90s" at bounding box center [141, 501] width 94 height 94
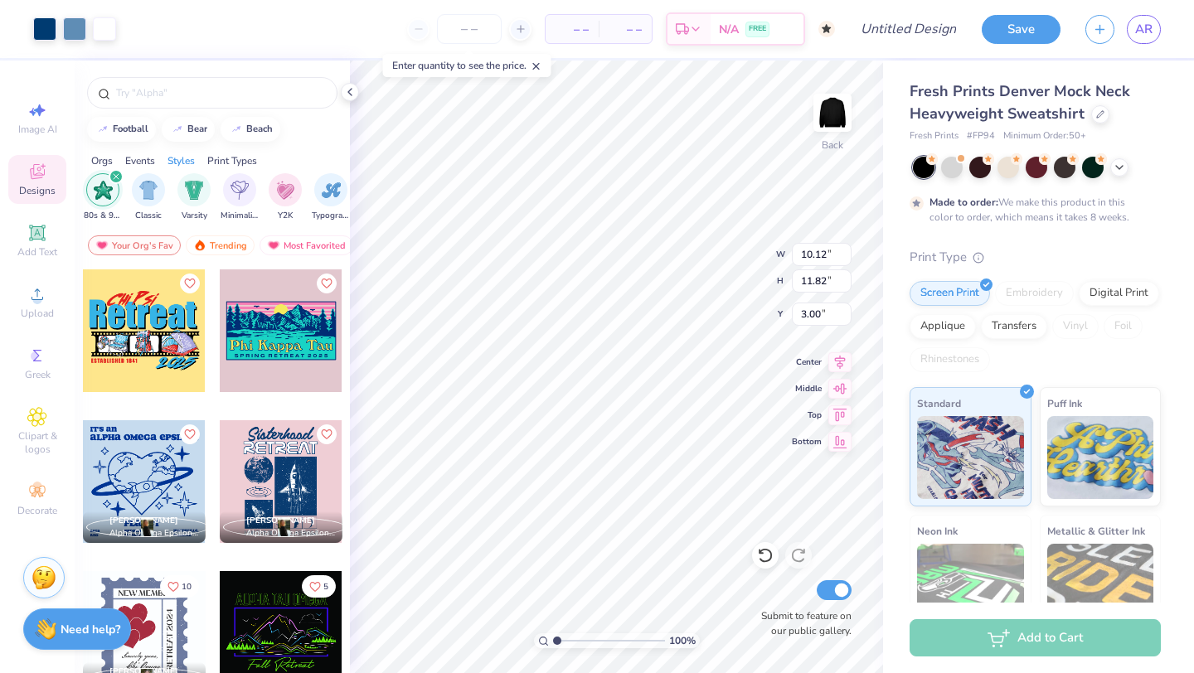
click at [114, 175] on icon "filter for 80s & 90s" at bounding box center [116, 176] width 5 height 5
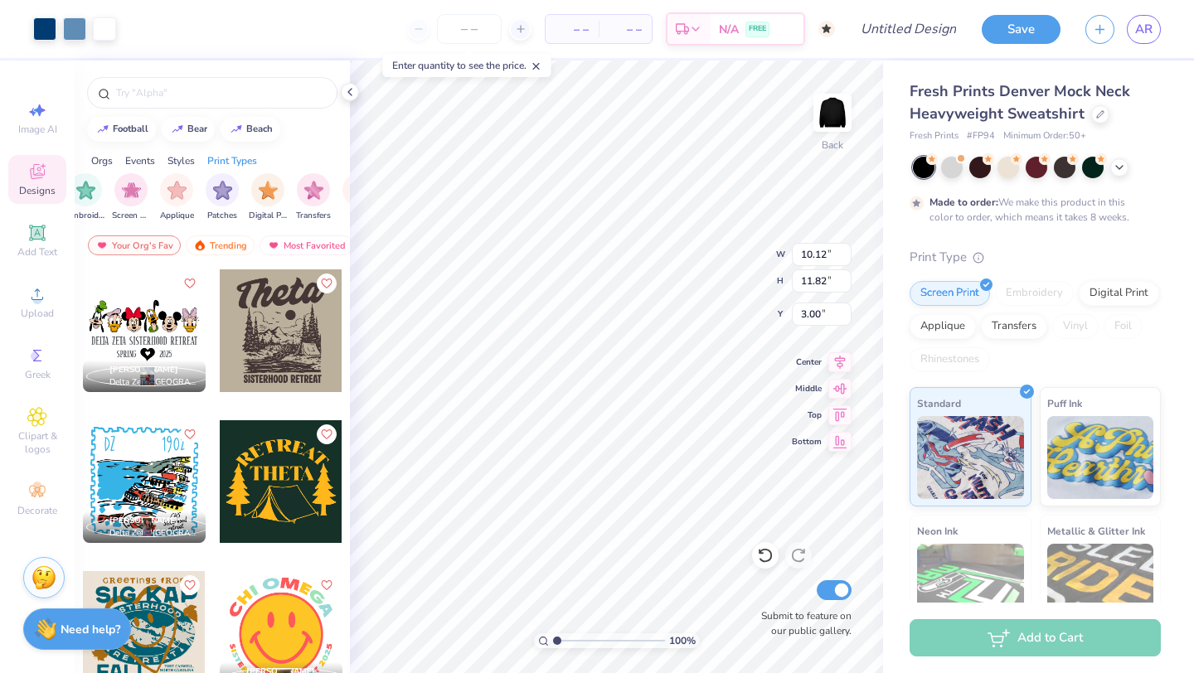
scroll to position [0, 1404]
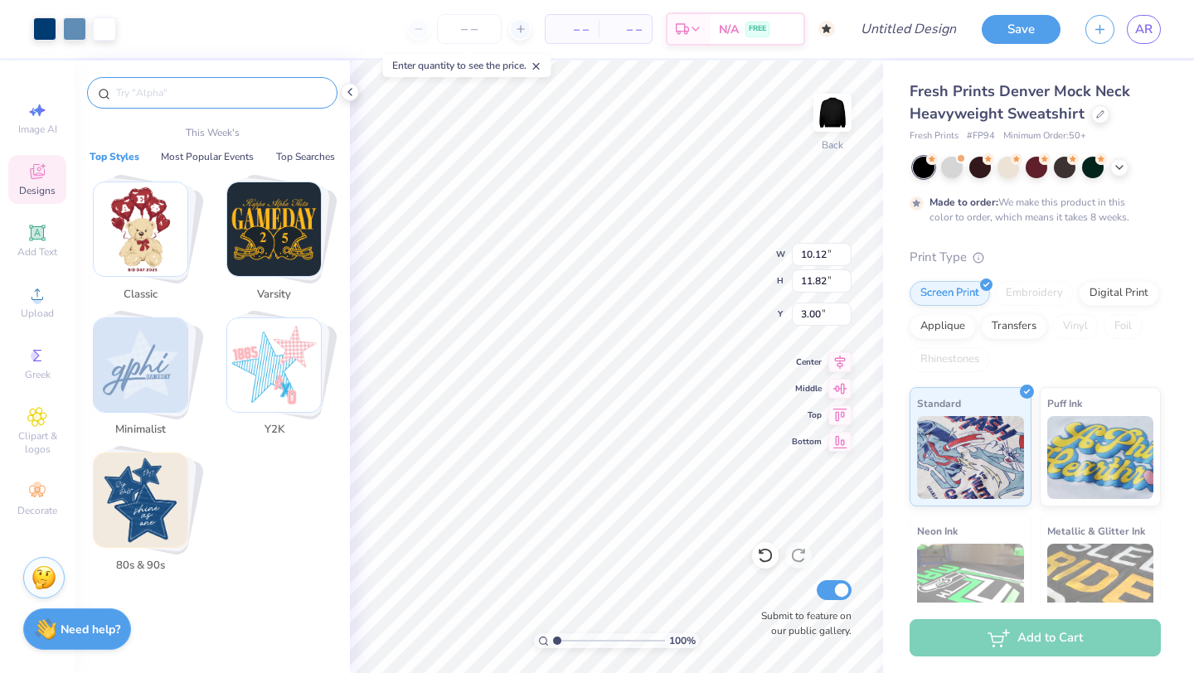
click at [181, 99] on input "text" at bounding box center [220, 93] width 212 height 17
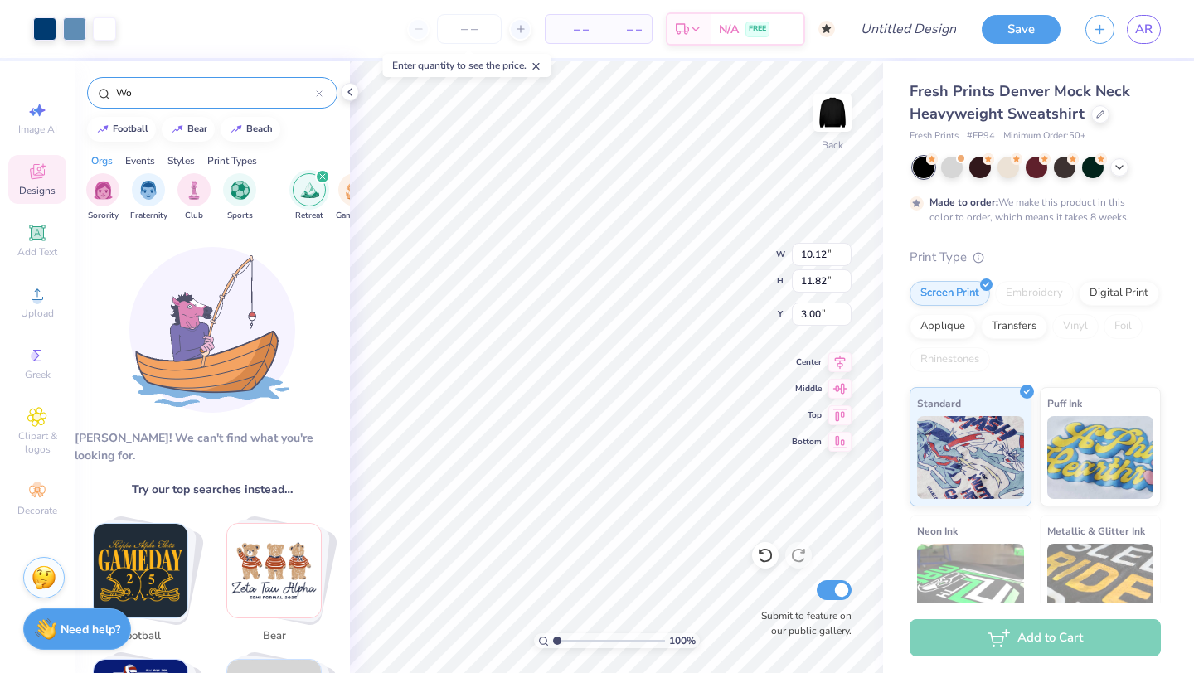
type input "W"
type input "j"
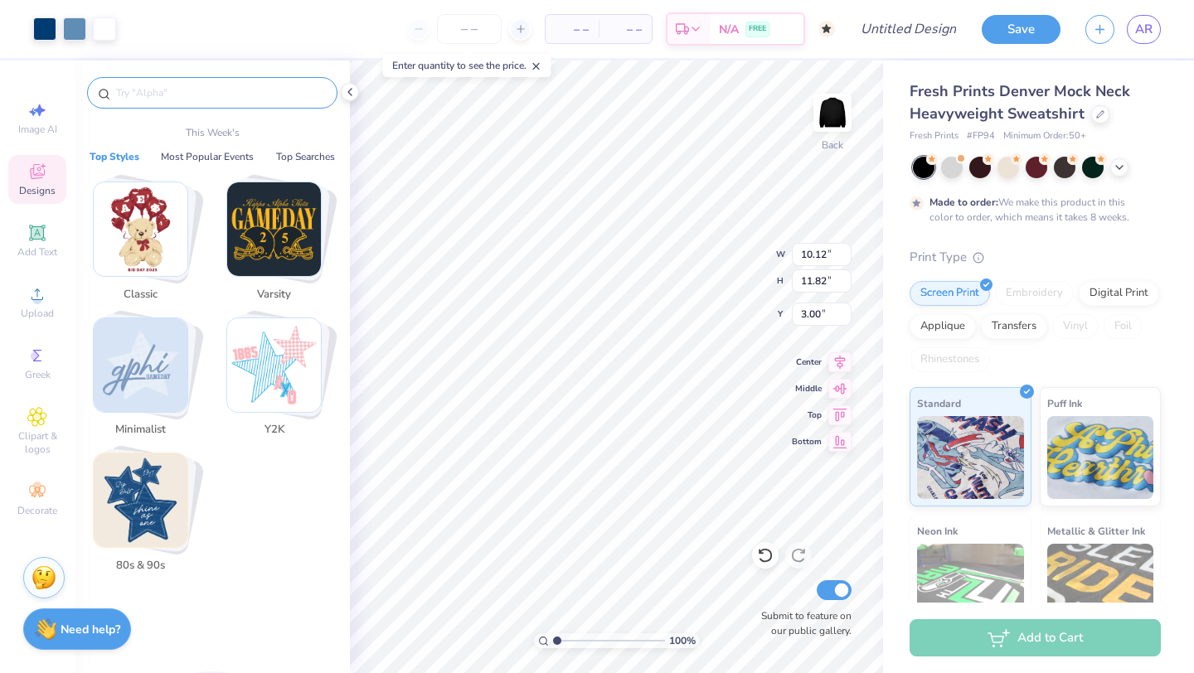
click at [127, 544] on img "Stack Card Button 80s & 90s" at bounding box center [141, 501] width 94 height 94
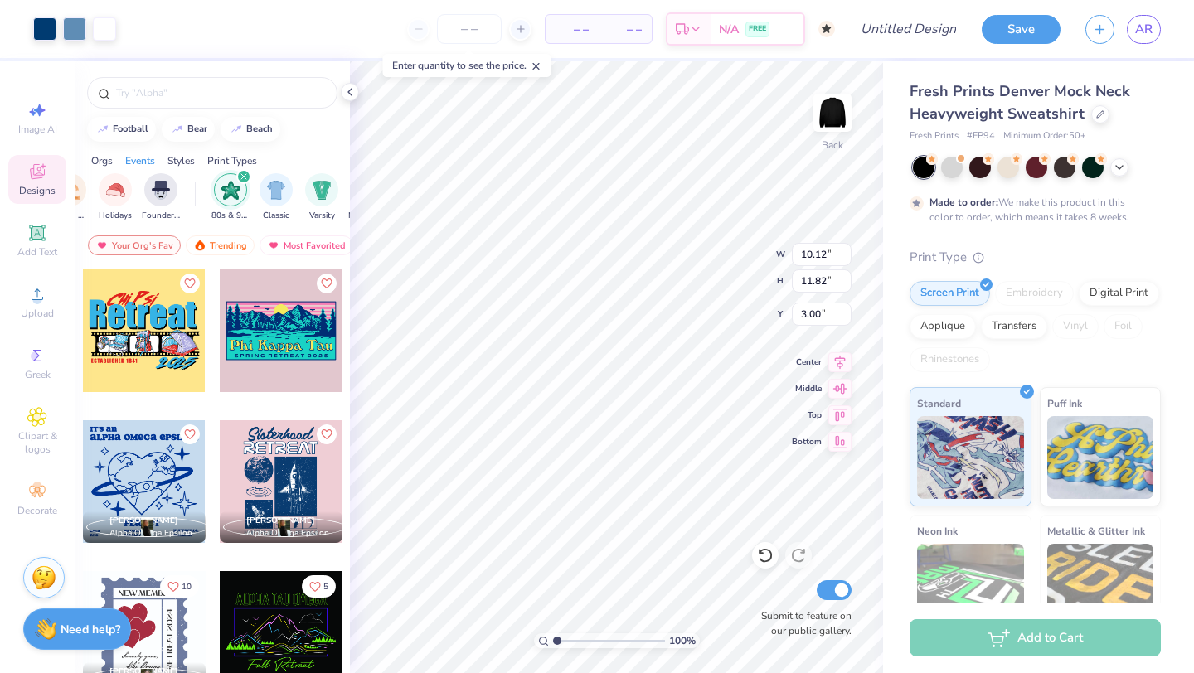
scroll to position [0, 743]
click at [245, 180] on icon "filter for 80s & 90s" at bounding box center [242, 176] width 7 height 7
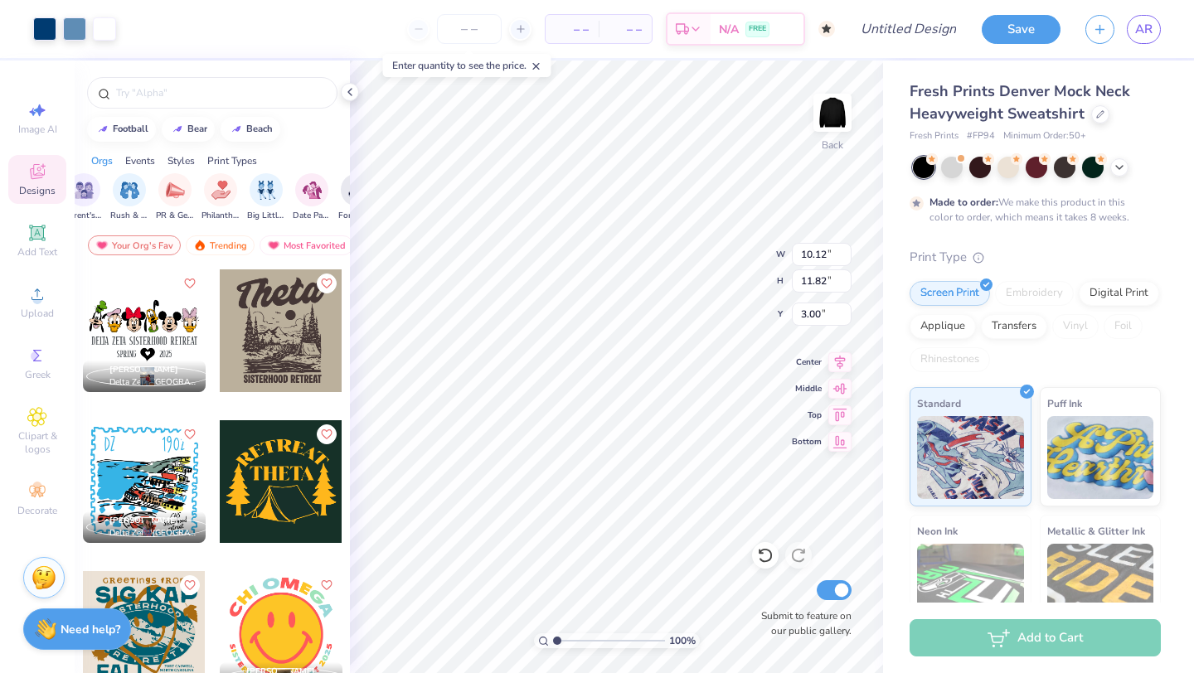
scroll to position [0, 0]
click at [316, 180] on div "filter for Retreat" at bounding box center [322, 176] width 15 height 15
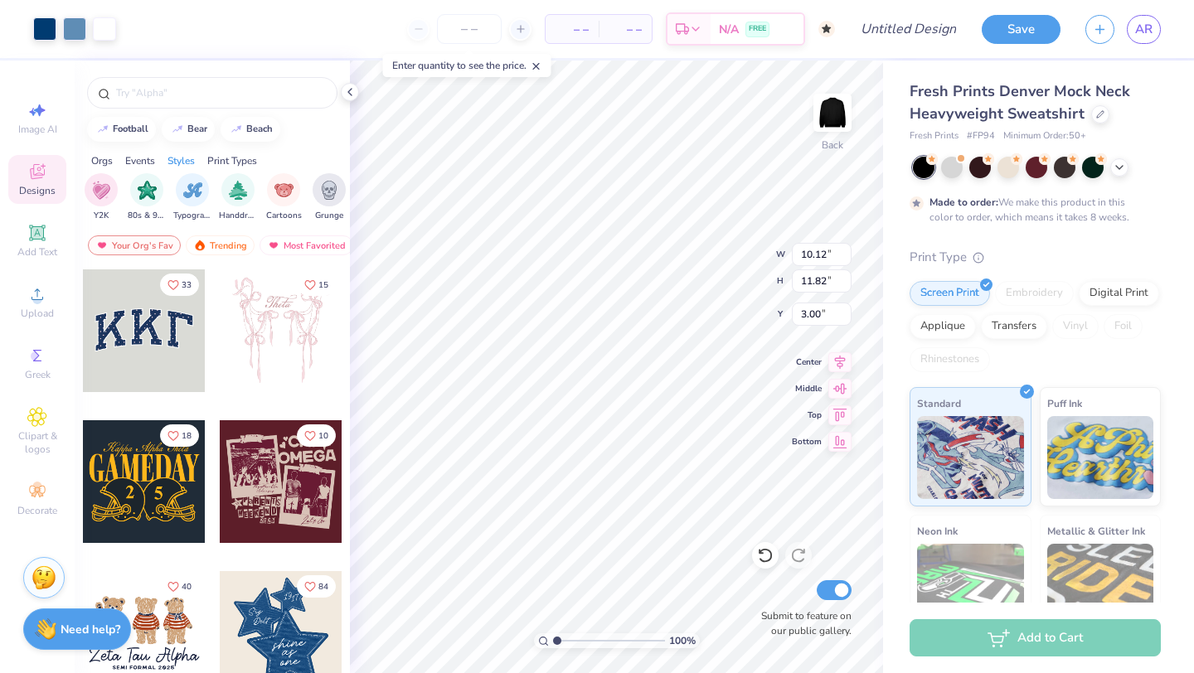
scroll to position [0, 1009]
click at [184, 194] on img "filter for Typography" at bounding box center [191, 190] width 19 height 19
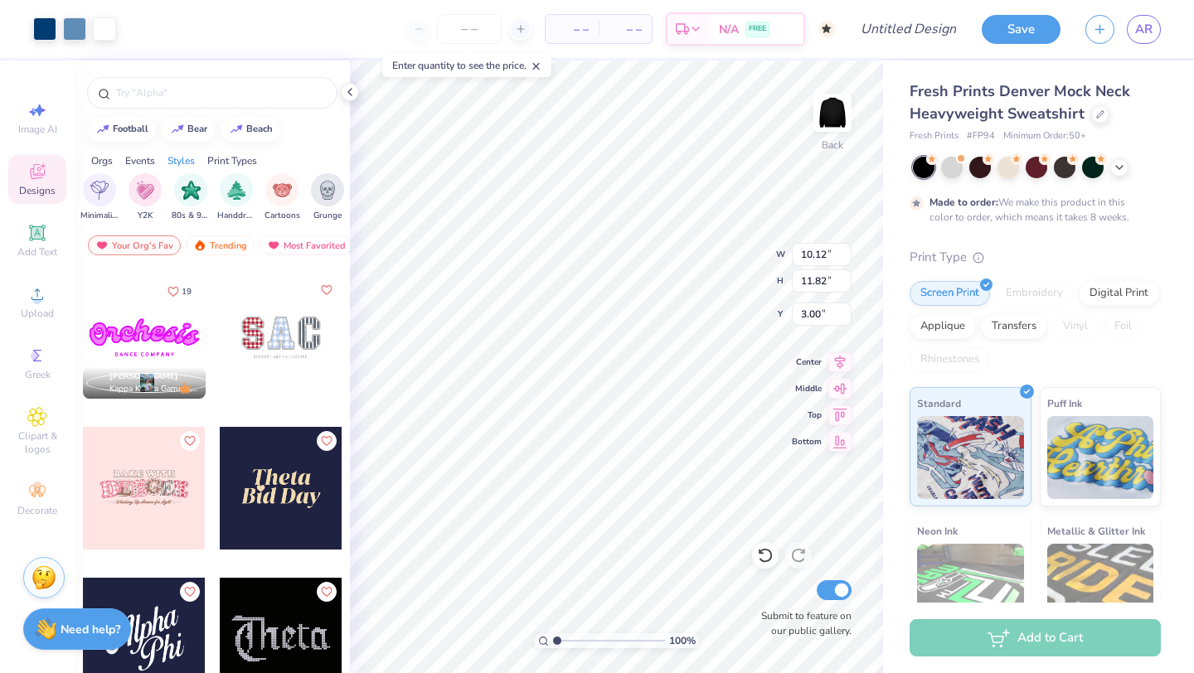
scroll to position [600, 0]
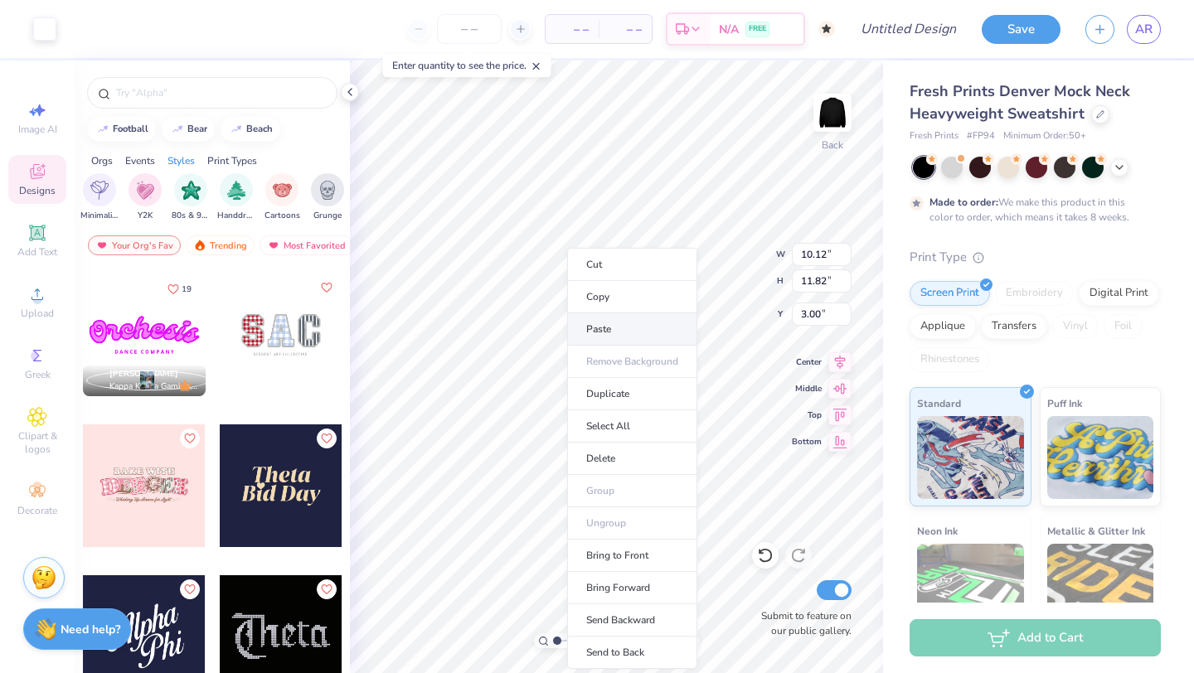
click at [605, 313] on li "Paste" at bounding box center [632, 329] width 130 height 32
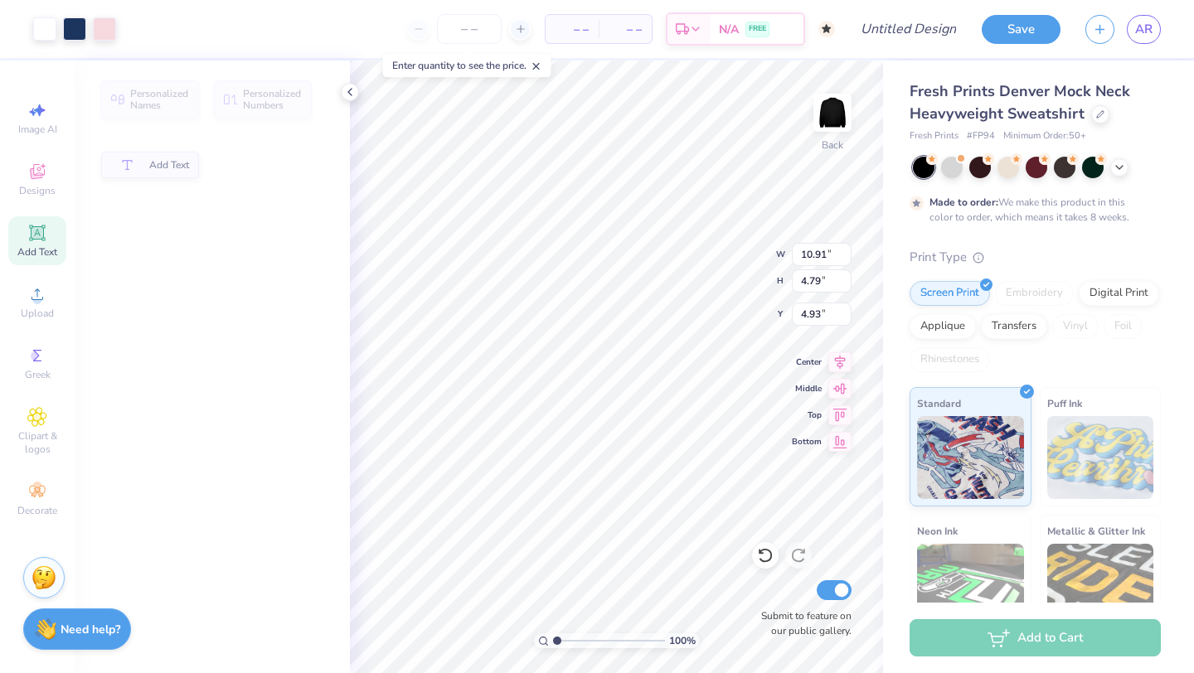
type input "10.91"
type input "4.79"
type input "4.93"
click at [606, 265] on li "Cut" at bounding box center [638, 264] width 130 height 33
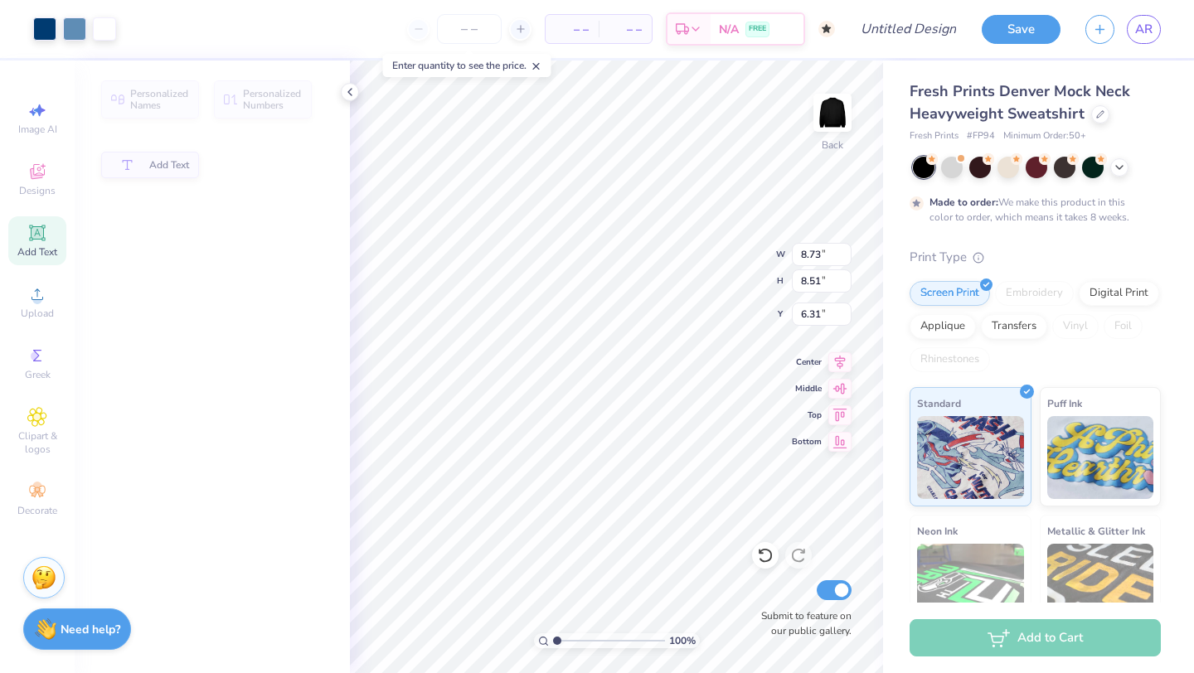
type input "8.73"
type input "8.51"
type input "6.31"
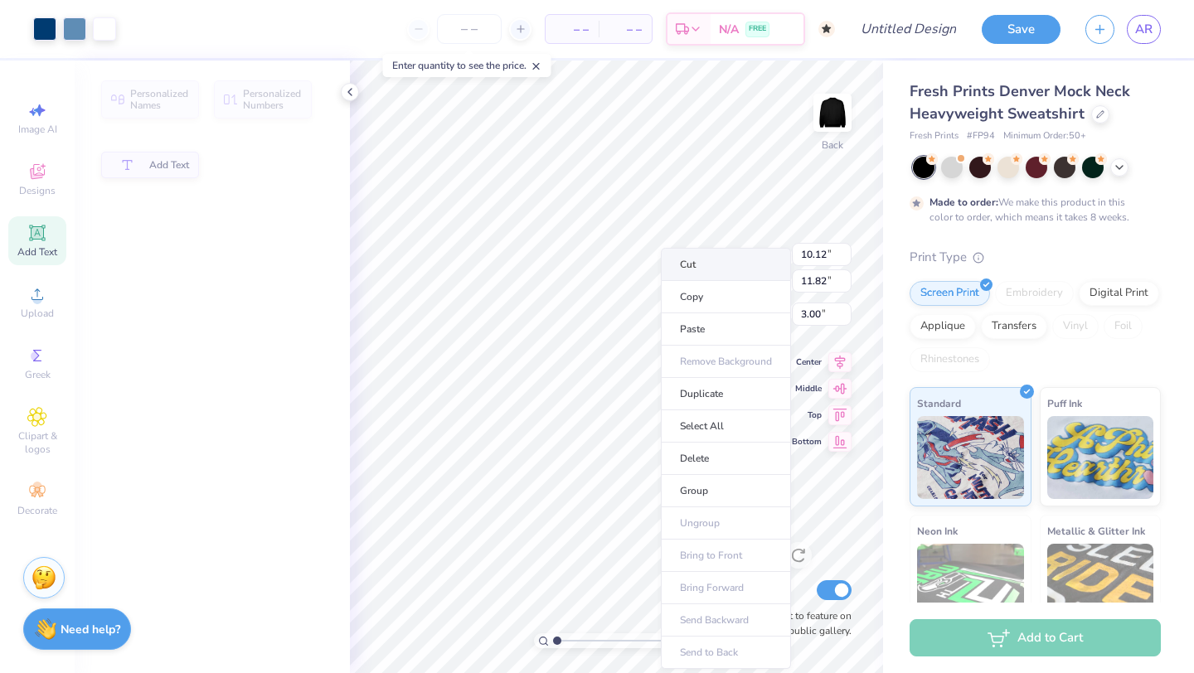
click at [693, 268] on li "Cut" at bounding box center [726, 264] width 130 height 33
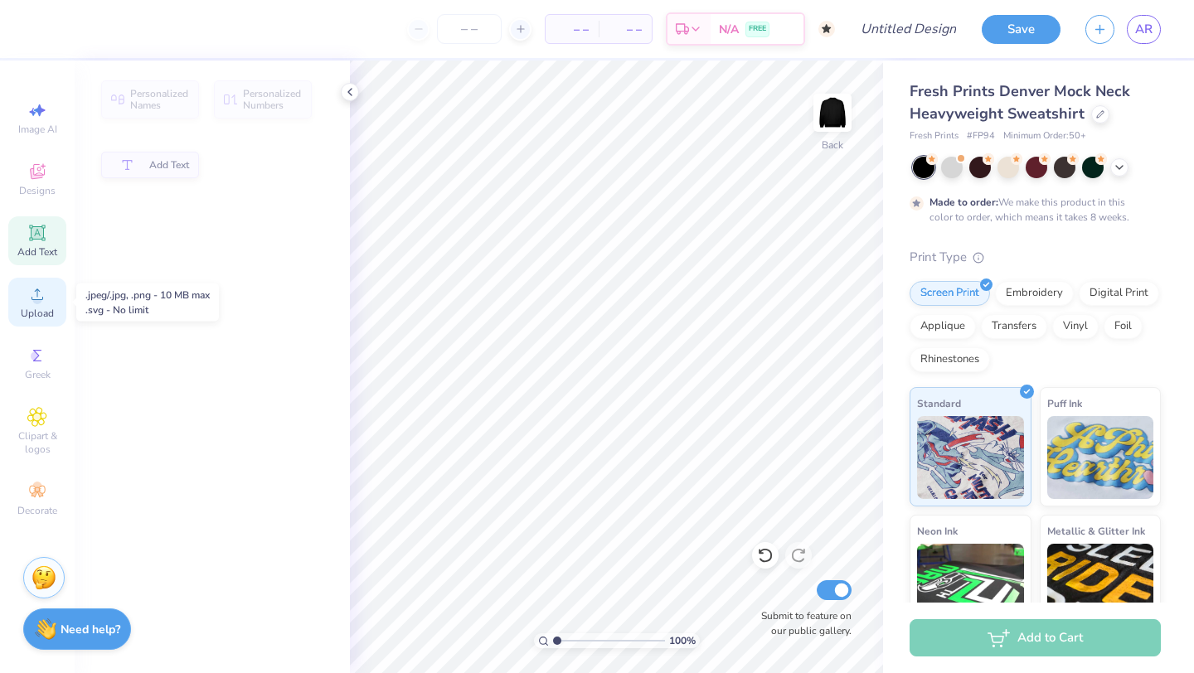
click at [32, 309] on span "Upload" at bounding box center [37, 313] width 33 height 13
click at [51, 152] on div "Image AI Designs Add Text Upload Greek Clipart & logos Decorate" at bounding box center [37, 309] width 58 height 430
click at [38, 176] on icon at bounding box center [37, 173] width 13 height 11
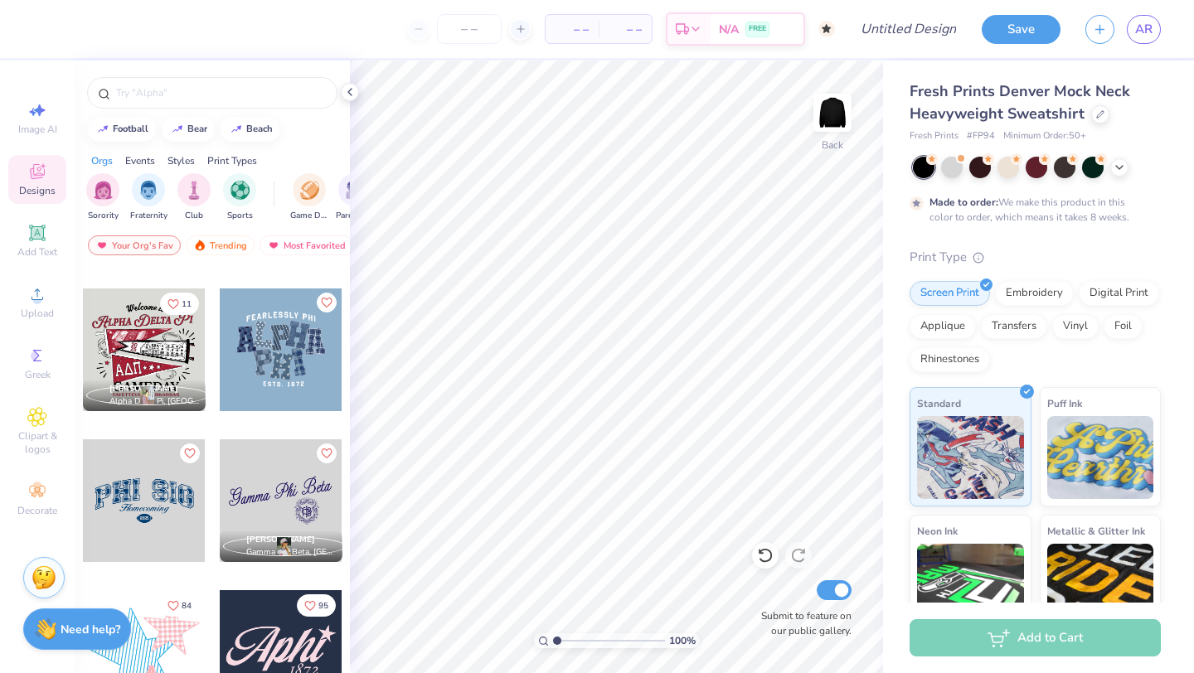
scroll to position [738, 0]
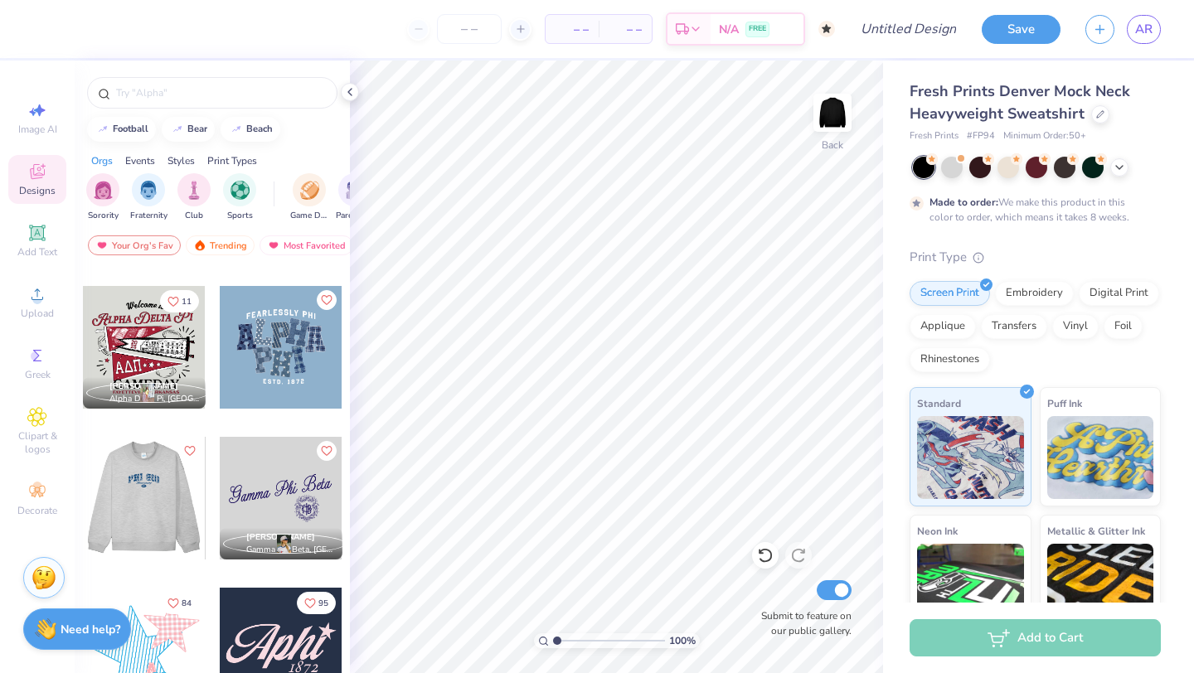
click at [170, 542] on div at bounding box center [143, 498] width 123 height 123
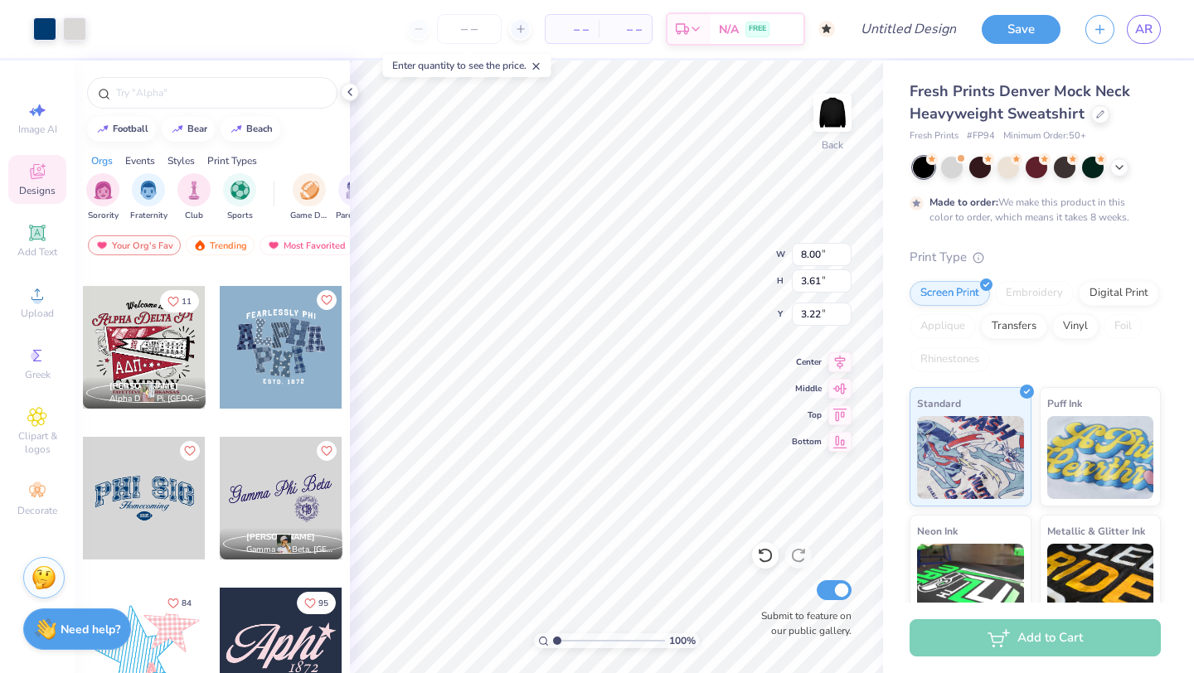
type input "3.22"
type input "14.34"
type input "6.47"
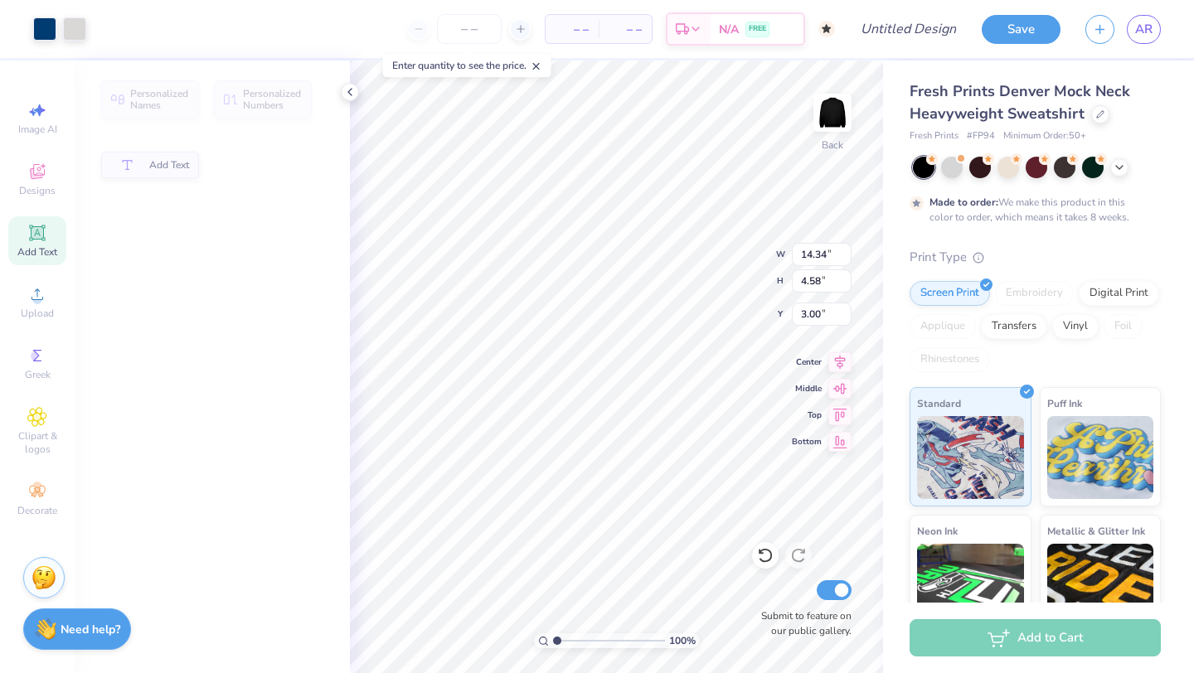
type input "4.58"
type input "3.00"
click at [151, 157] on span "Add Text" at bounding box center [169, 163] width 40 height 12
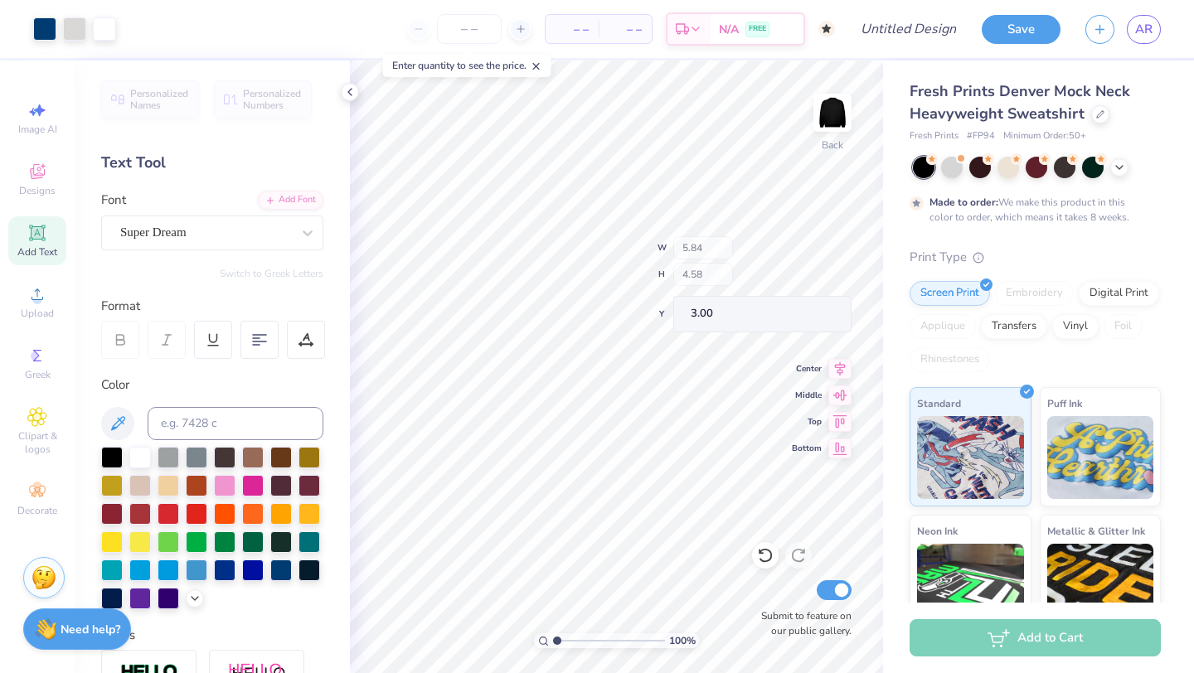
type input "5.84"
type input "1.69"
type input "9.15"
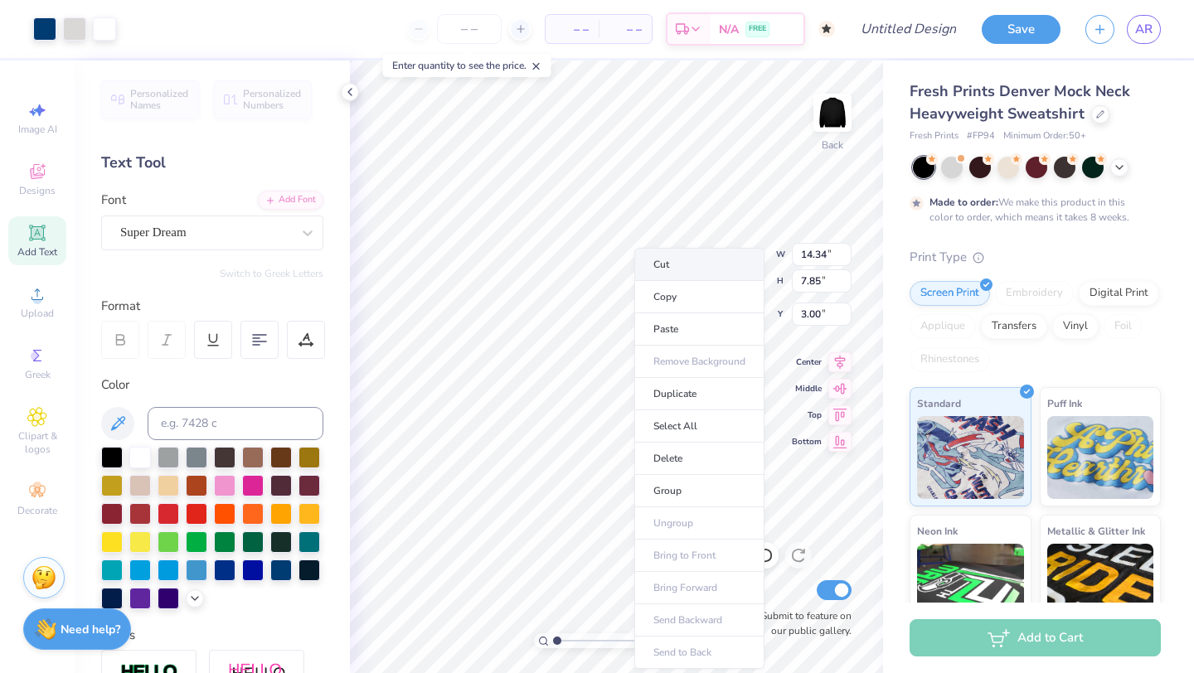
click at [671, 265] on li "Cut" at bounding box center [699, 264] width 130 height 33
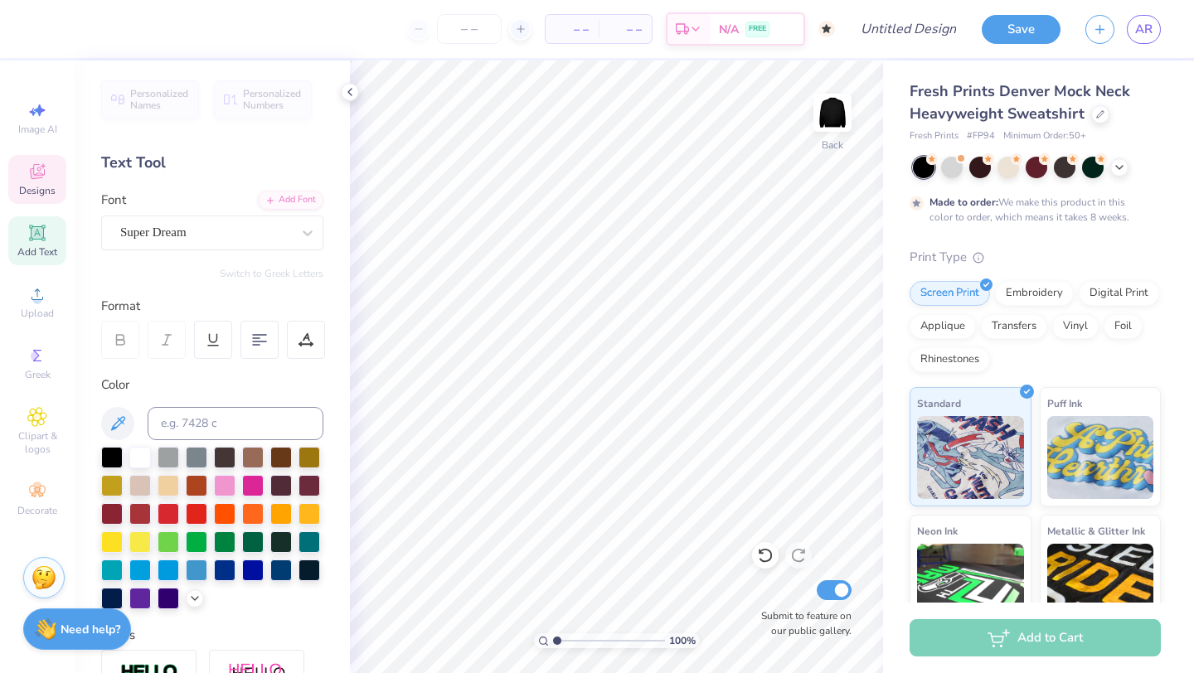
click at [49, 194] on span "Designs" at bounding box center [37, 190] width 36 height 13
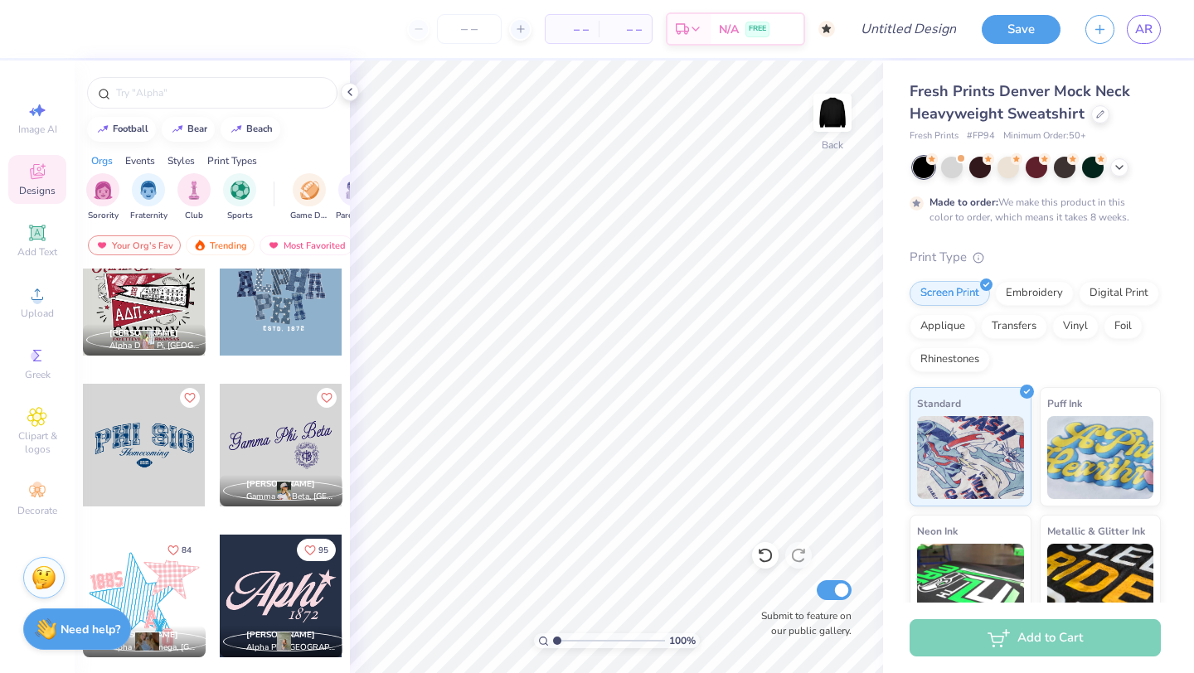
scroll to position [882, 0]
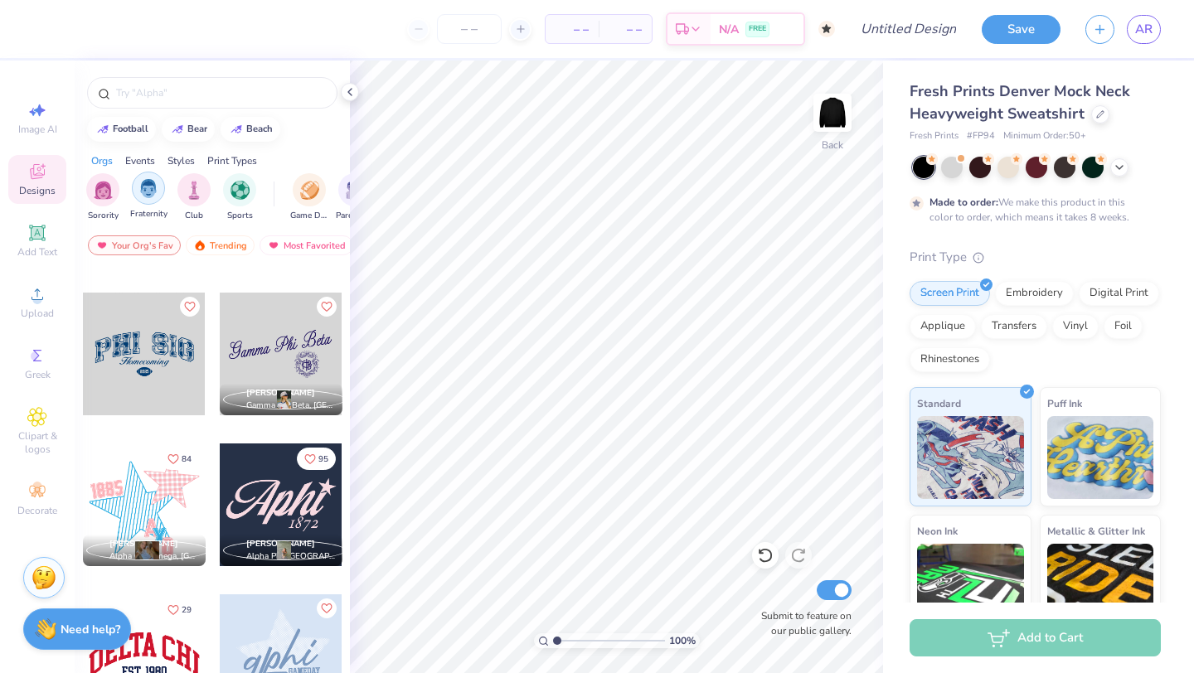
click at [195, 182] on img "filter for Club" at bounding box center [194, 190] width 18 height 19
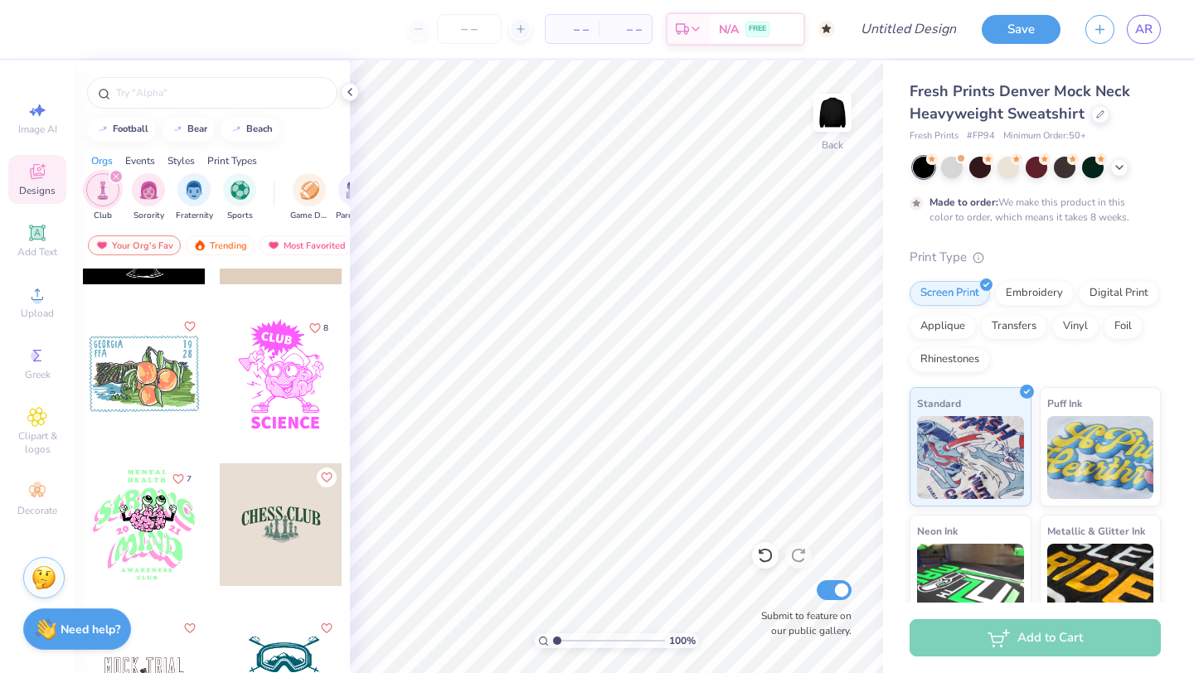
scroll to position [562, 0]
click at [1072, 172] on div at bounding box center [1065, 166] width 22 height 22
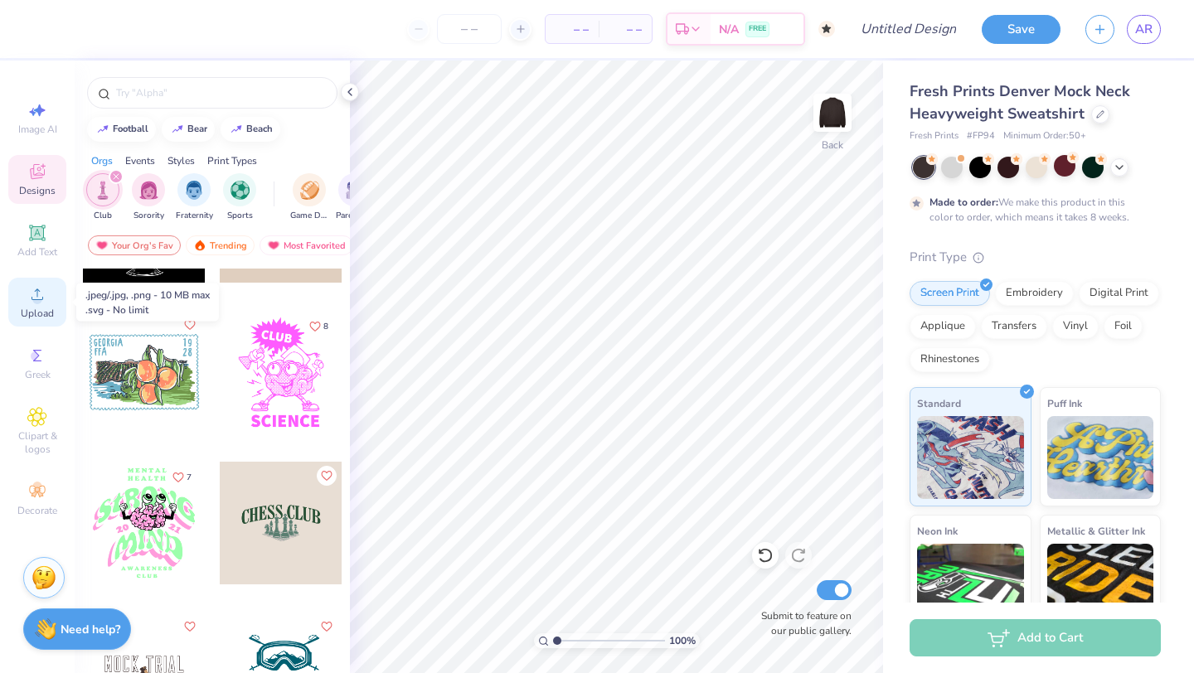
click at [46, 279] on div "Upload" at bounding box center [37, 302] width 58 height 49
click at [884, 52] on div "Design Title" at bounding box center [909, 29] width 122 height 58
click at [33, 280] on div "Upload" at bounding box center [37, 302] width 58 height 49
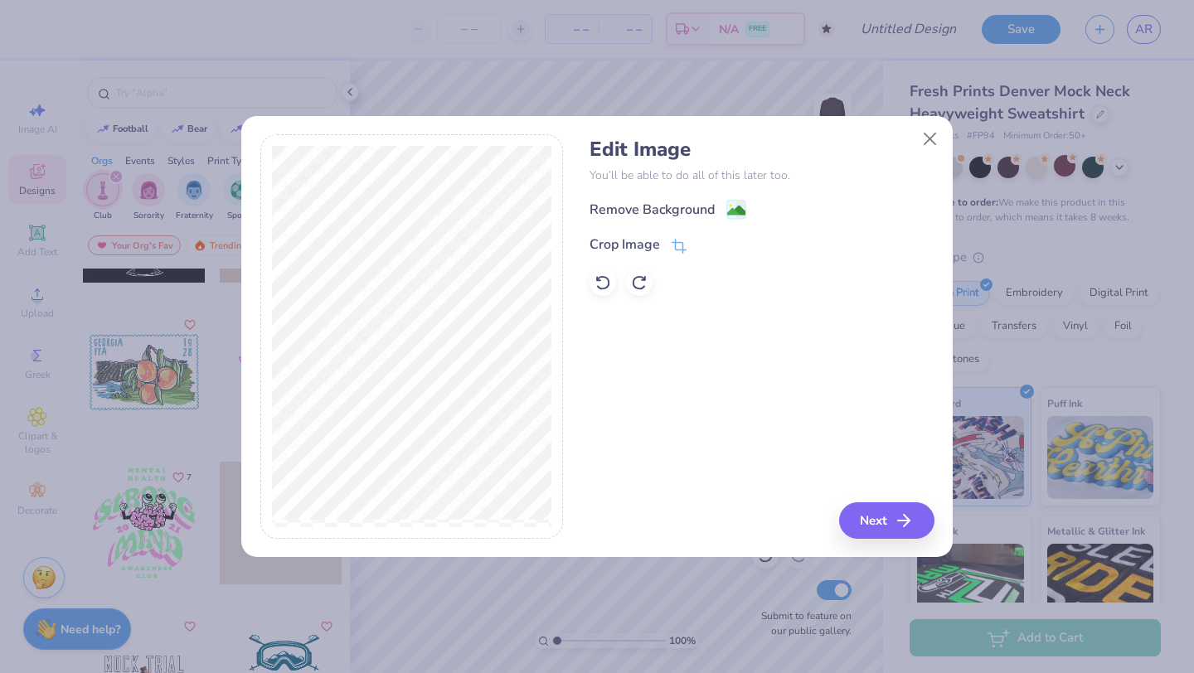
click at [727, 209] on image at bounding box center [736, 211] width 18 height 18
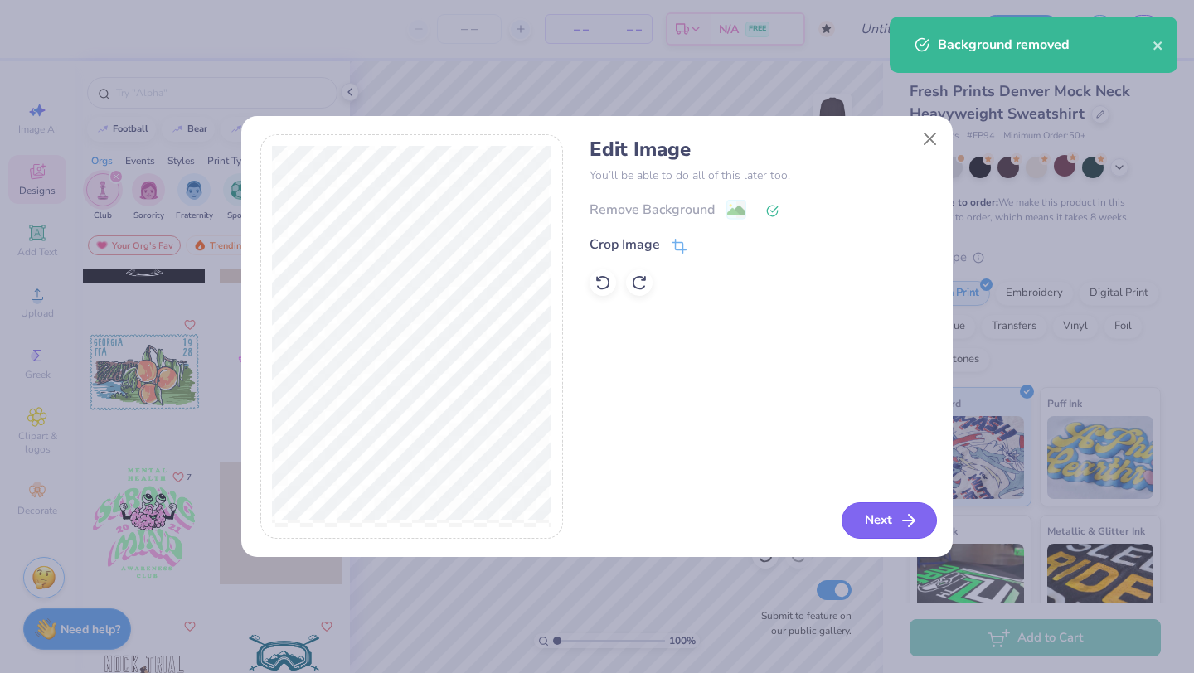
click at [884, 518] on button "Next" at bounding box center [889, 521] width 95 height 36
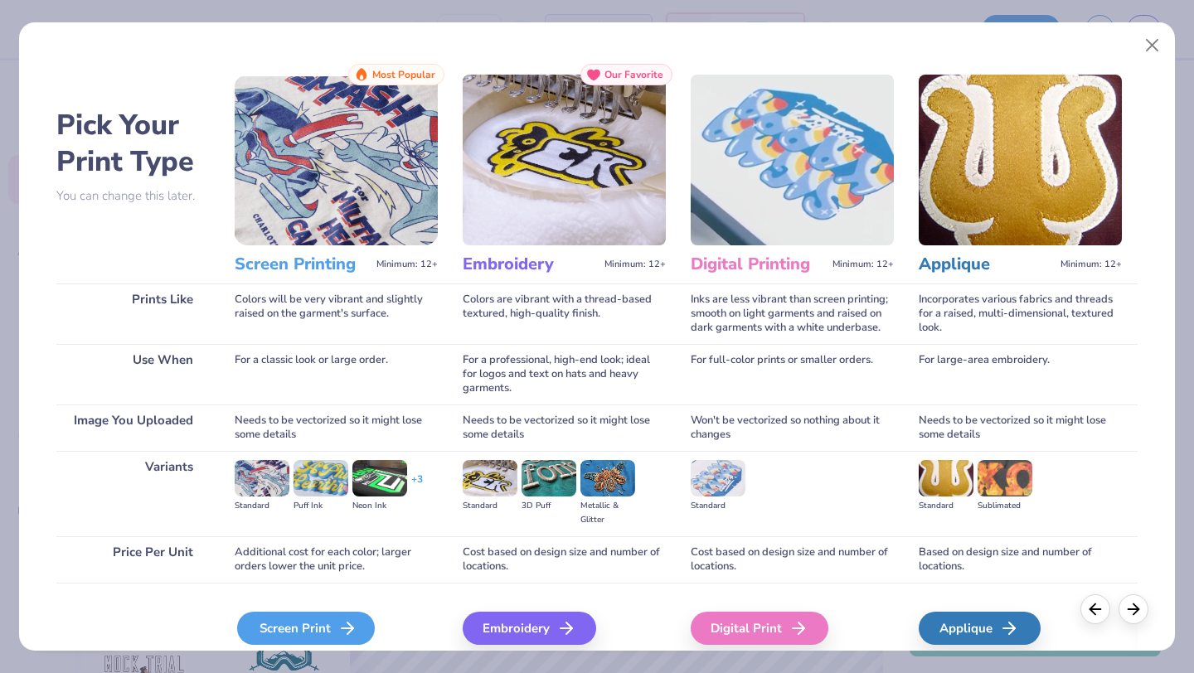
click at [315, 620] on div "Screen Print" at bounding box center [306, 628] width 138 height 33
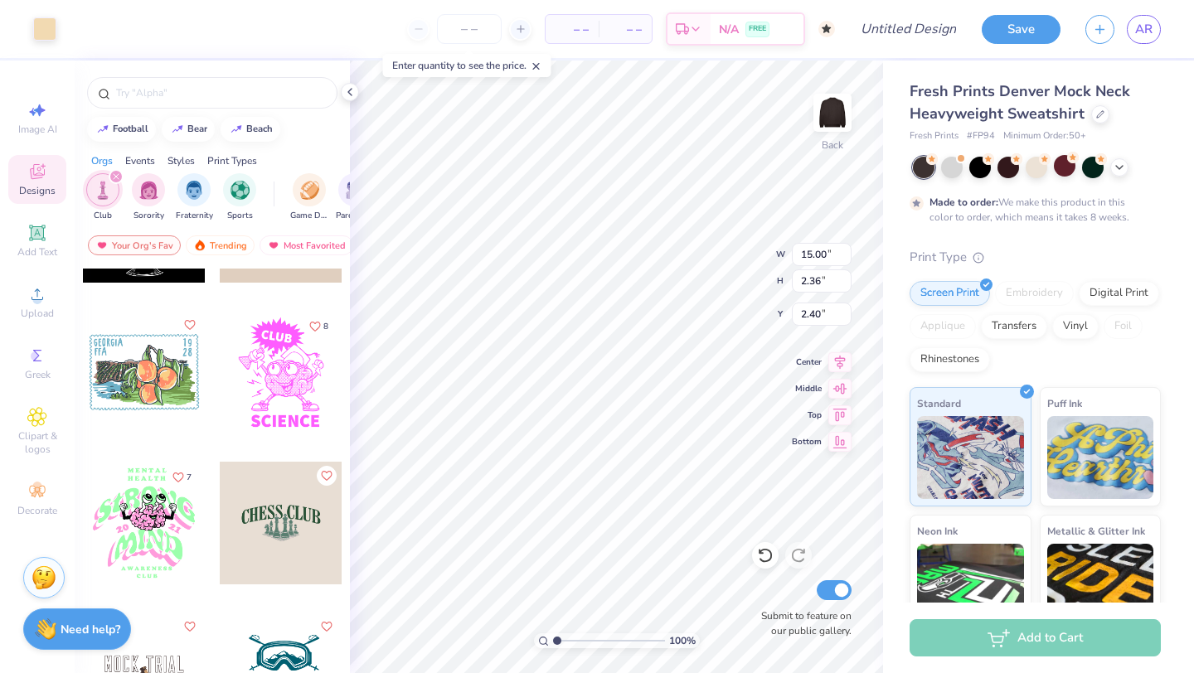
type input "2.40"
type input "2.42"
type input "7.19"
type input "3.28"
type input "2.13"
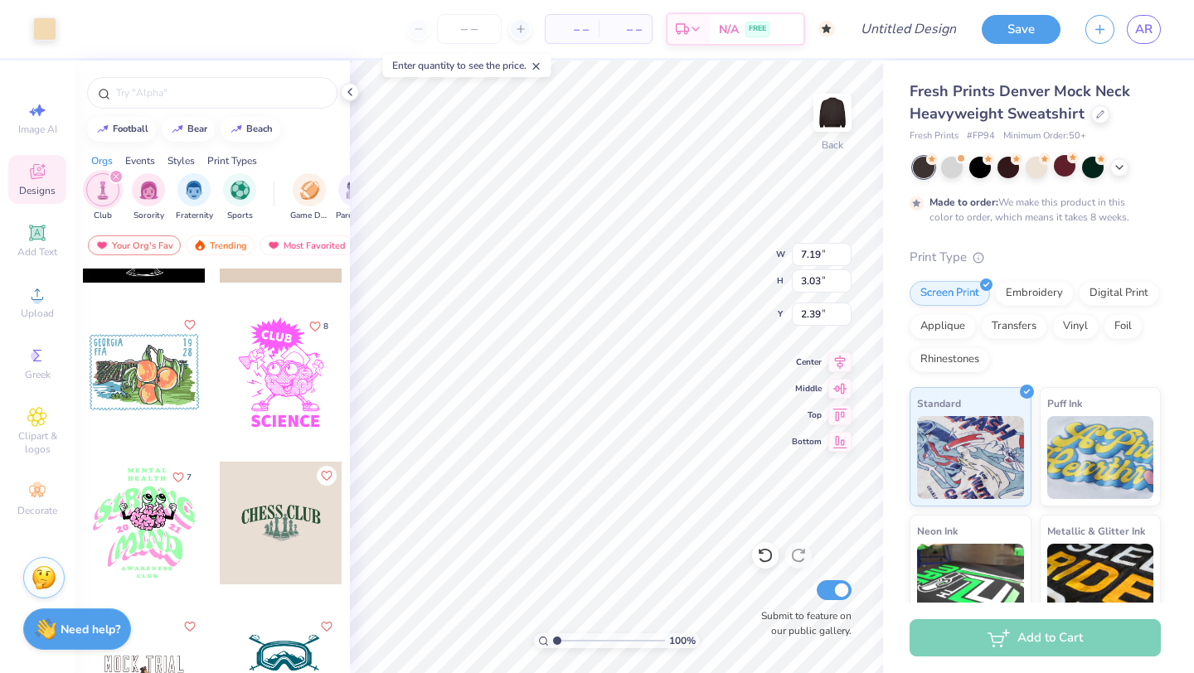
type input "7.19"
type input "3.03"
type input "2.13"
type input "0.58"
type input "0.54"
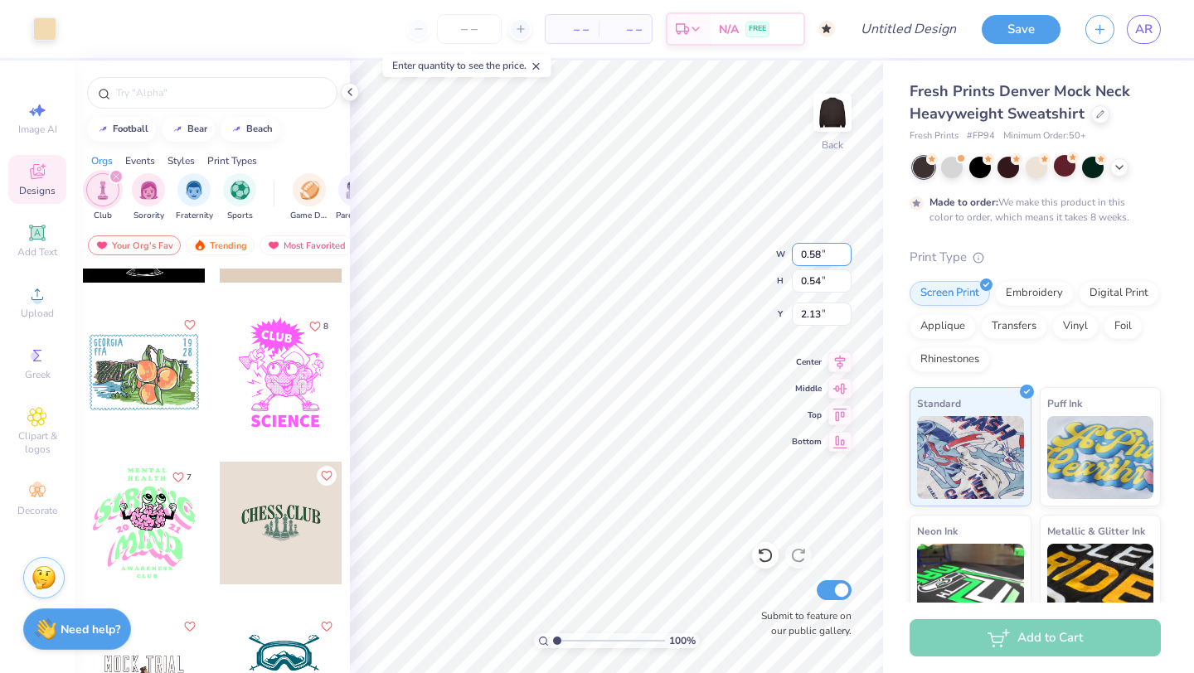
type input "2.46"
type input "3.88"
type input "2.44"
click at [356, 95] on icon at bounding box center [349, 91] width 13 height 13
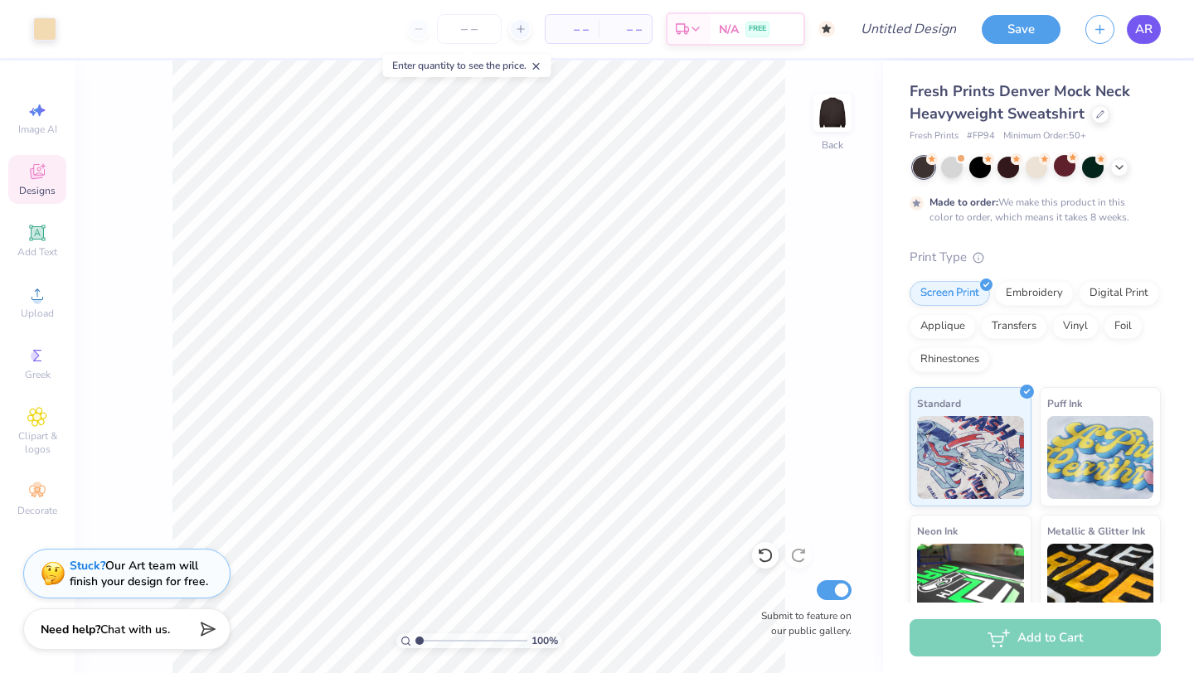
click at [1145, 27] on span "AR" at bounding box center [1143, 29] width 17 height 19
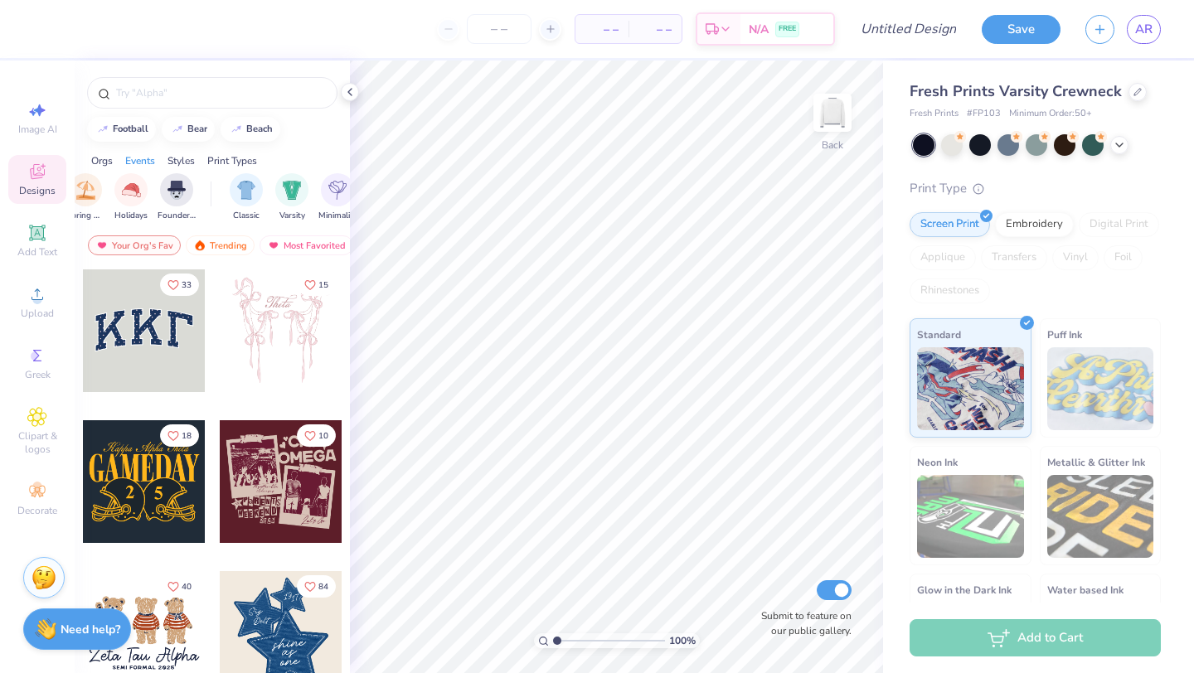
scroll to position [0, 727]
click at [139, 193] on img "filter for Holidays" at bounding box center [129, 188] width 19 height 19
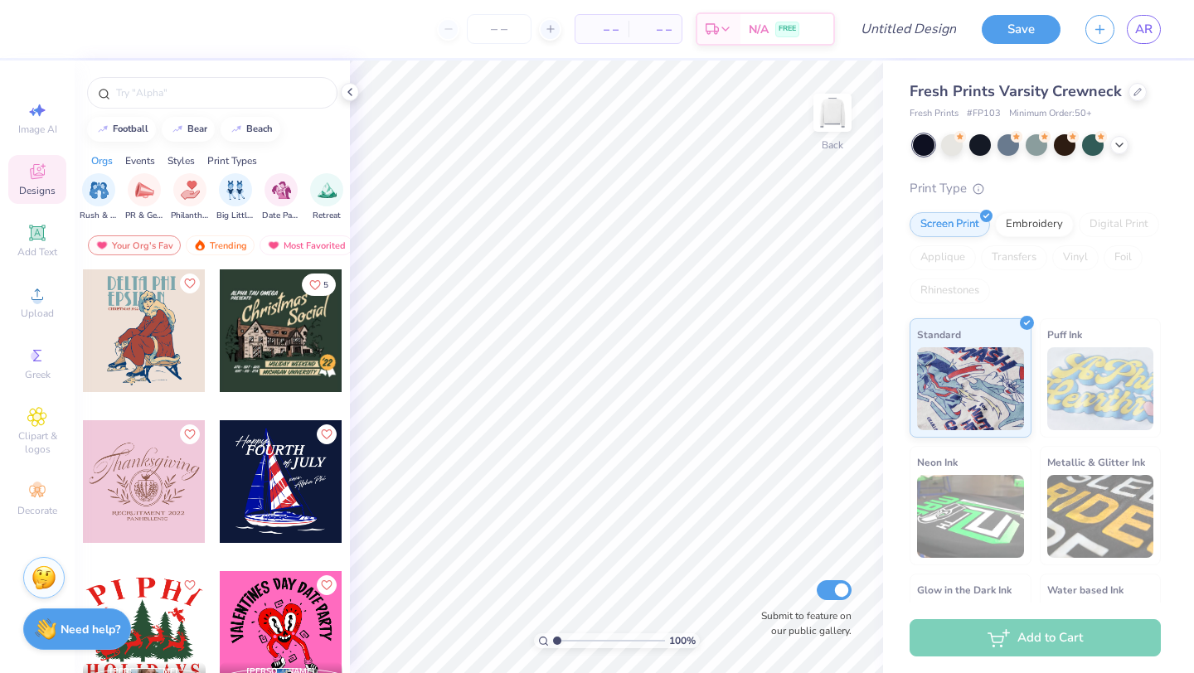
scroll to position [0, 0]
click at [316, 177] on div "filter for Holidays" at bounding box center [322, 176] width 15 height 15
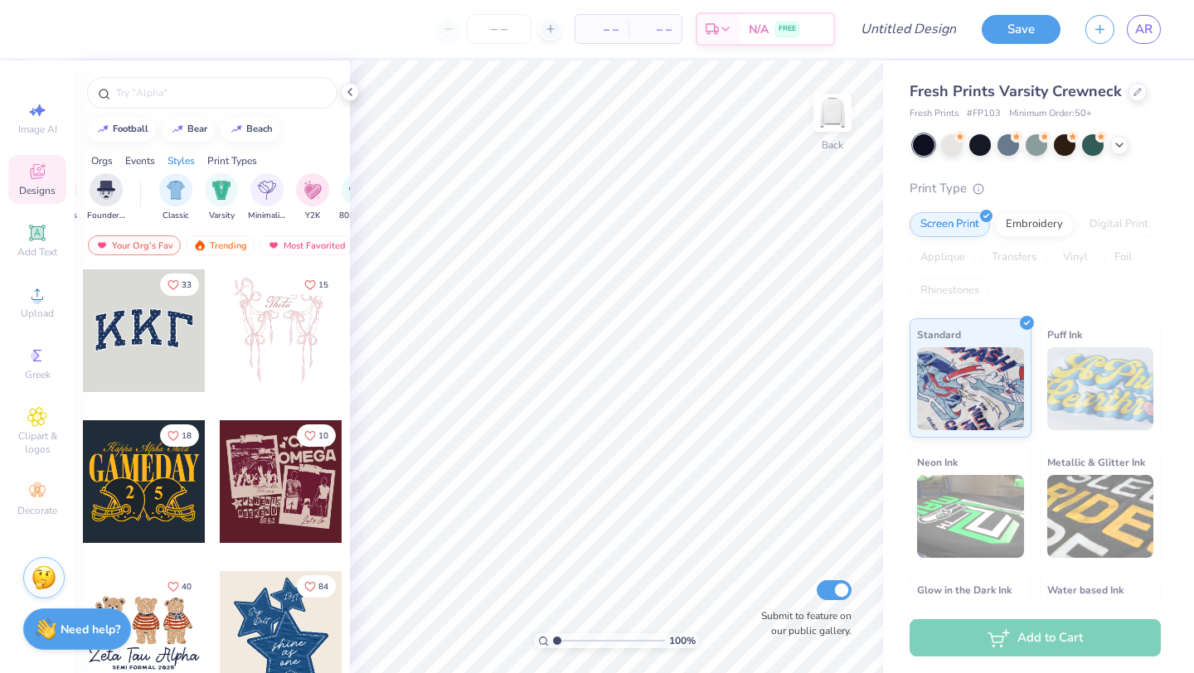
scroll to position [0, 809]
click at [218, 194] on div "filter for Varsity" at bounding box center [208, 188] width 33 height 33
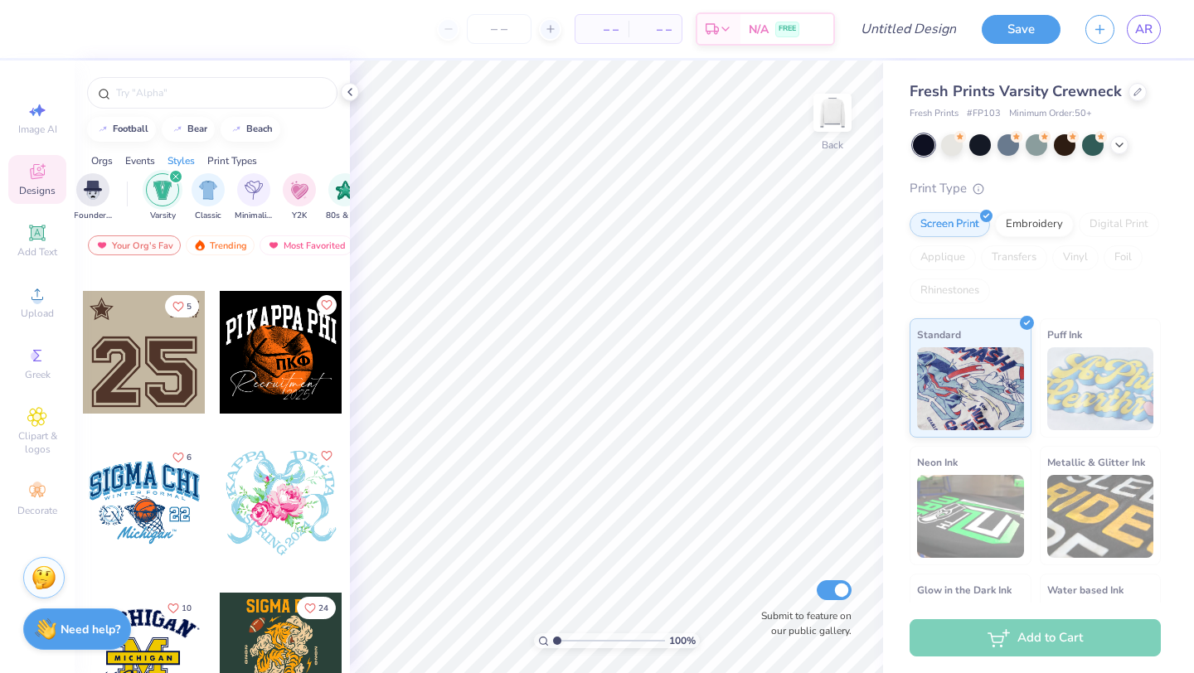
scroll to position [1490, 0]
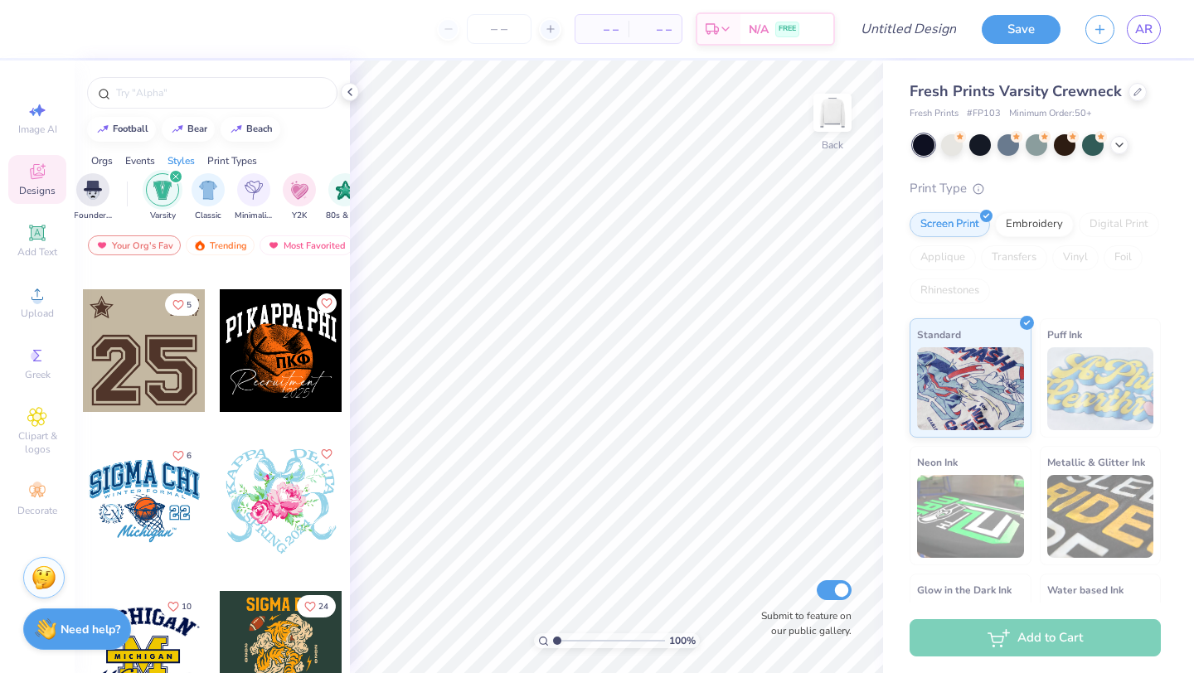
click at [177, 180] on icon "filter for Varsity" at bounding box center [176, 176] width 7 height 7
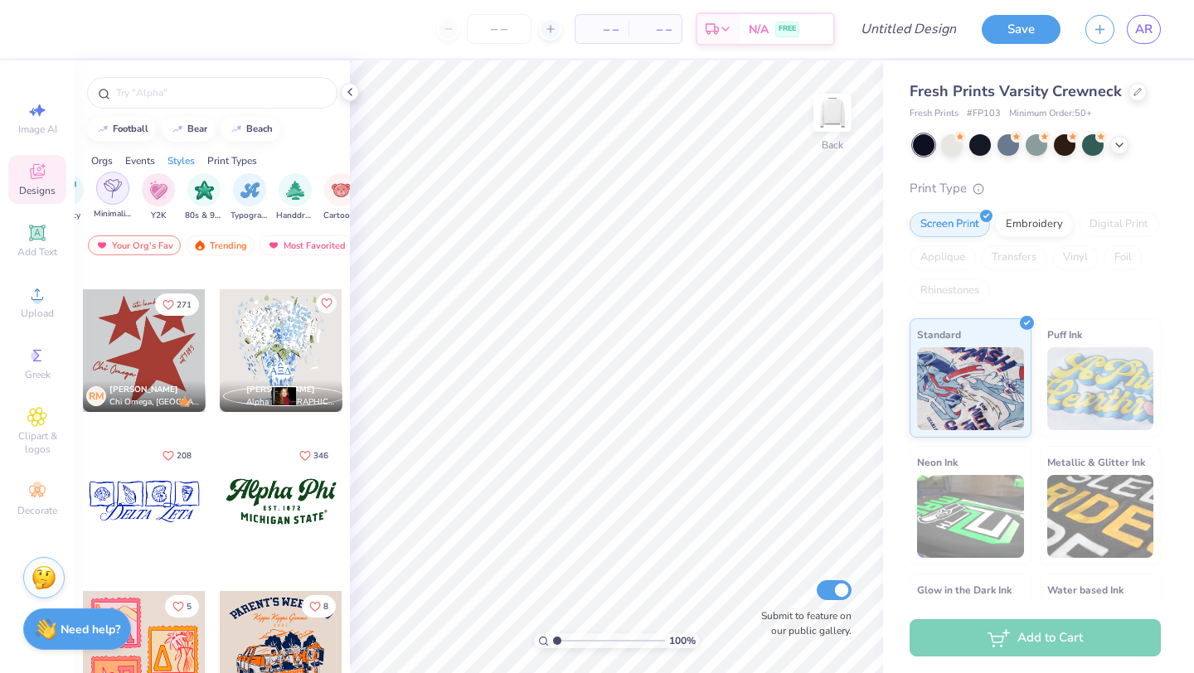
scroll to position [0, 952]
click at [193, 188] on img "filter for 80s & 90s" at bounding box center [202, 188] width 19 height 19
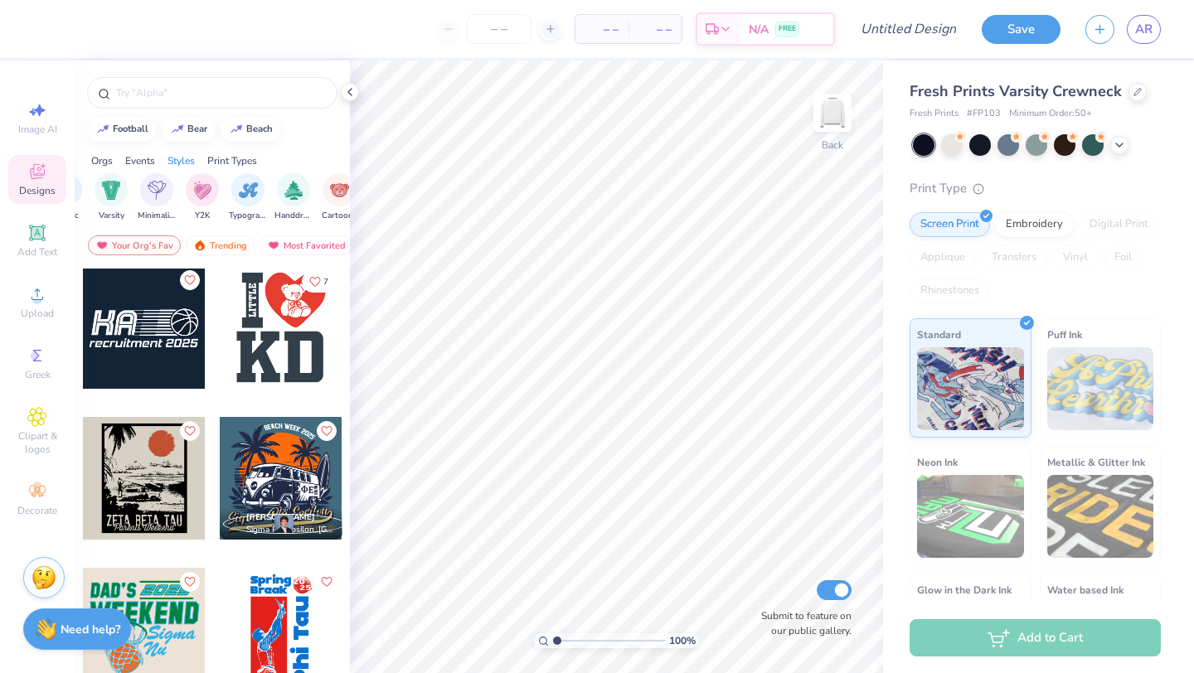
scroll to position [2418, 0]
click at [935, 145] on div at bounding box center [924, 145] width 22 height 22
click at [976, 148] on div at bounding box center [981, 144] width 22 height 22
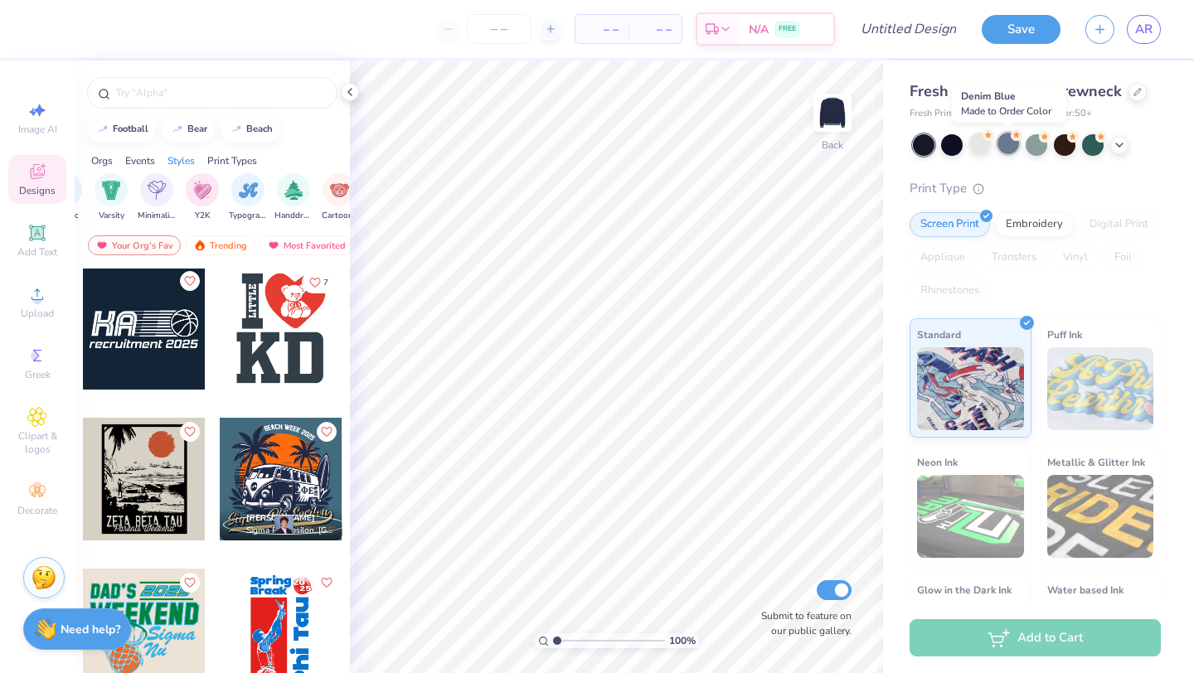
click at [1017, 147] on div at bounding box center [1009, 144] width 22 height 22
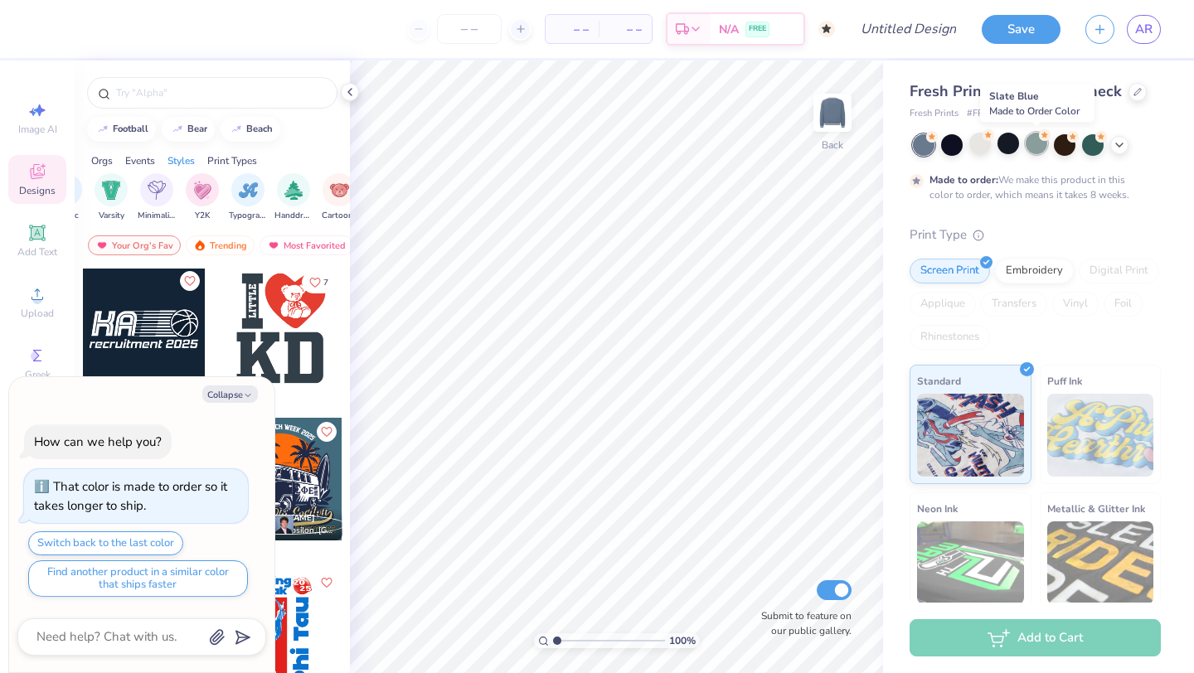
click at [1040, 147] on div at bounding box center [1037, 144] width 22 height 22
click at [225, 393] on button "Collapse" at bounding box center [230, 394] width 56 height 17
type textarea "x"
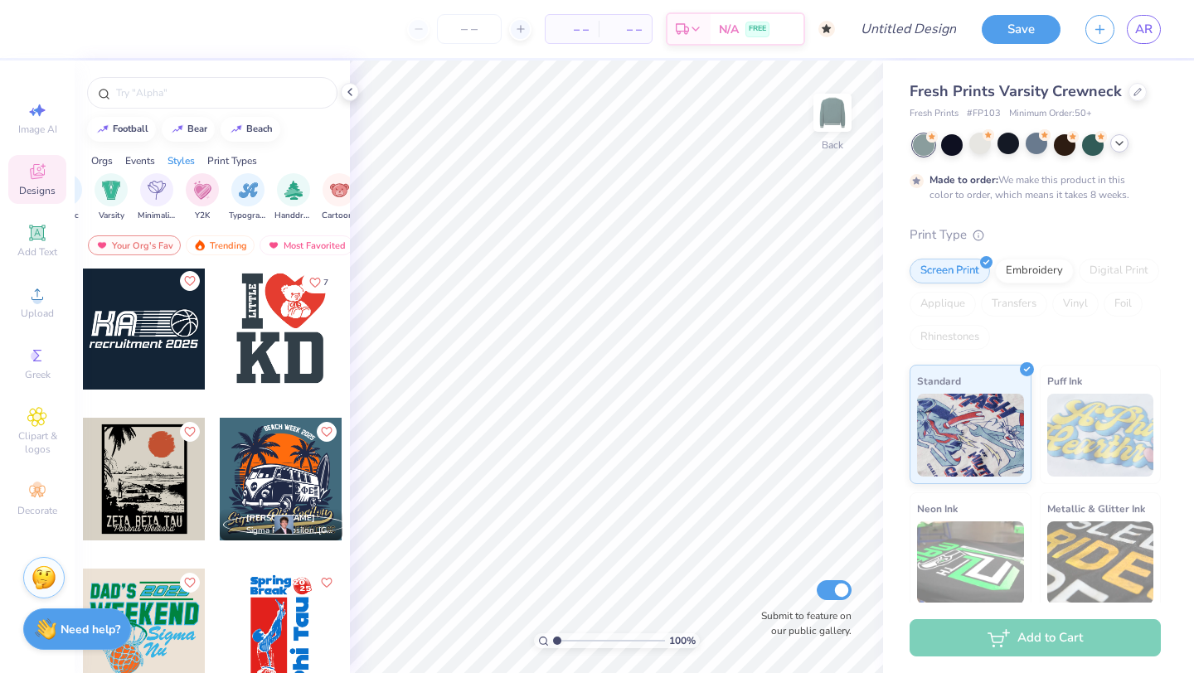
click at [1119, 150] on div at bounding box center [1120, 143] width 18 height 18
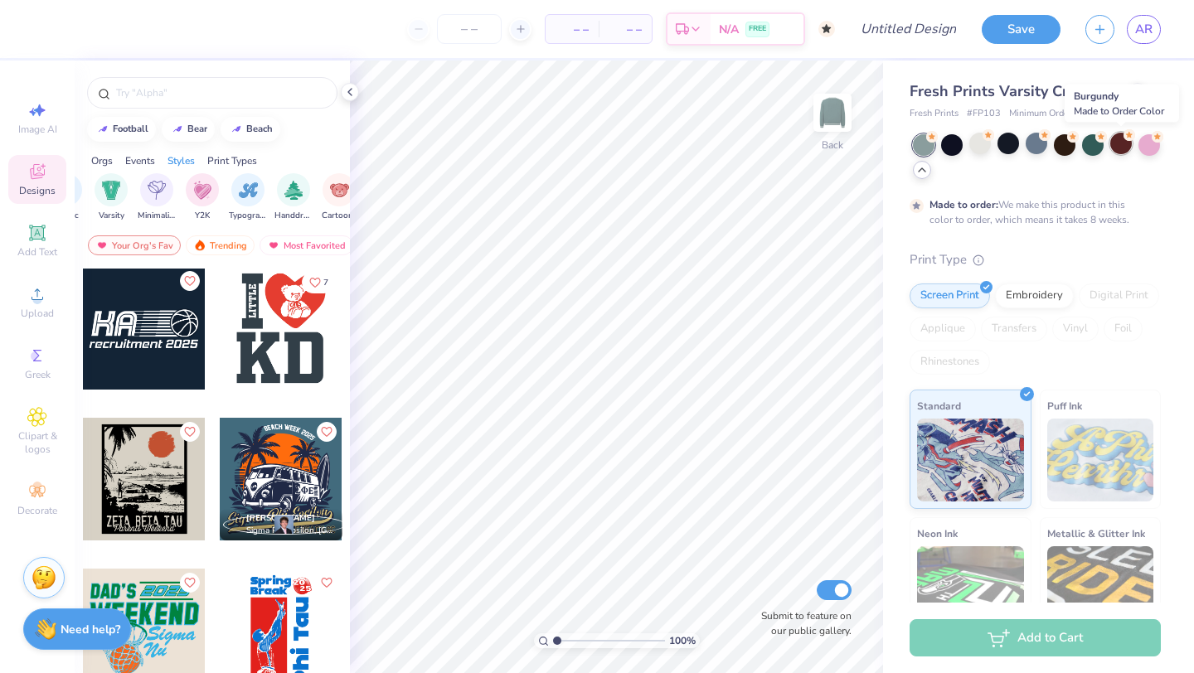
click at [1125, 149] on div at bounding box center [1122, 144] width 22 height 22
click at [1093, 150] on div at bounding box center [1093, 144] width 22 height 22
click at [1068, 150] on div at bounding box center [1065, 144] width 22 height 22
click at [1151, 145] on div at bounding box center [1150, 144] width 22 height 22
click at [984, 149] on div at bounding box center [981, 144] width 22 height 22
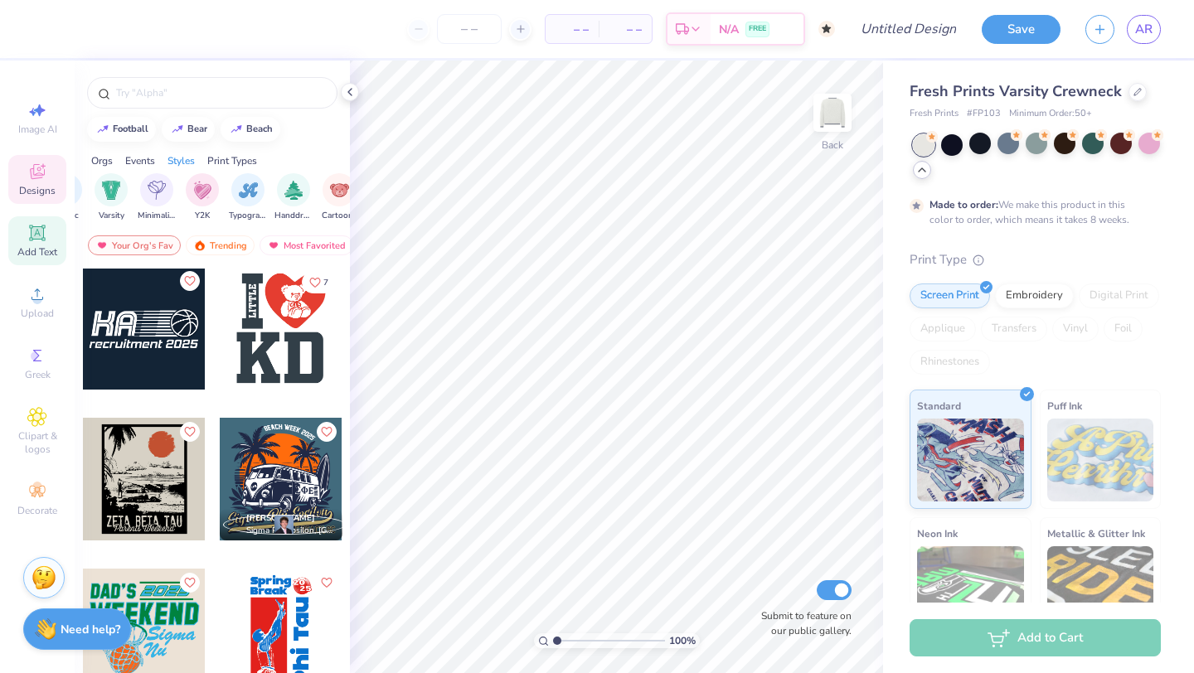
click at [30, 236] on icon at bounding box center [37, 233] width 20 height 20
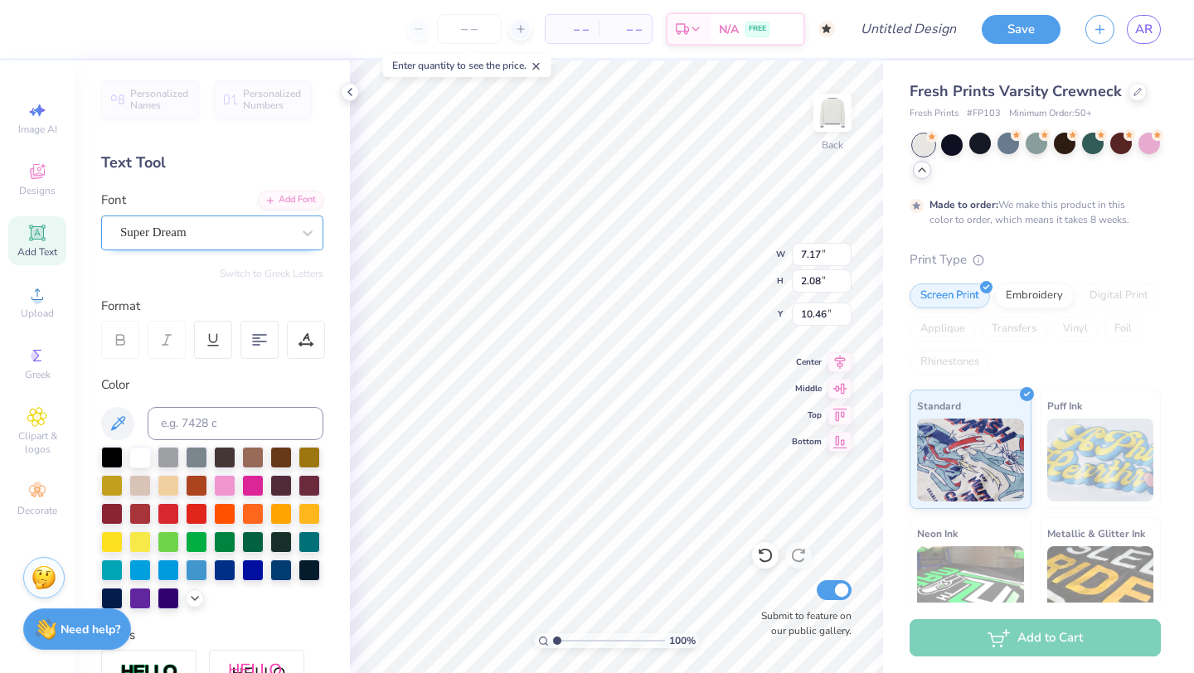
click at [144, 229] on div "Super Dream" at bounding box center [206, 233] width 174 height 26
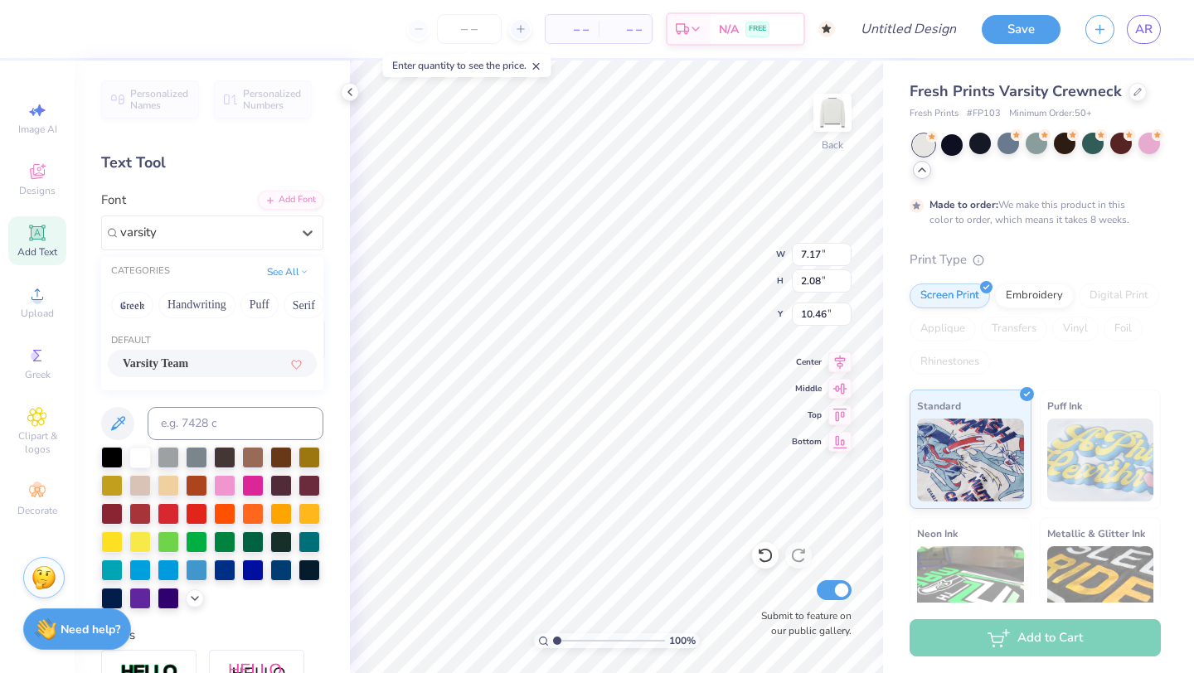
click at [207, 362] on div "Varsity Team" at bounding box center [212, 363] width 179 height 17
type input "varsity"
type input "7.12"
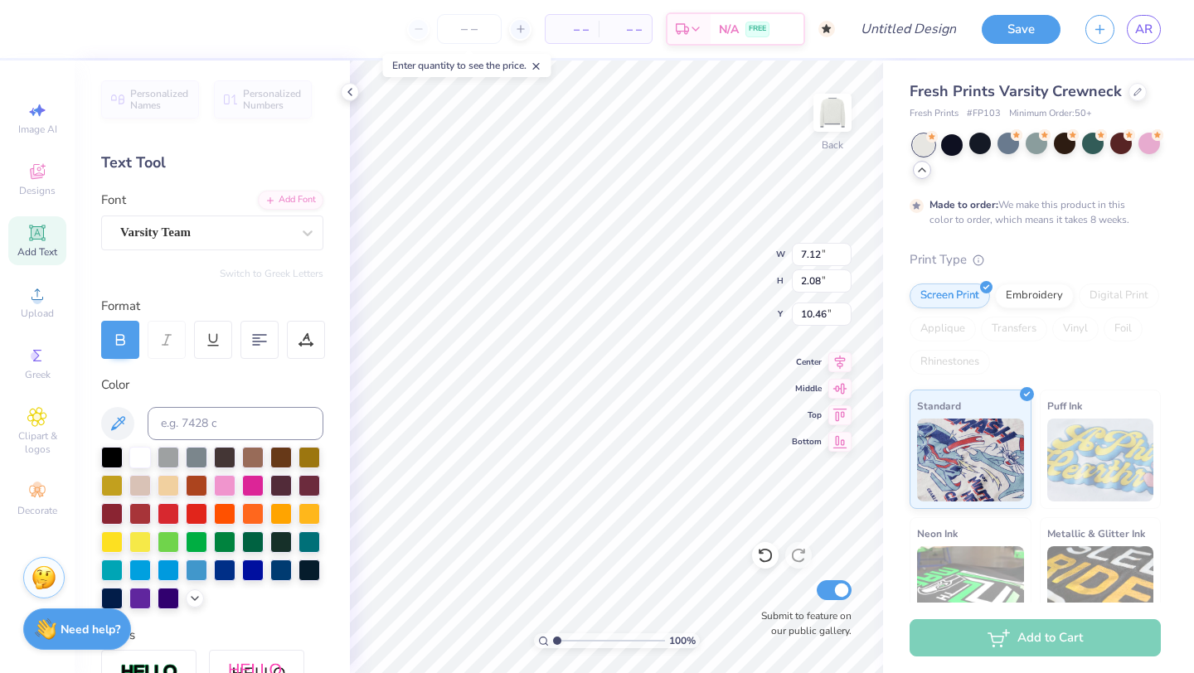
scroll to position [0, 1]
type textarea "TEXT"
type textarea "1970"
type input "12.75"
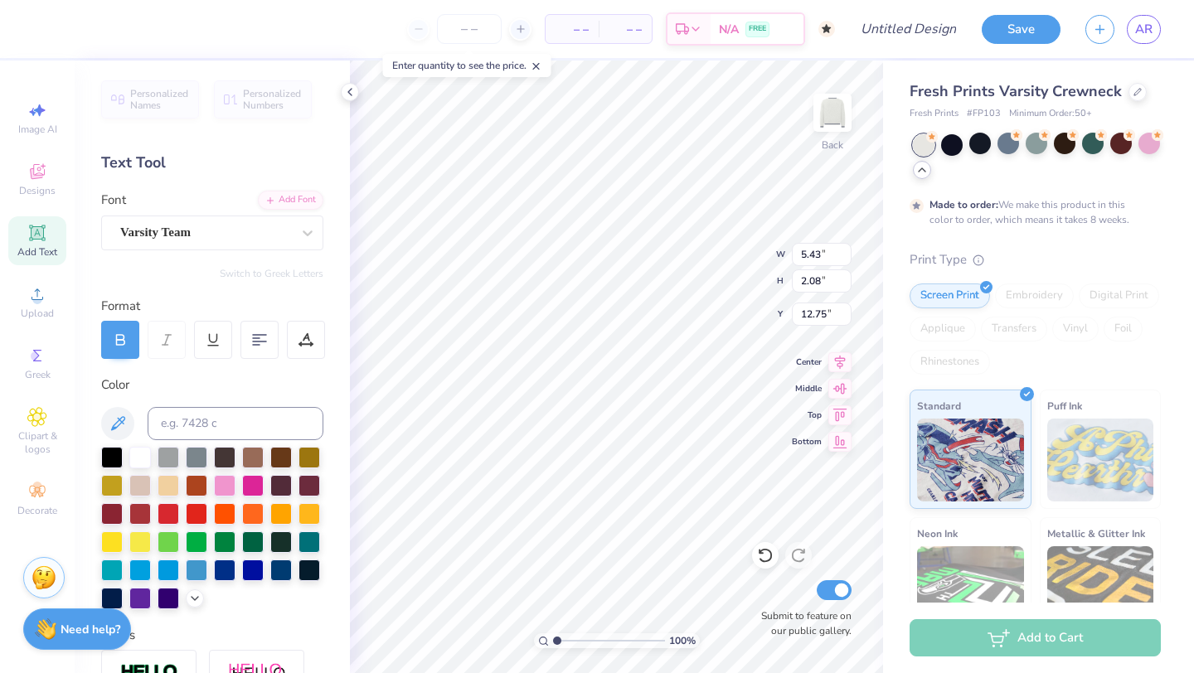
type input "12.59"
type input "4.81"
type input "10.01"
type input "4.15"
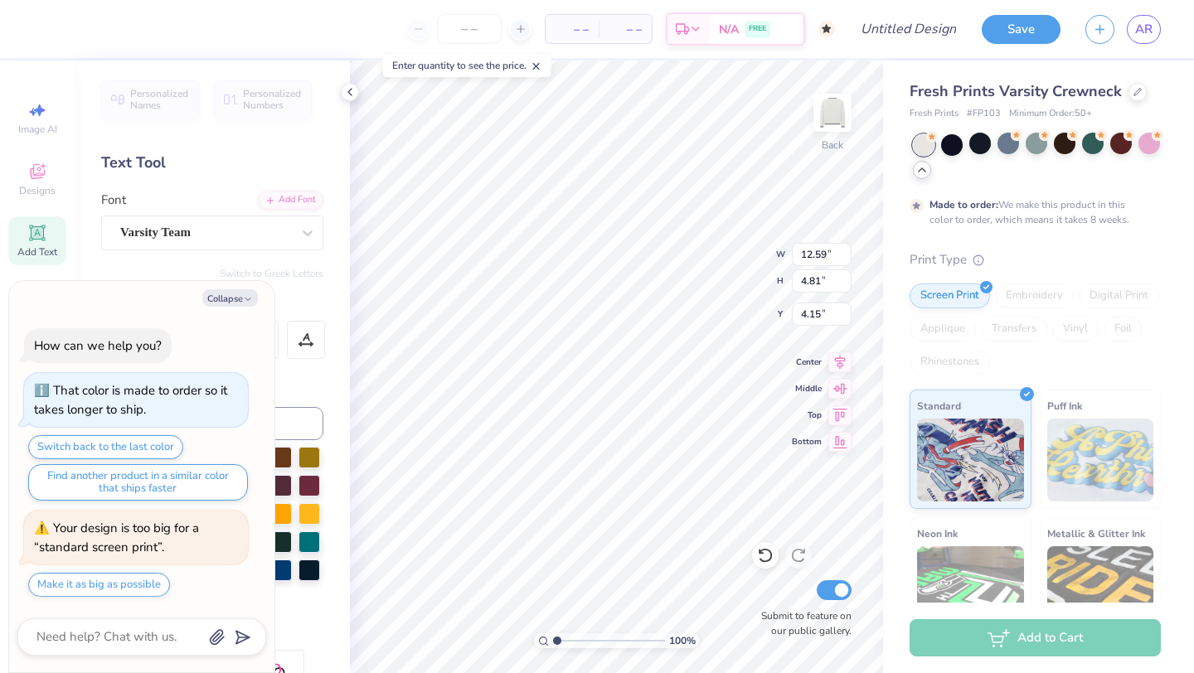
type textarea "x"
type input "14.49"
type input "5.54"
type textarea "x"
type input "4.14"
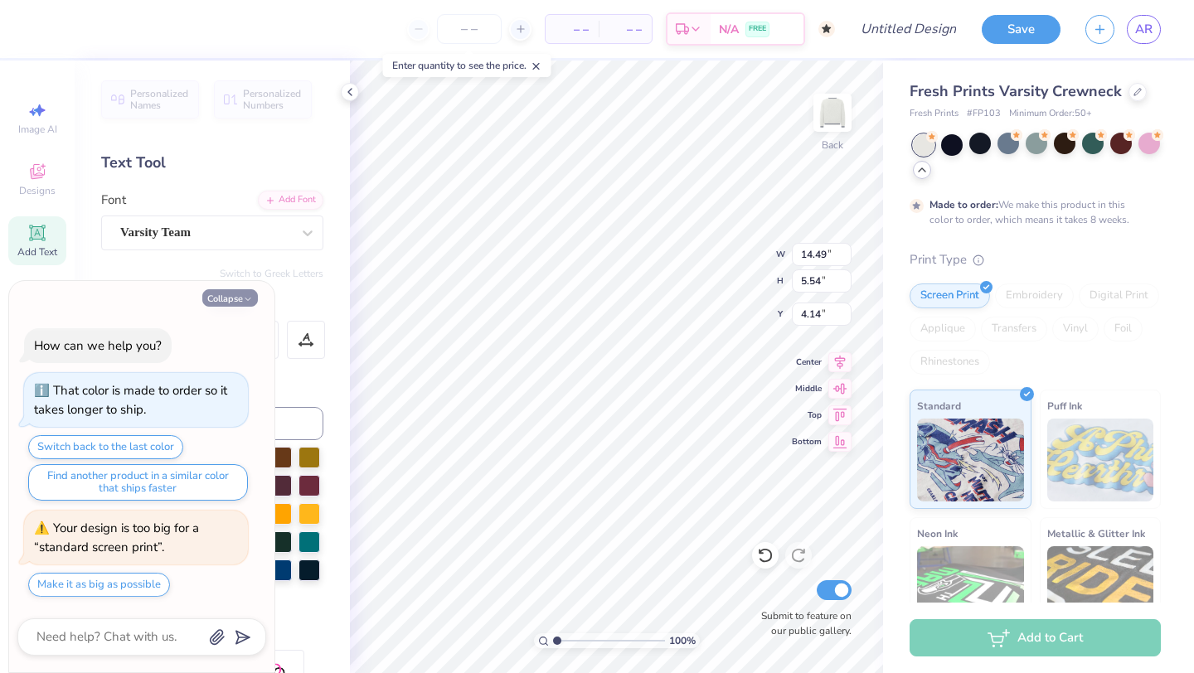
click at [237, 290] on button "Collapse" at bounding box center [230, 297] width 56 height 17
type textarea "x"
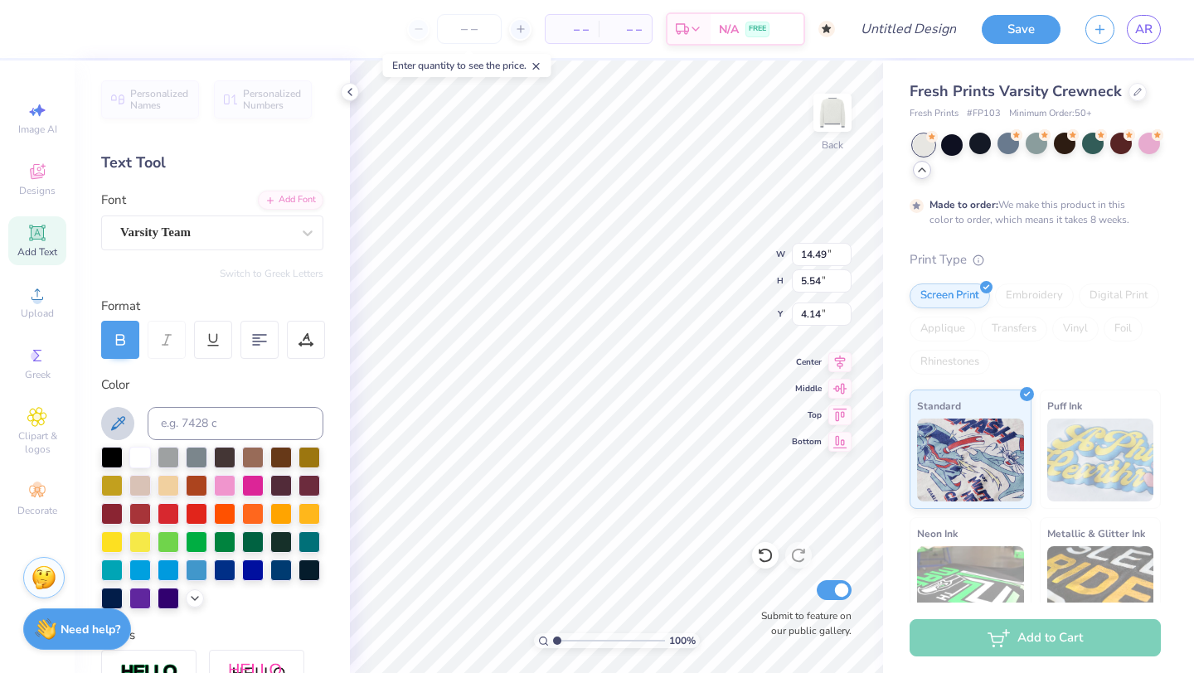
click at [126, 427] on icon at bounding box center [118, 424] width 20 height 20
click at [119, 428] on icon at bounding box center [118, 424] width 20 height 20
click at [284, 572] on div at bounding box center [281, 569] width 22 height 22
click at [172, 421] on input at bounding box center [236, 423] width 176 height 33
click at [129, 425] on button at bounding box center [117, 423] width 33 height 33
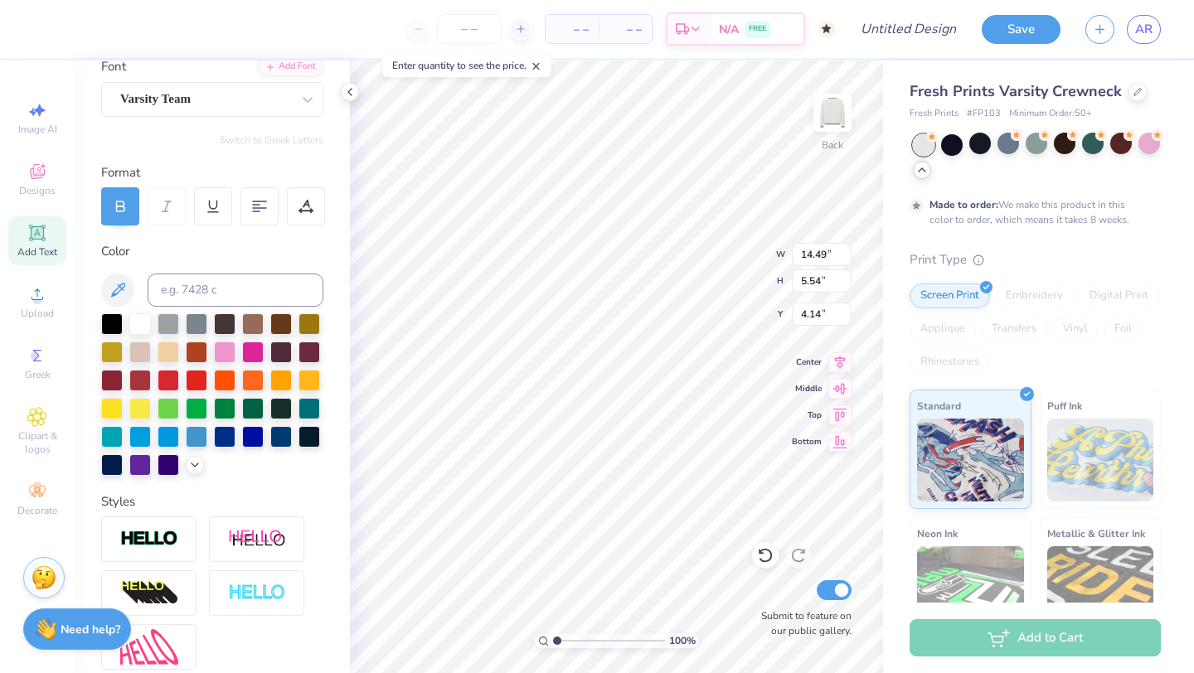
scroll to position [151, 0]
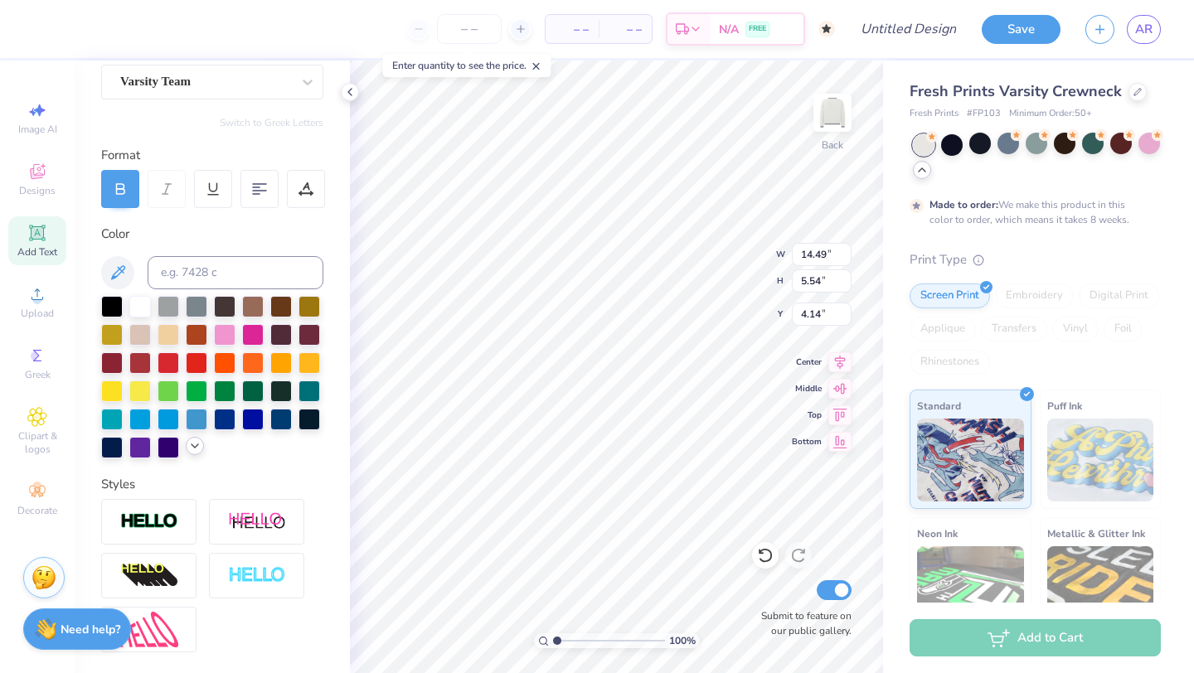
click at [197, 449] on icon at bounding box center [194, 446] width 13 height 13
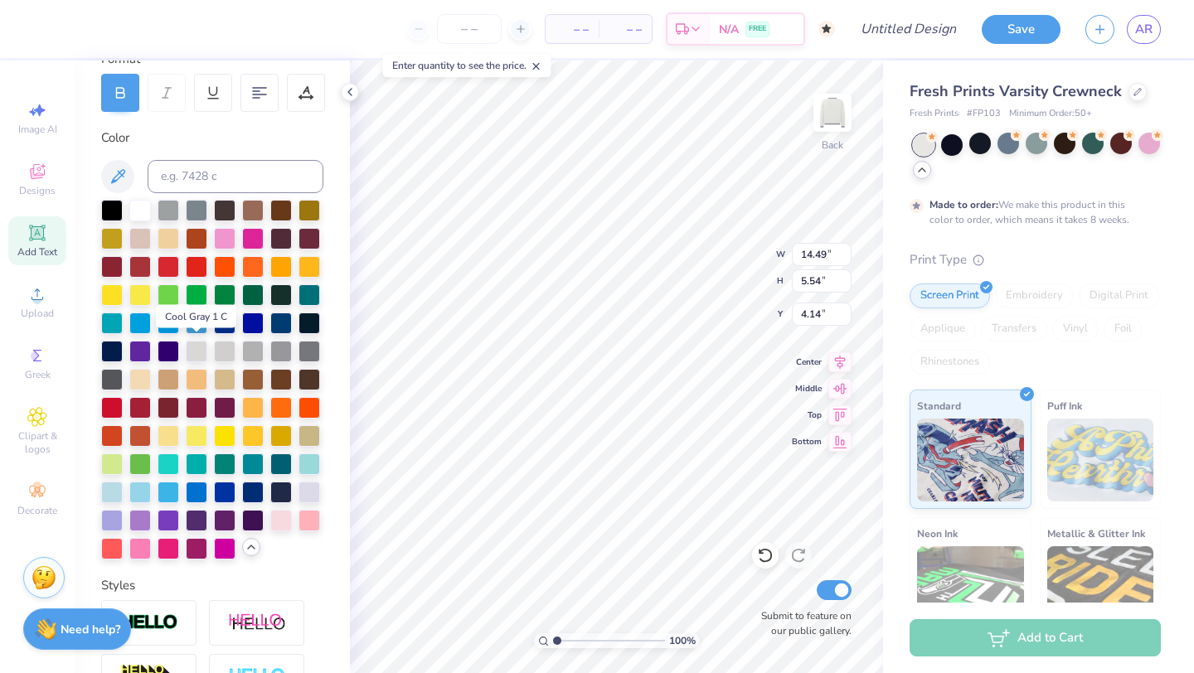
scroll to position [248, 0]
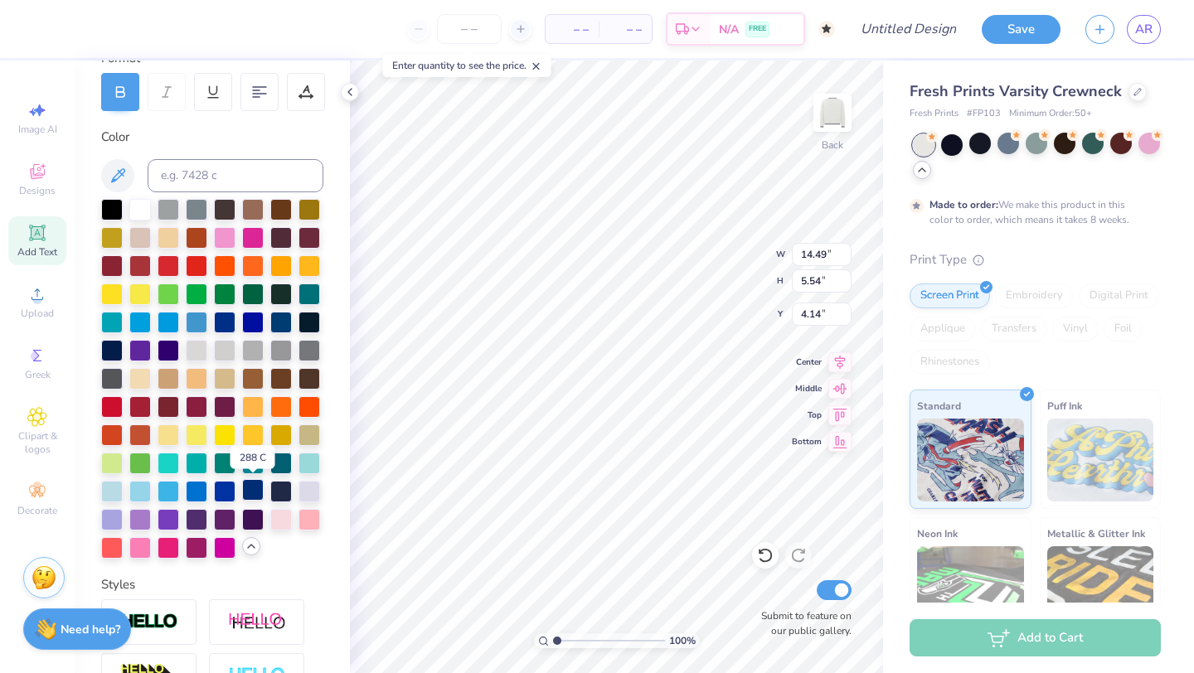
click at [246, 491] on div at bounding box center [253, 490] width 22 height 22
click at [278, 493] on div at bounding box center [281, 490] width 22 height 22
type input "3.70"
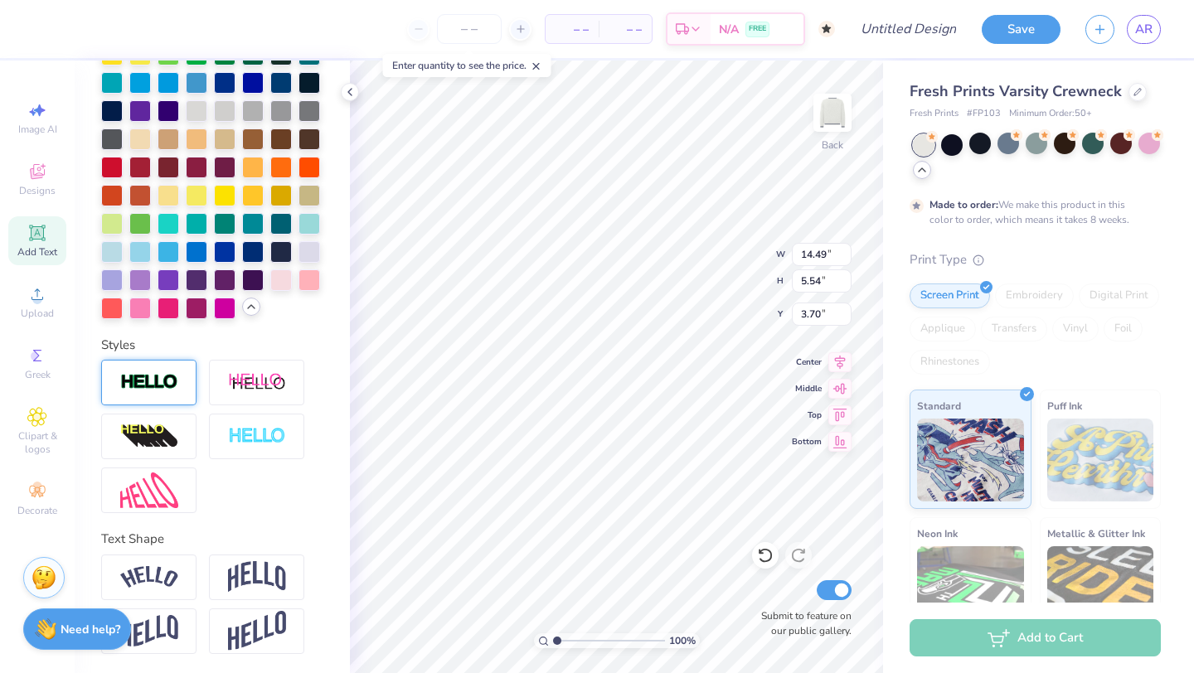
click at [160, 380] on img at bounding box center [149, 382] width 58 height 19
type input "14.60"
type input "5.64"
type input "3.65"
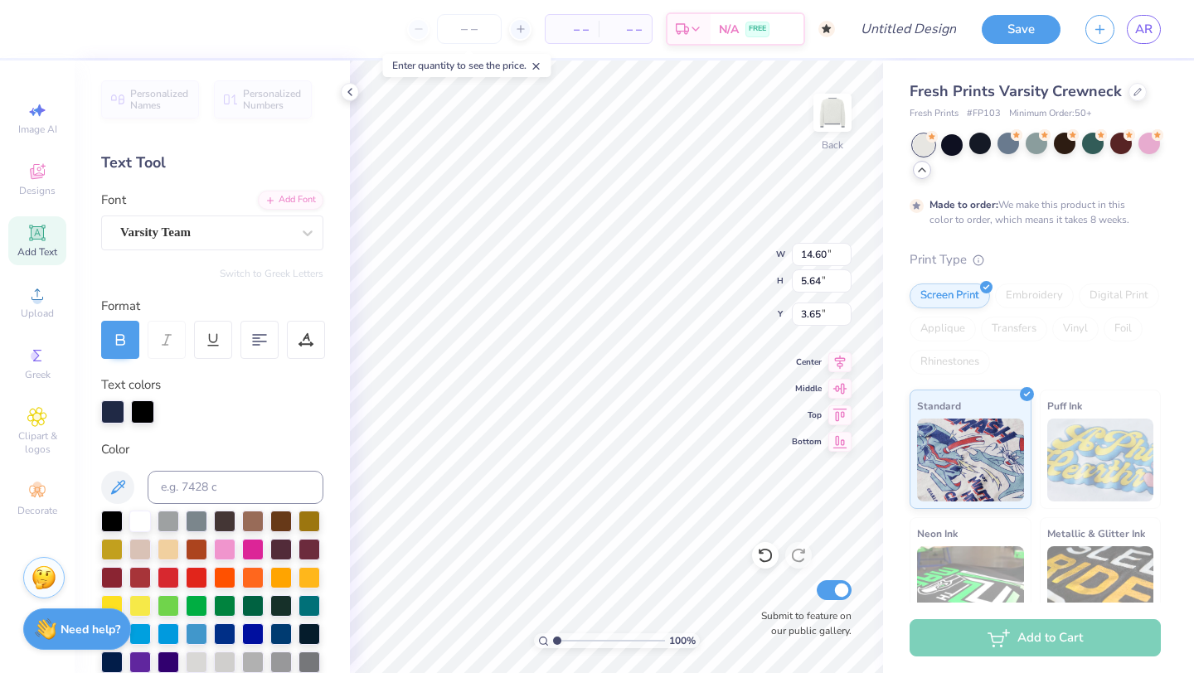
scroll to position [294, 0]
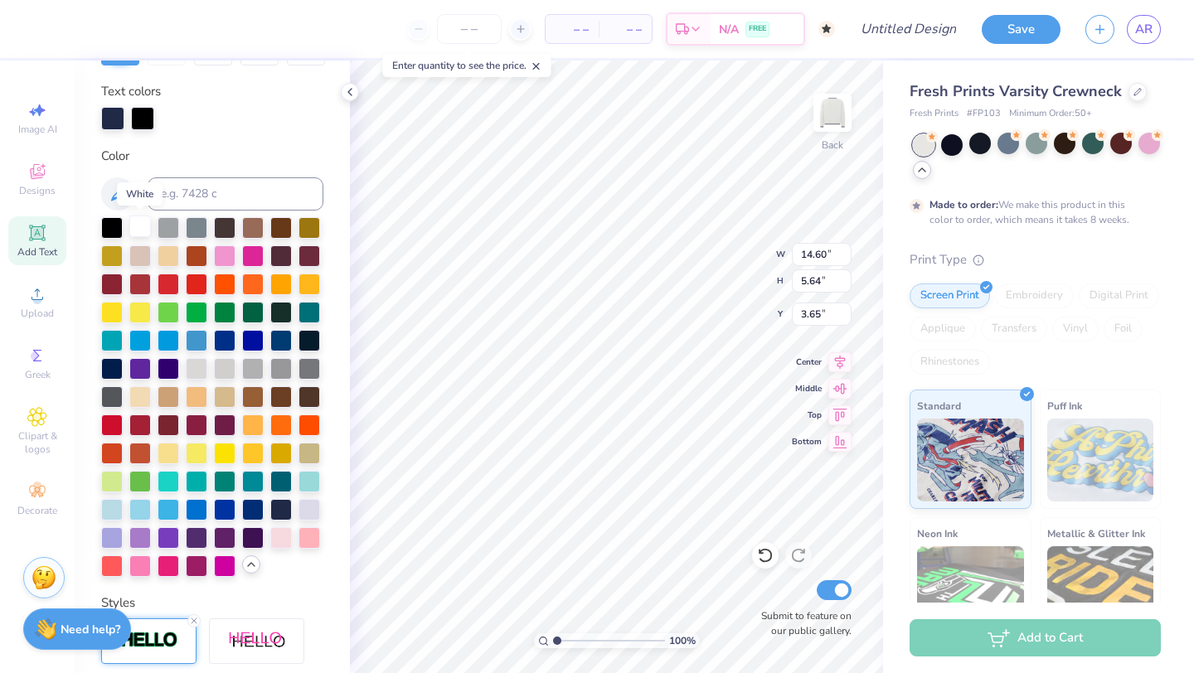
click at [137, 222] on div at bounding box center [140, 227] width 22 height 22
click at [277, 508] on div at bounding box center [281, 509] width 22 height 22
click at [117, 119] on div at bounding box center [112, 116] width 23 height 23
click at [139, 230] on div at bounding box center [140, 227] width 22 height 22
click at [276, 511] on div at bounding box center [281, 509] width 22 height 22
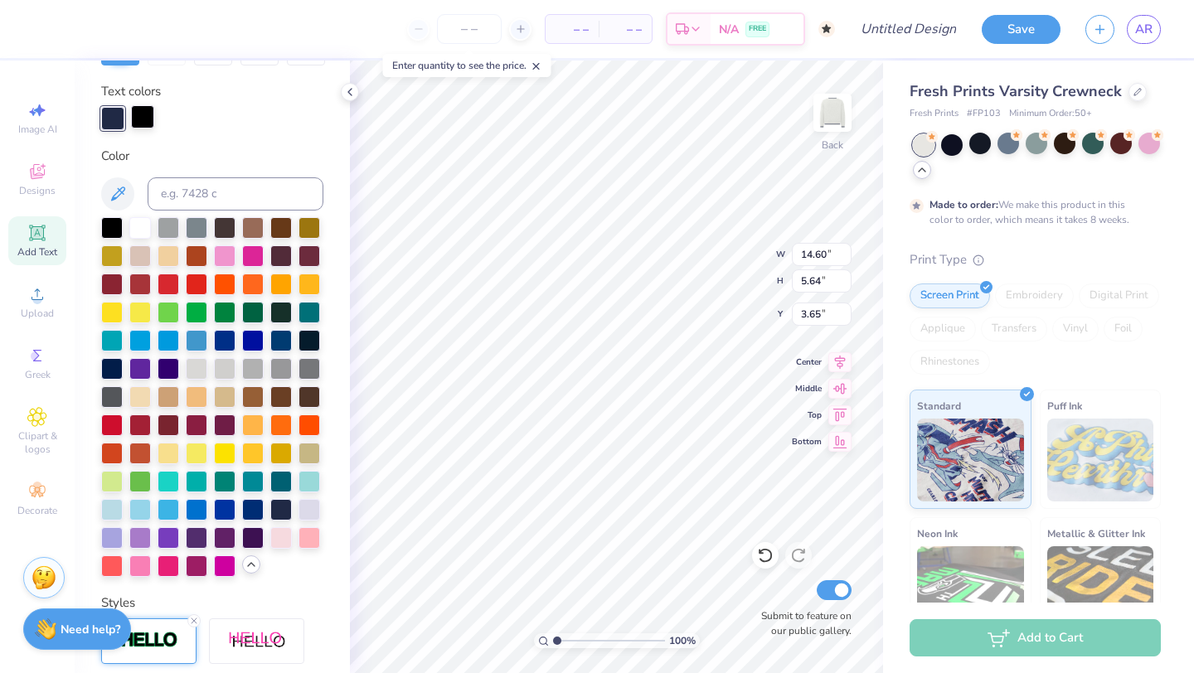
click at [141, 122] on div at bounding box center [142, 116] width 23 height 23
click at [146, 235] on div at bounding box center [140, 227] width 22 height 22
click at [276, 513] on div at bounding box center [281, 509] width 22 height 22
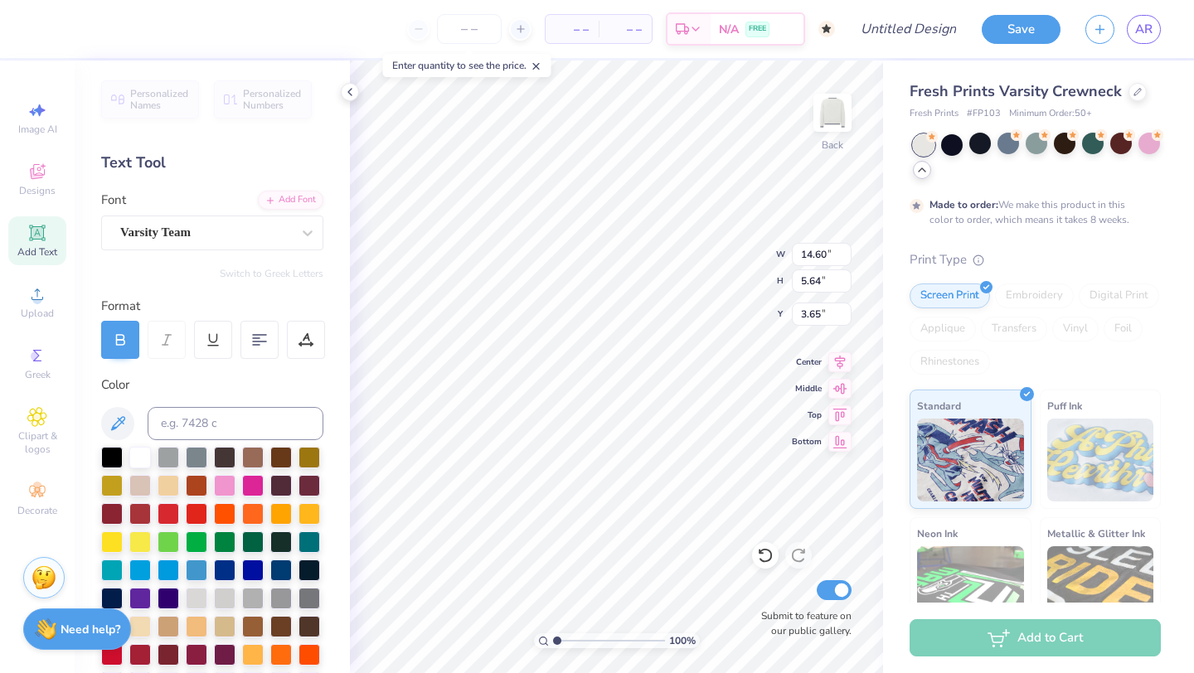
scroll to position [585, 0]
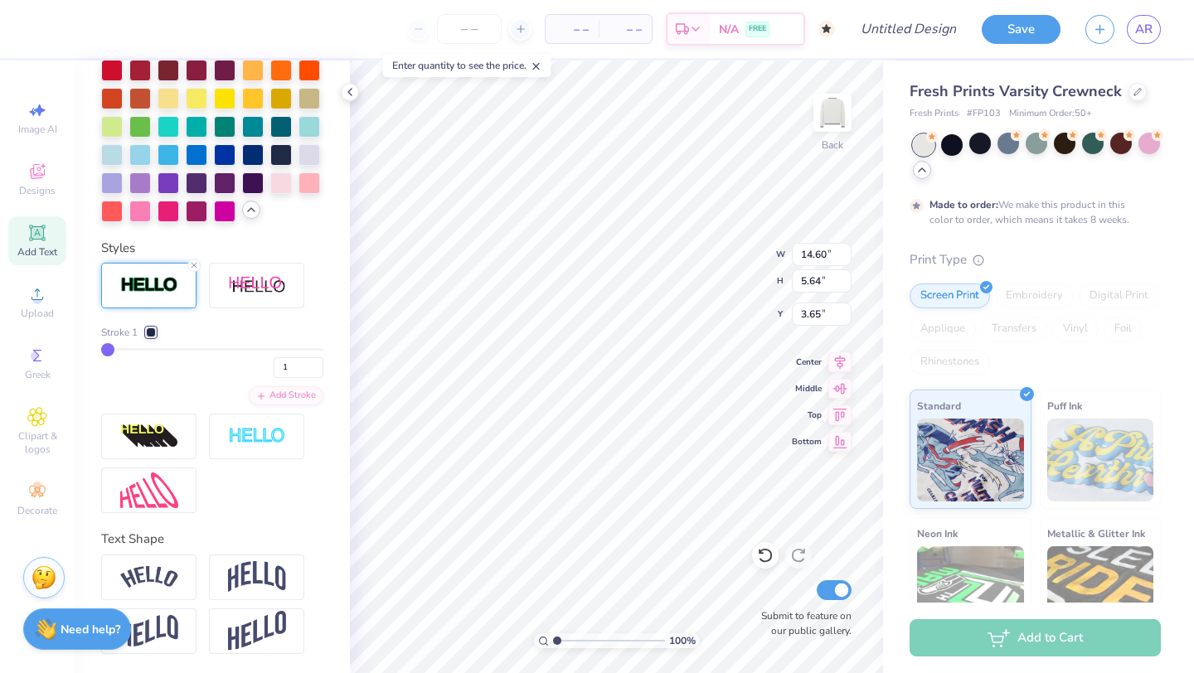
click at [149, 330] on div at bounding box center [151, 333] width 10 height 10
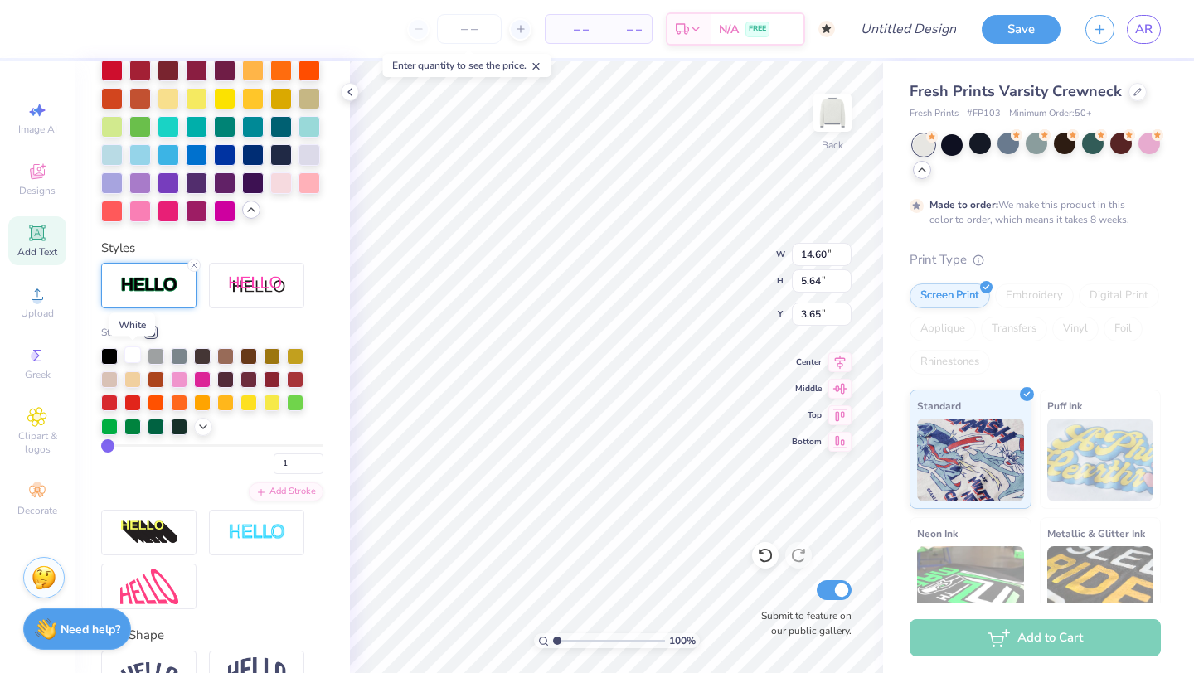
click at [132, 356] on div at bounding box center [132, 355] width 17 height 17
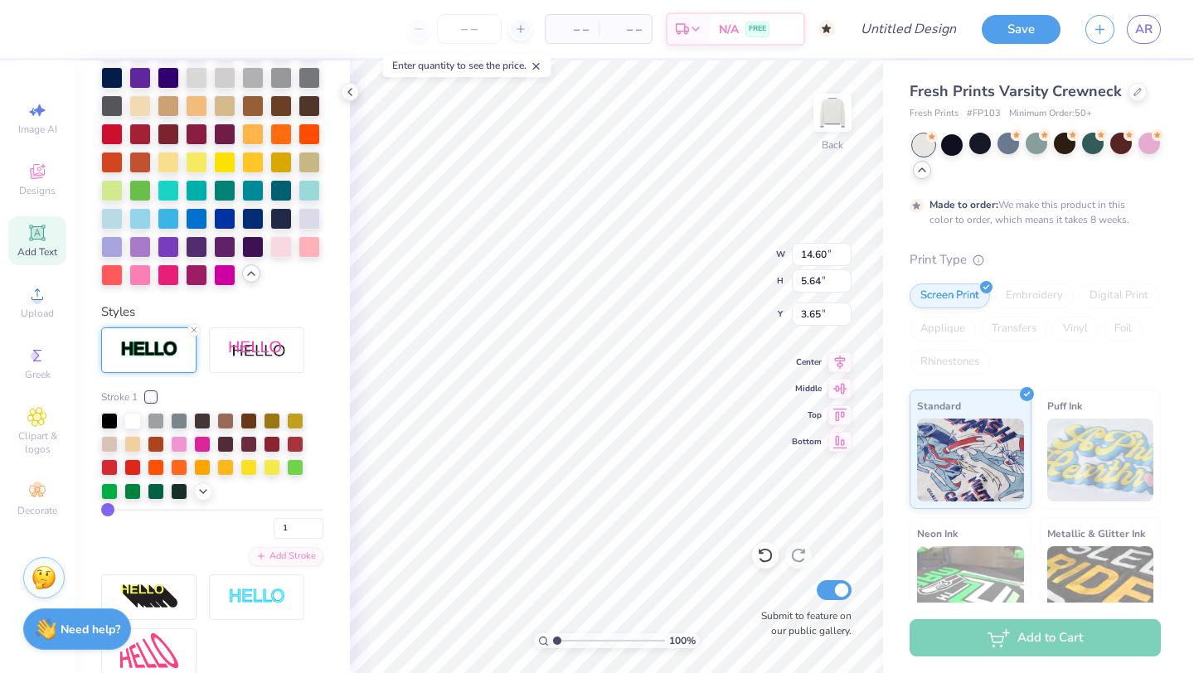
scroll to position [649, 0]
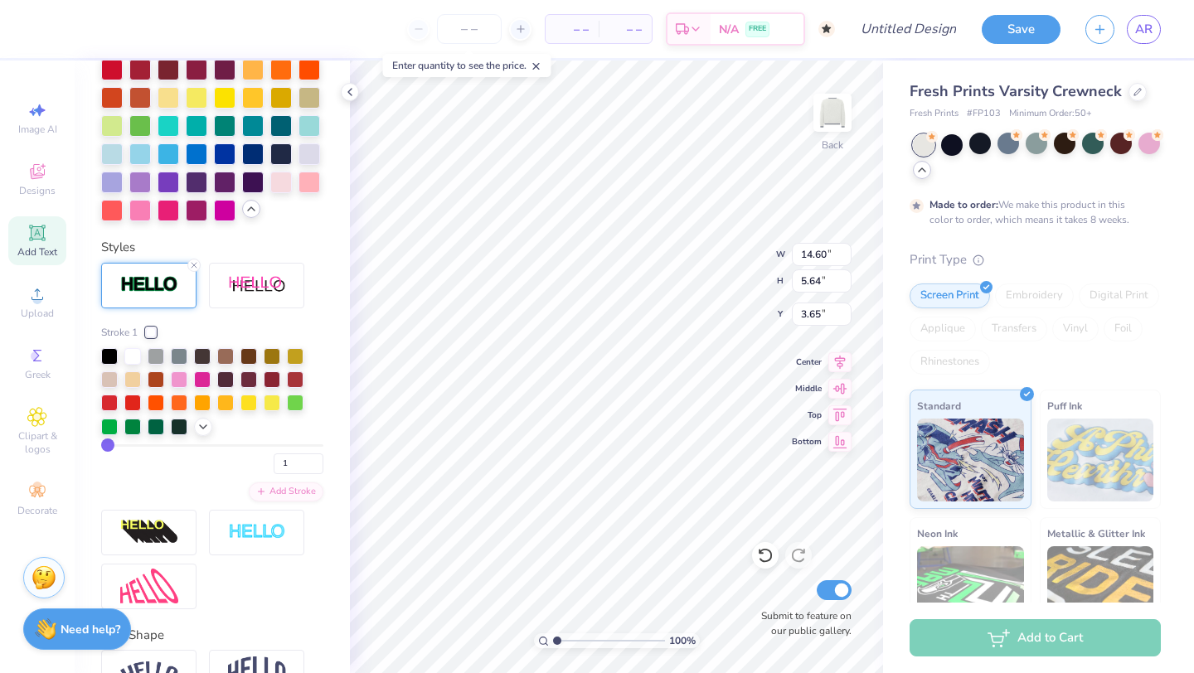
click at [192, 434] on div at bounding box center [212, 392] width 222 height 88
click at [202, 434] on div at bounding box center [203, 425] width 18 height 18
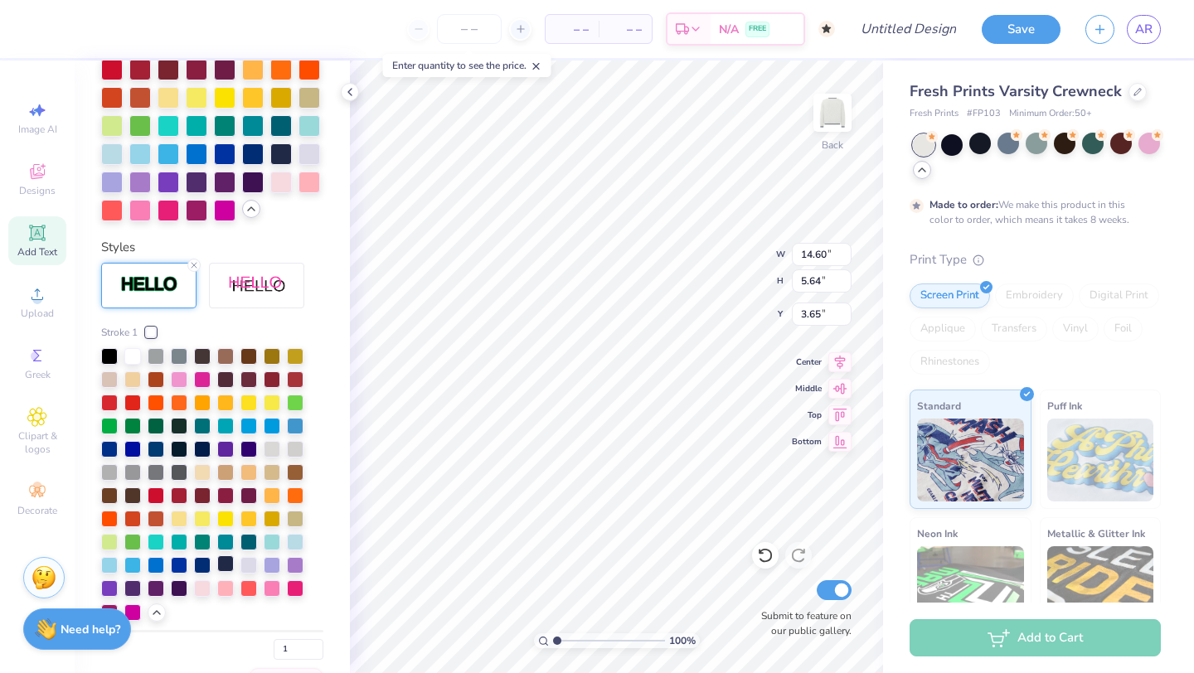
click at [226, 563] on div at bounding box center [225, 564] width 17 height 17
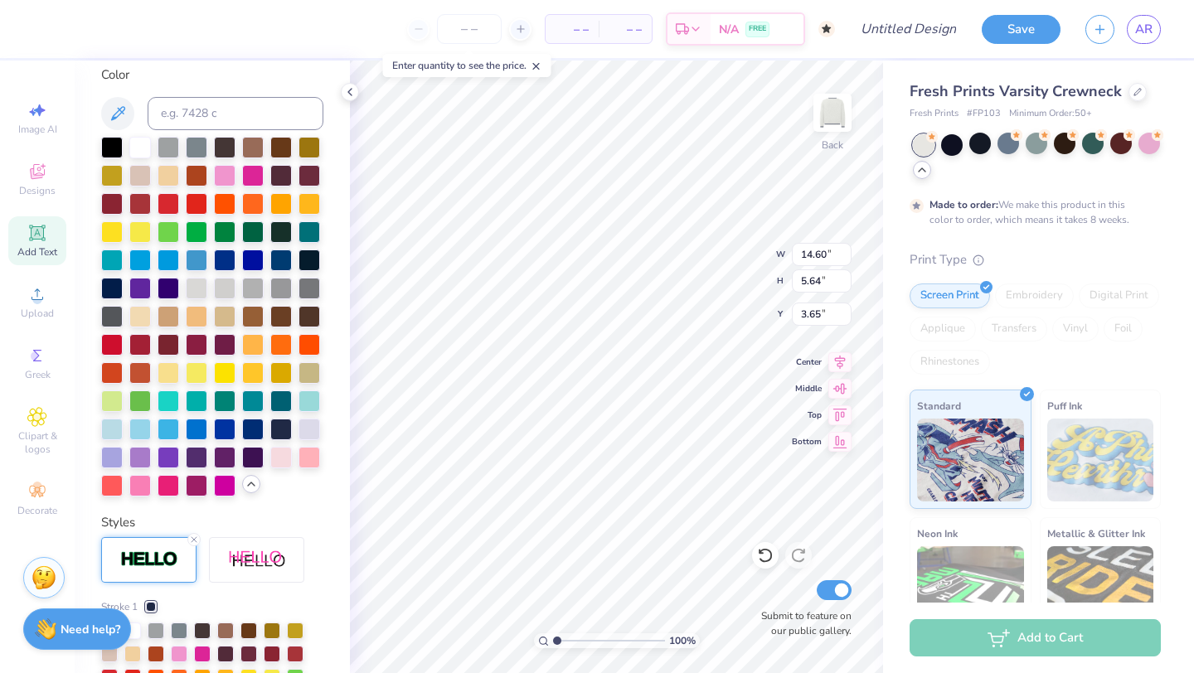
scroll to position [294, 0]
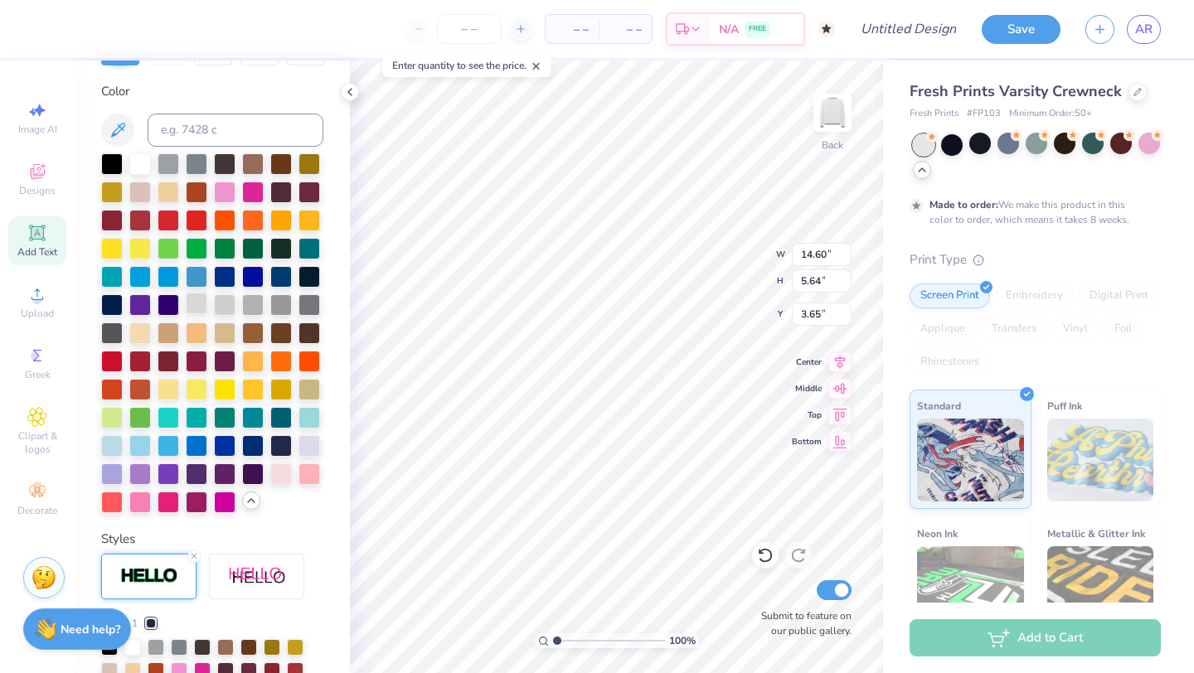
click at [194, 302] on div at bounding box center [197, 304] width 22 height 22
click at [145, 166] on div at bounding box center [140, 163] width 22 height 22
click at [253, 449] on div at bounding box center [253, 445] width 22 height 22
click at [280, 447] on div at bounding box center [281, 445] width 22 height 22
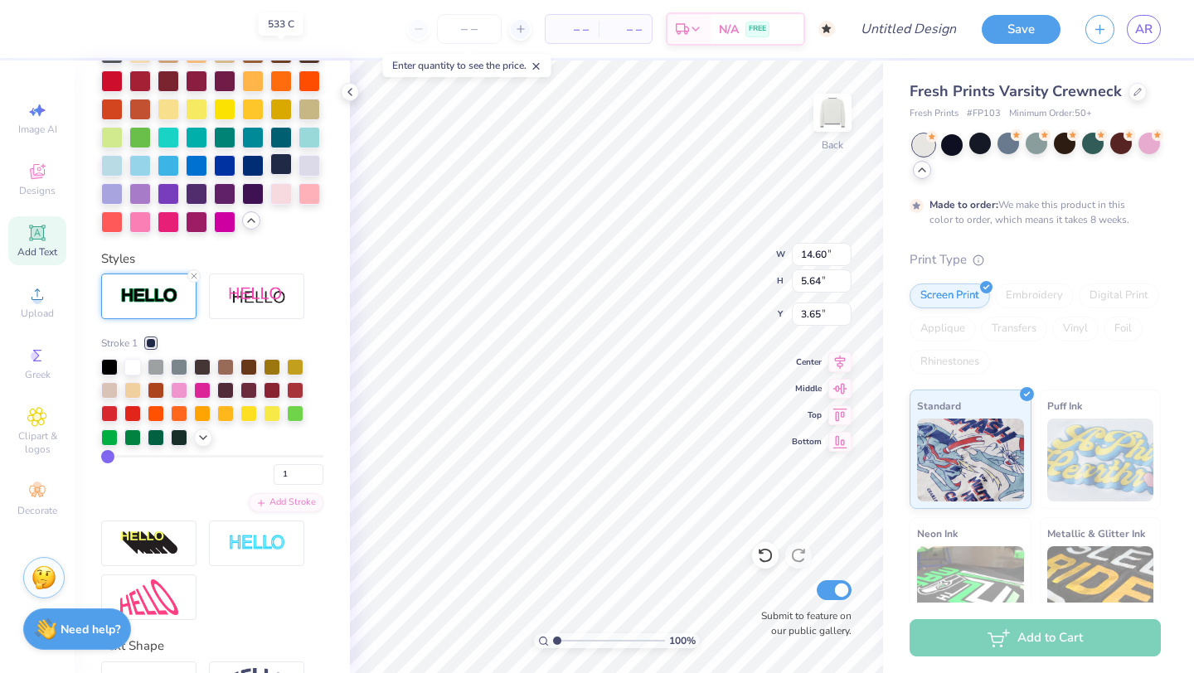
scroll to position [681, 0]
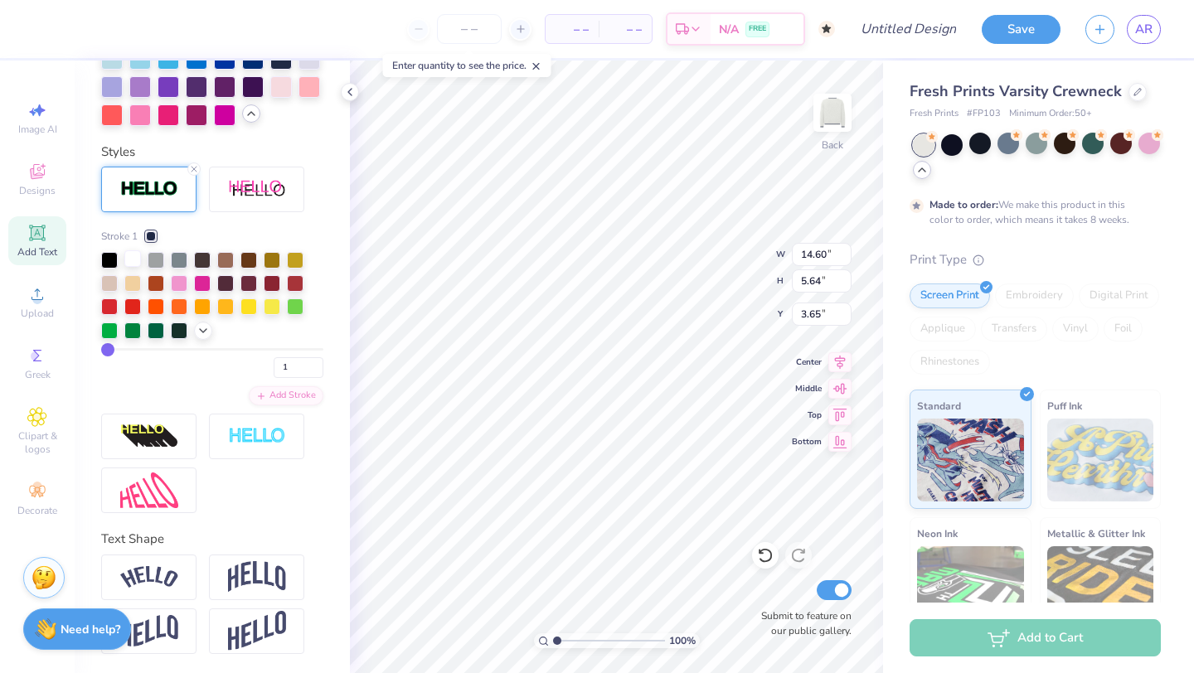
click at [130, 258] on div at bounding box center [132, 258] width 17 height 17
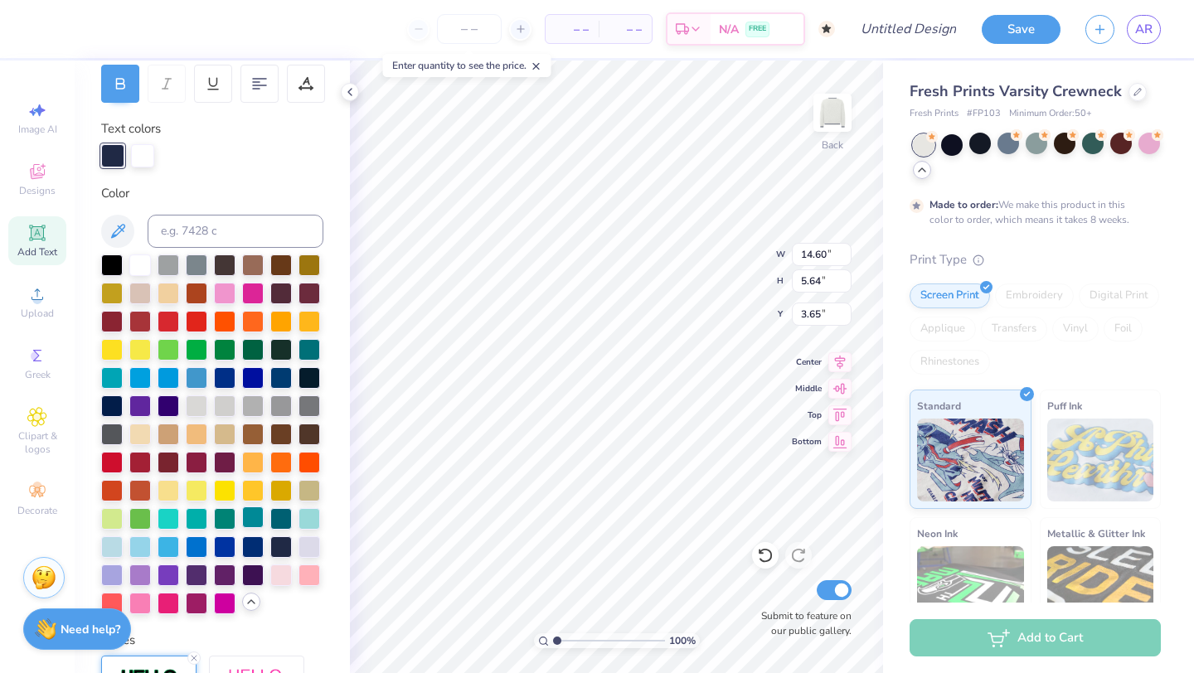
scroll to position [257, 0]
click at [138, 265] on div at bounding box center [140, 263] width 22 height 22
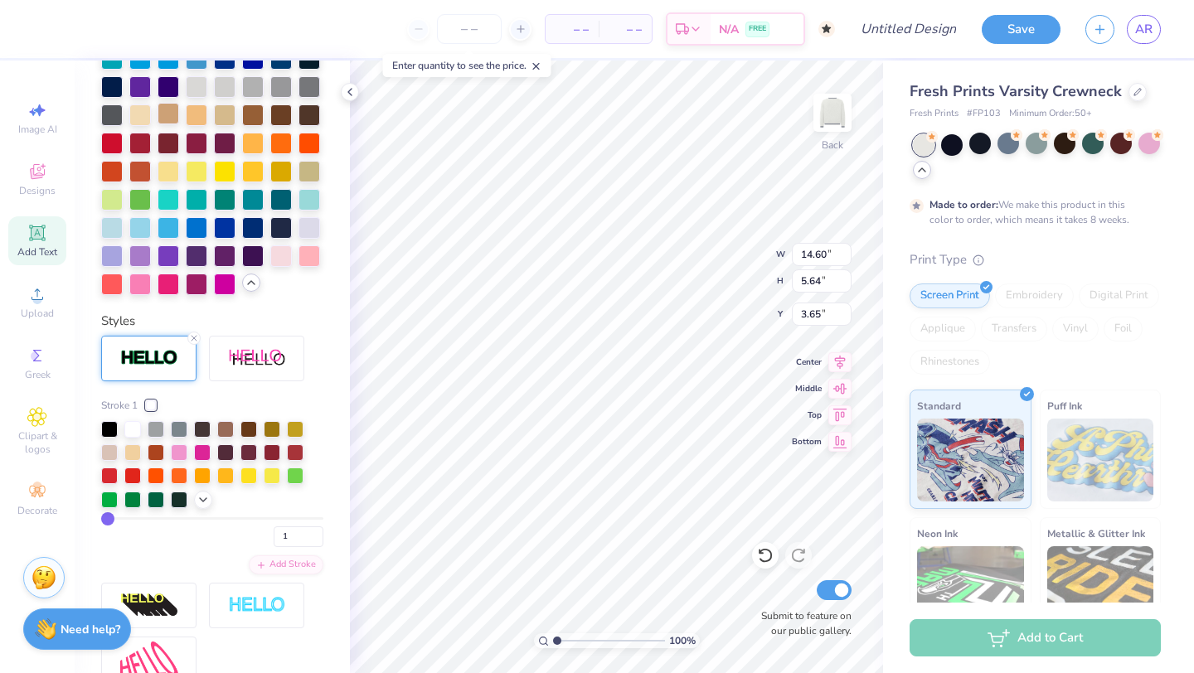
scroll to position [626, 0]
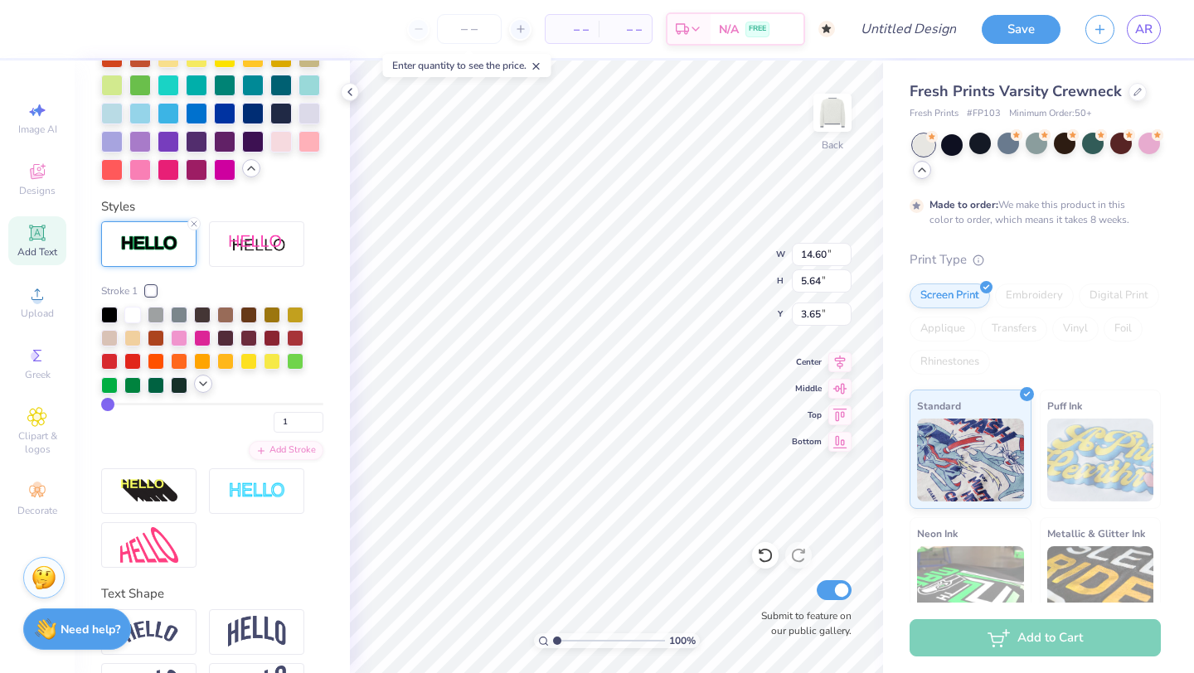
click at [199, 392] on div at bounding box center [203, 384] width 18 height 18
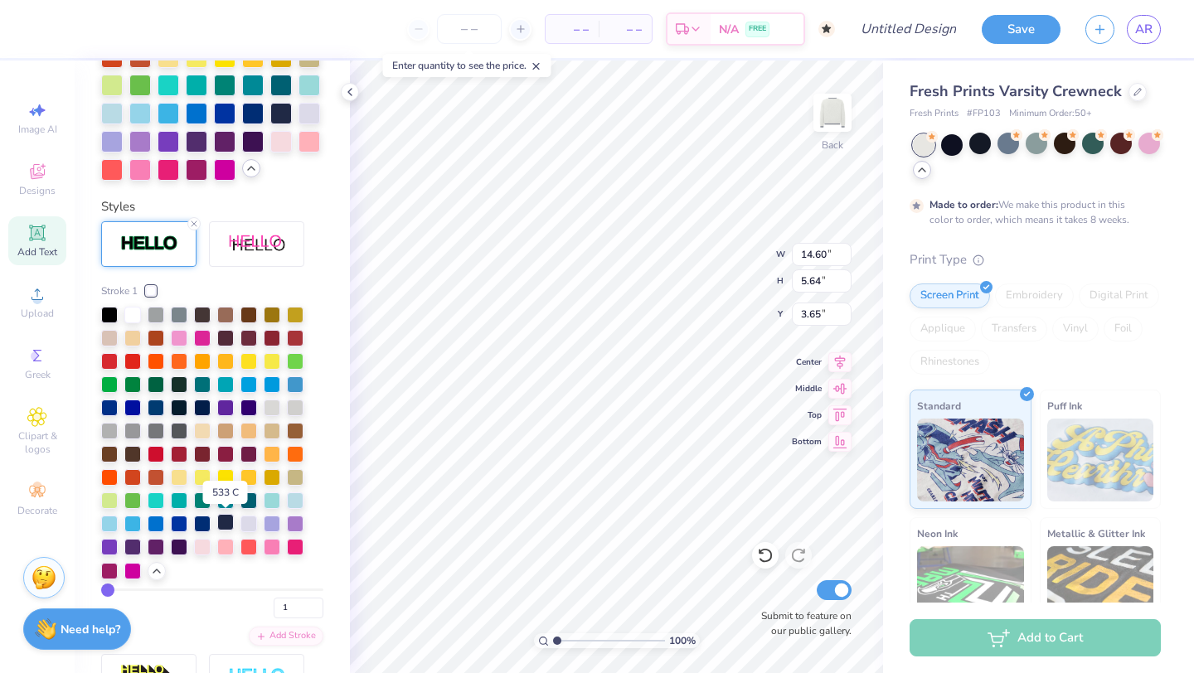
click at [225, 524] on div at bounding box center [225, 522] width 17 height 17
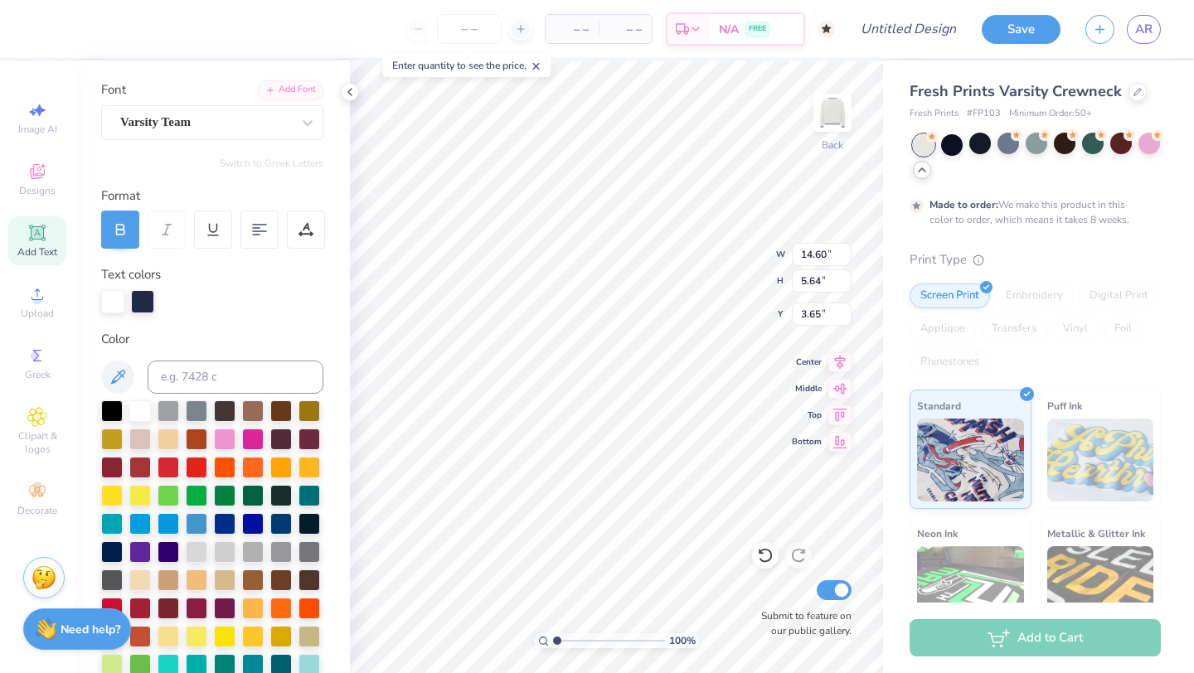
scroll to position [249, 0]
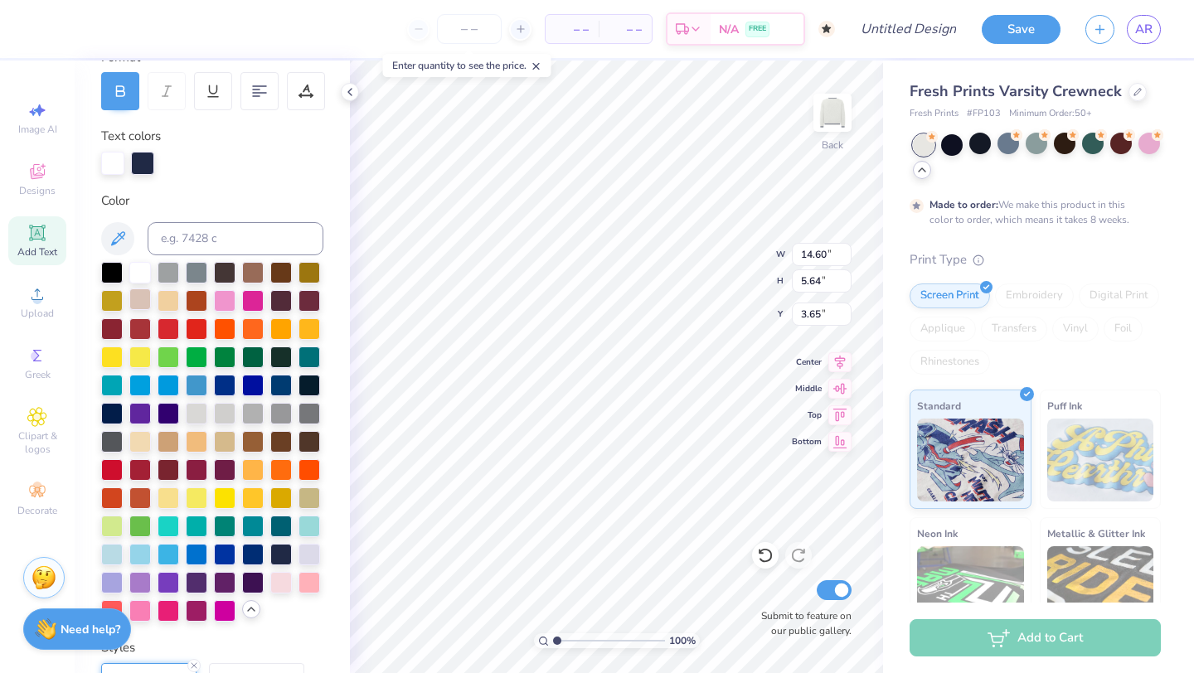
click at [134, 294] on div at bounding box center [140, 300] width 22 height 22
click at [164, 265] on div at bounding box center [169, 271] width 22 height 22
click at [136, 275] on div at bounding box center [140, 271] width 22 height 22
click at [115, 243] on icon at bounding box center [118, 238] width 14 height 14
click at [1027, 300] on div "Embroidery" at bounding box center [1034, 296] width 79 height 25
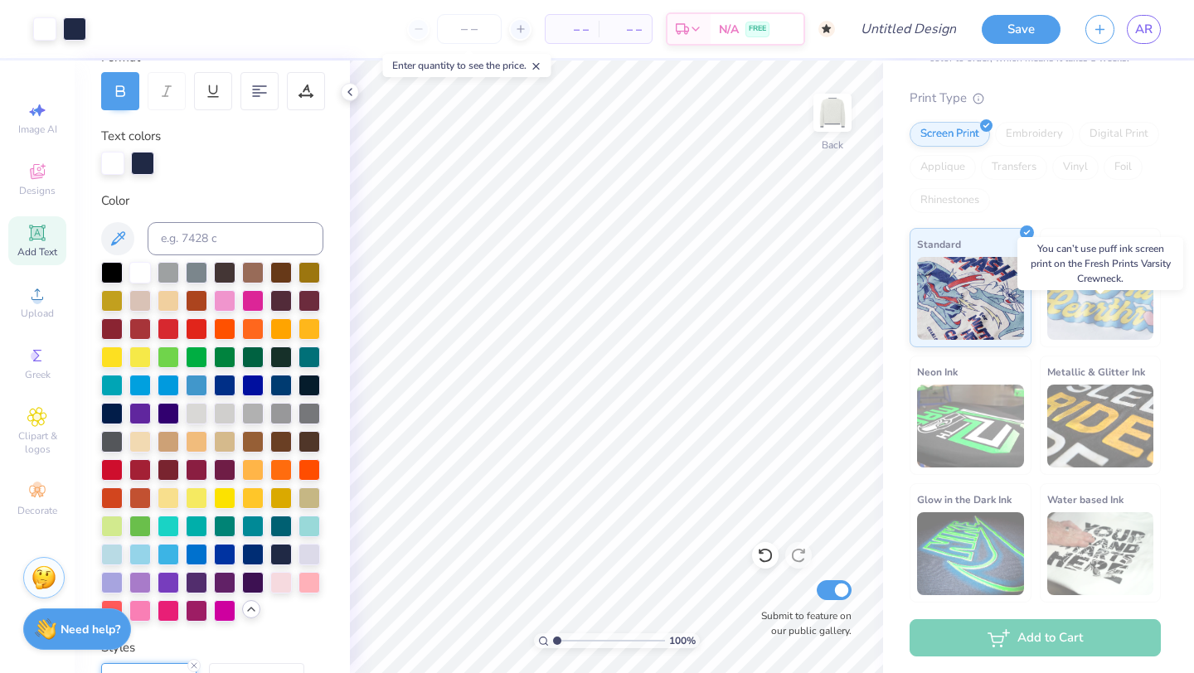
scroll to position [0, 0]
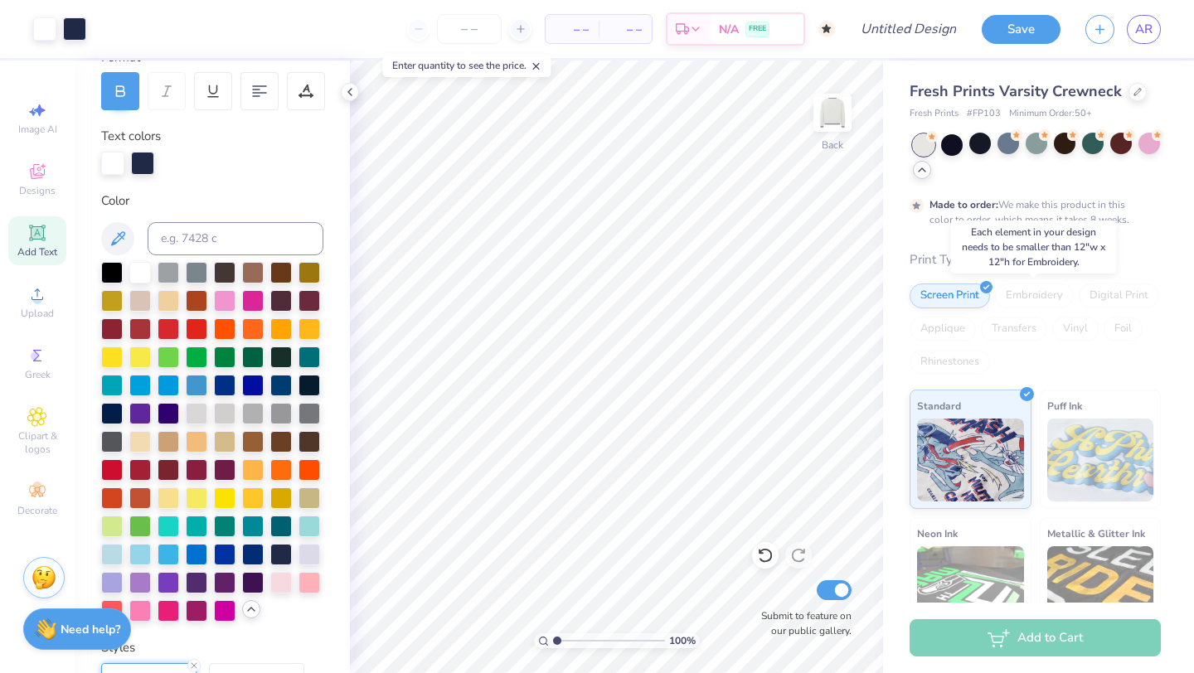
click at [1018, 295] on div "Embroidery" at bounding box center [1034, 296] width 79 height 25
click at [40, 235] on icon at bounding box center [37, 232] width 12 height 12
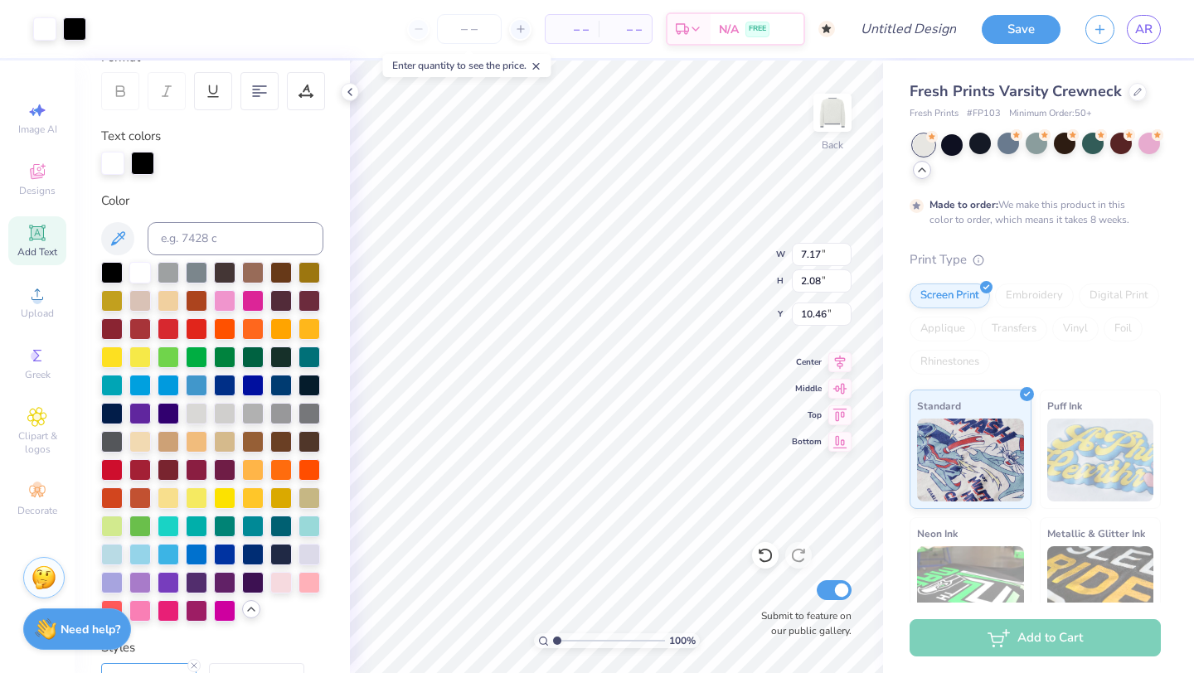
type input "7.21"
type input "2.12"
type input "10.44"
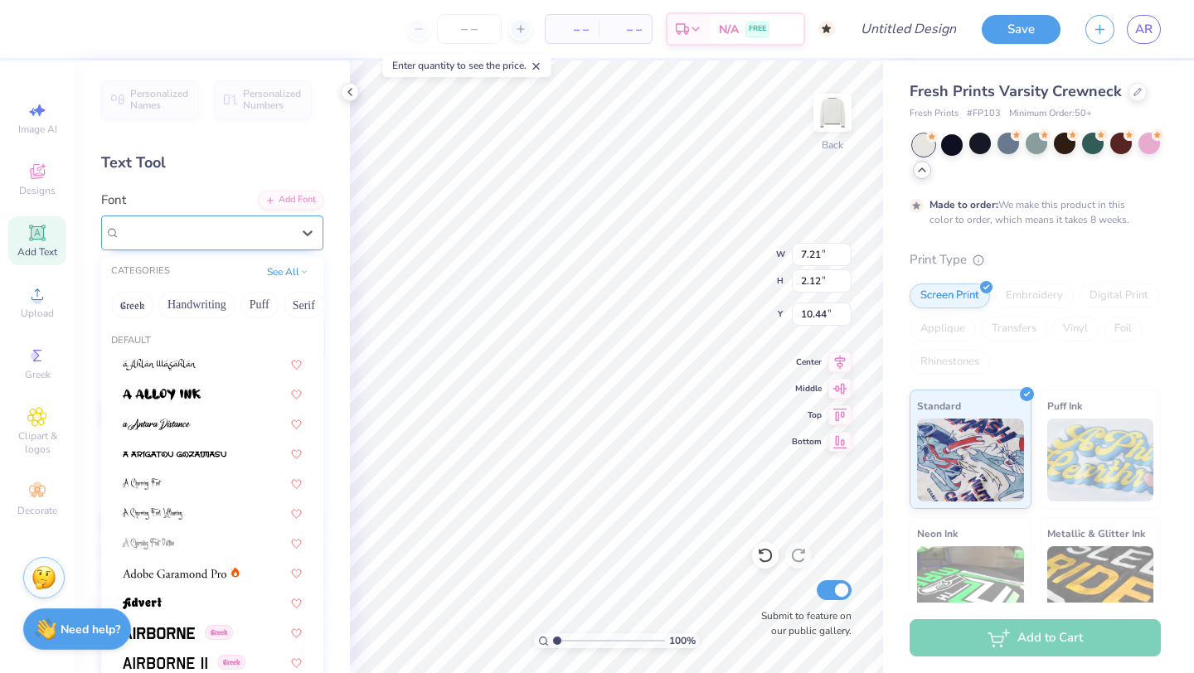
click at [254, 227] on div "Super Dream" at bounding box center [206, 233] width 174 height 26
